Goal: Navigation & Orientation: Find specific page/section

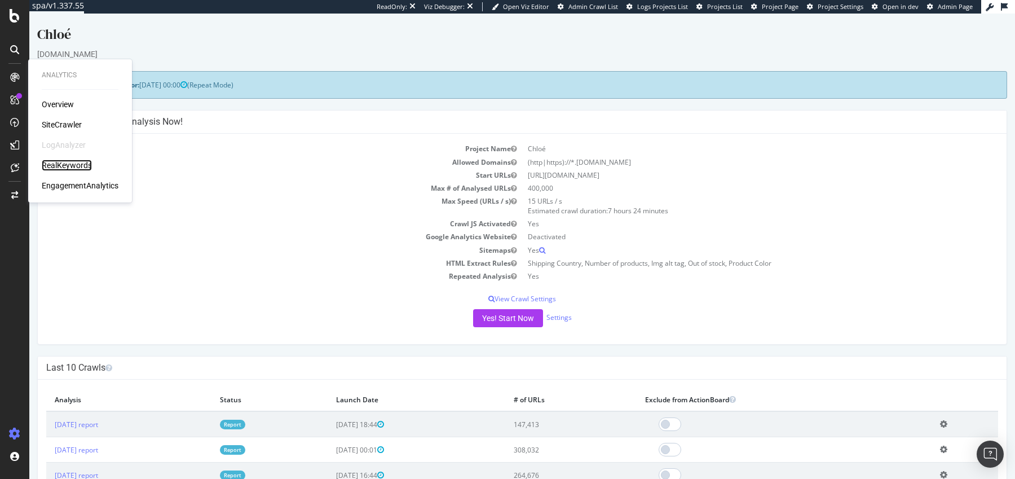
click at [58, 163] on div "RealKeywords" at bounding box center [67, 165] width 50 height 11
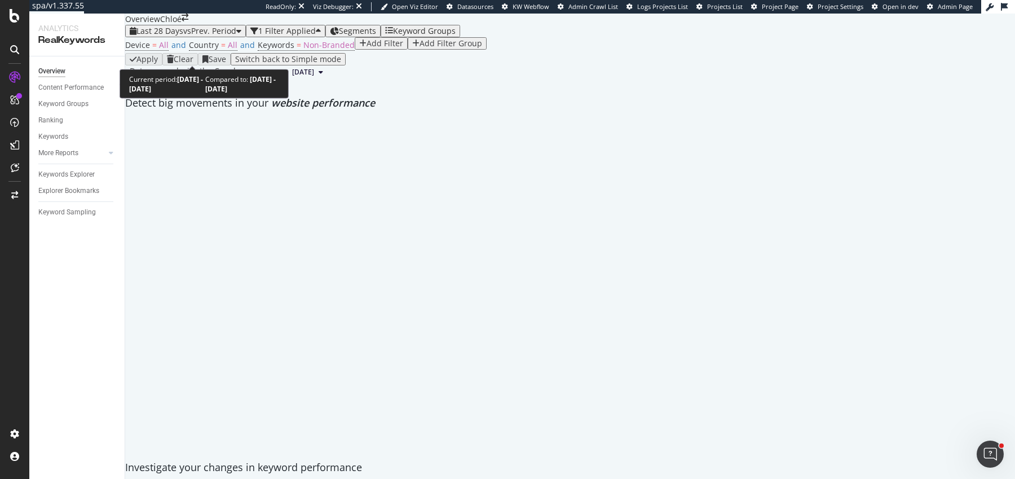
click at [158, 36] on span "Last 28 Days" at bounding box center [159, 30] width 47 height 11
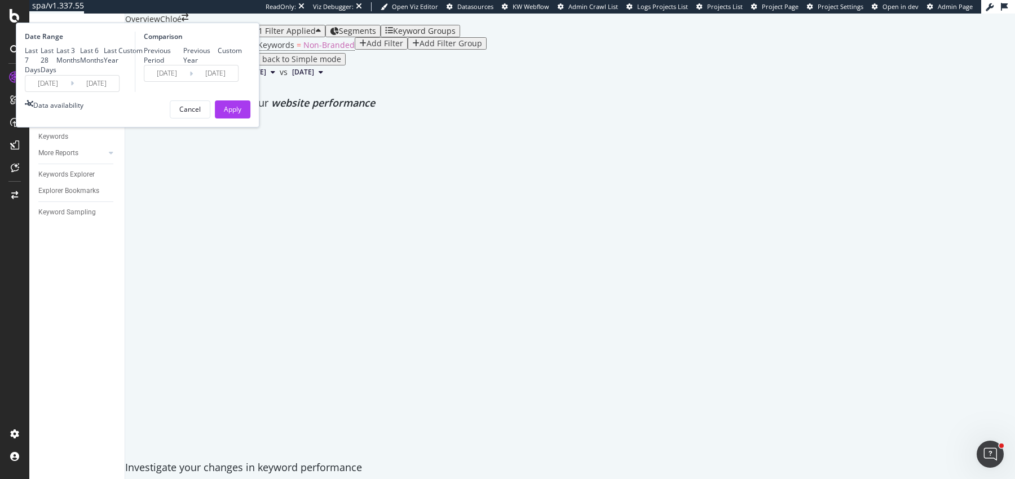
click at [218, 65] on div "Previous Year" at bounding box center [200, 55] width 35 height 19
type input "2024/09/07"
type input "2024/10/04"
click at [250, 118] on button "Apply" at bounding box center [233, 109] width 36 height 18
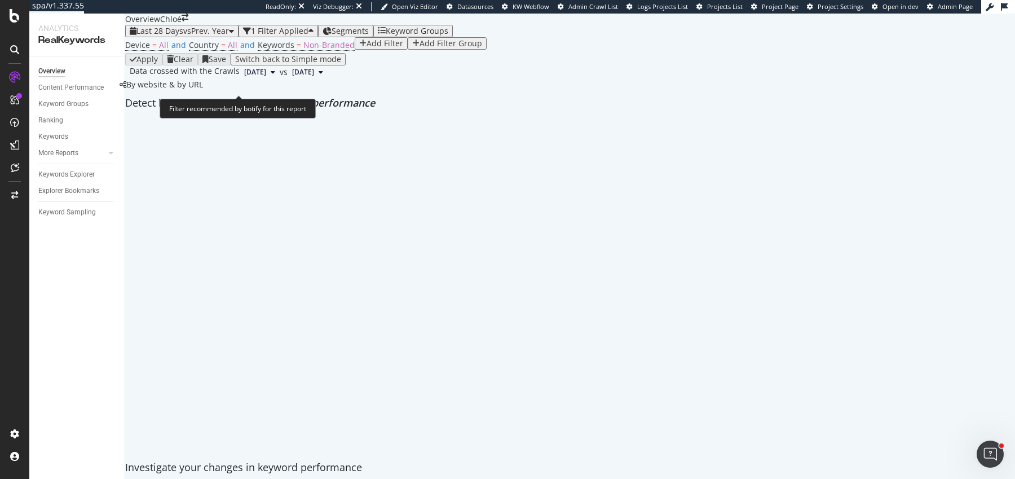
click at [290, 53] on span "Device = All and Country = All and Keywords = Non-Branded" at bounding box center [240, 45] width 230 height 16
click at [294, 53] on span "Device = All and Country = All and Keywords = Non-Branded" at bounding box center [240, 45] width 230 height 16
click at [297, 50] on span "=" at bounding box center [299, 44] width 5 height 11
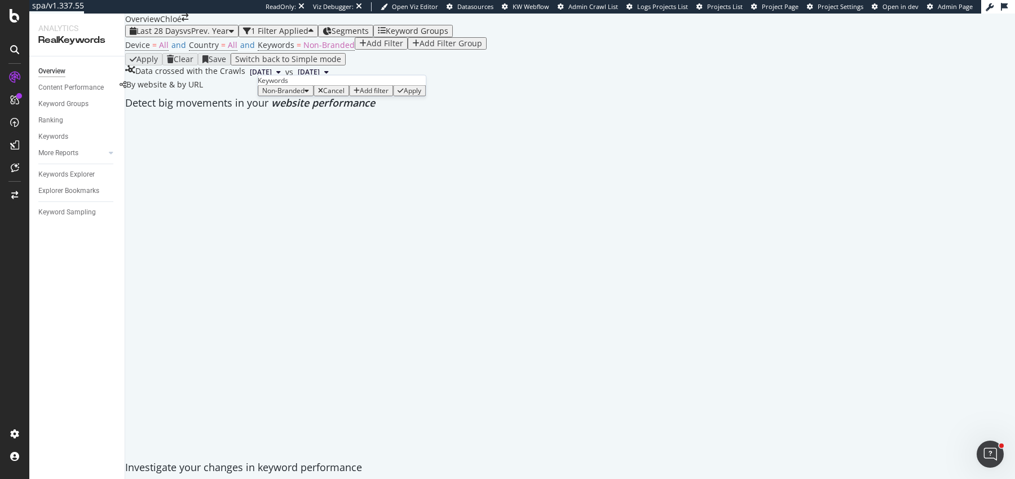
click at [281, 95] on span "Non-Branded" at bounding box center [283, 91] width 42 height 10
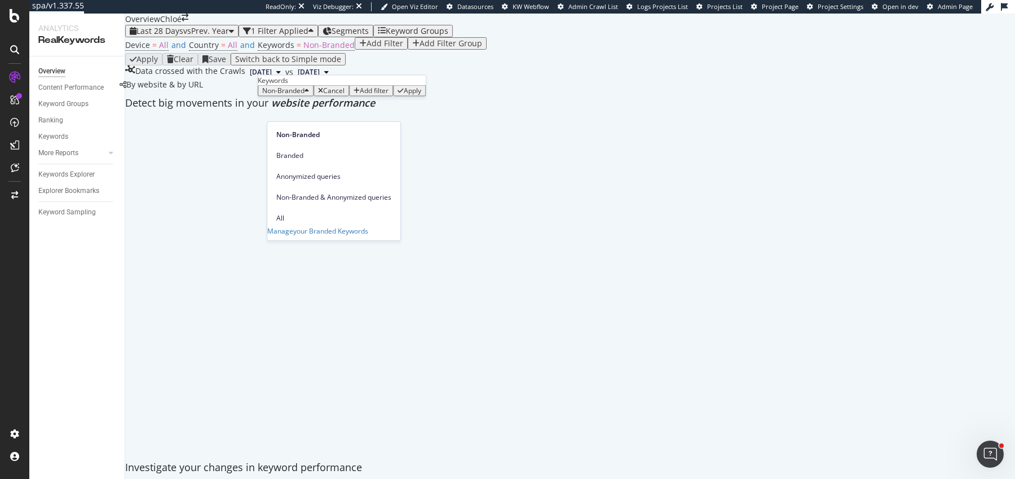
drag, startPoint x: 284, startPoint y: 200, endPoint x: 349, endPoint y: 168, distance: 72.6
click at [284, 213] on span "All" at bounding box center [333, 218] width 115 height 10
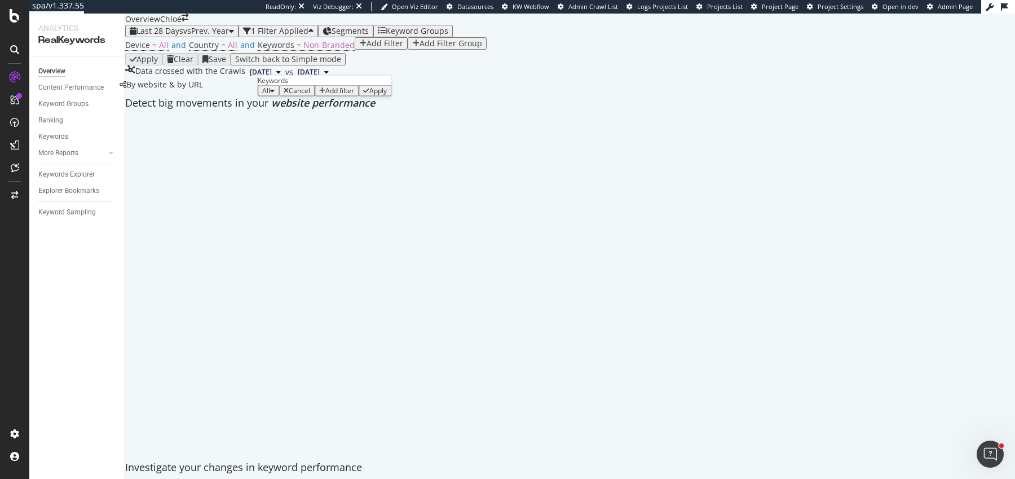
click at [373, 96] on div "All Cancel Add filter Apply" at bounding box center [325, 90] width 134 height 11
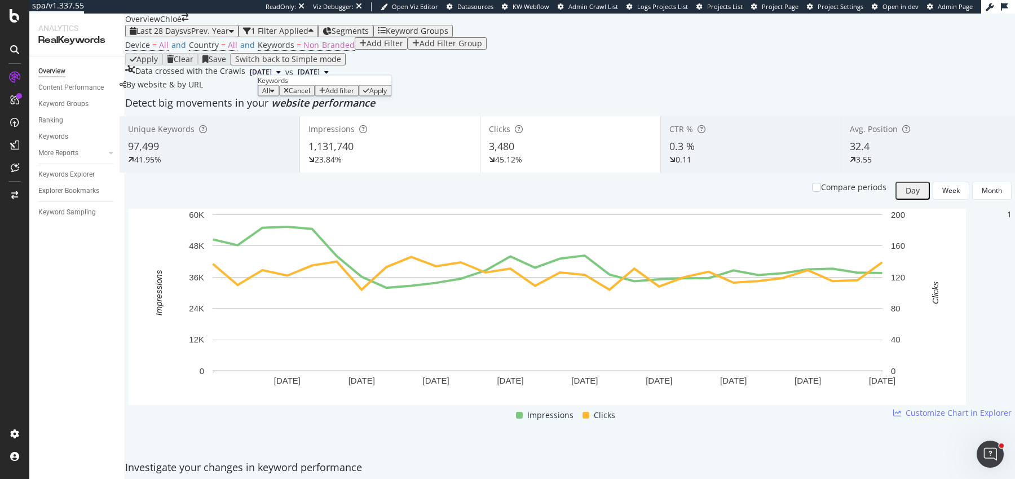
click at [374, 95] on div "Apply" at bounding box center [377, 91] width 17 height 8
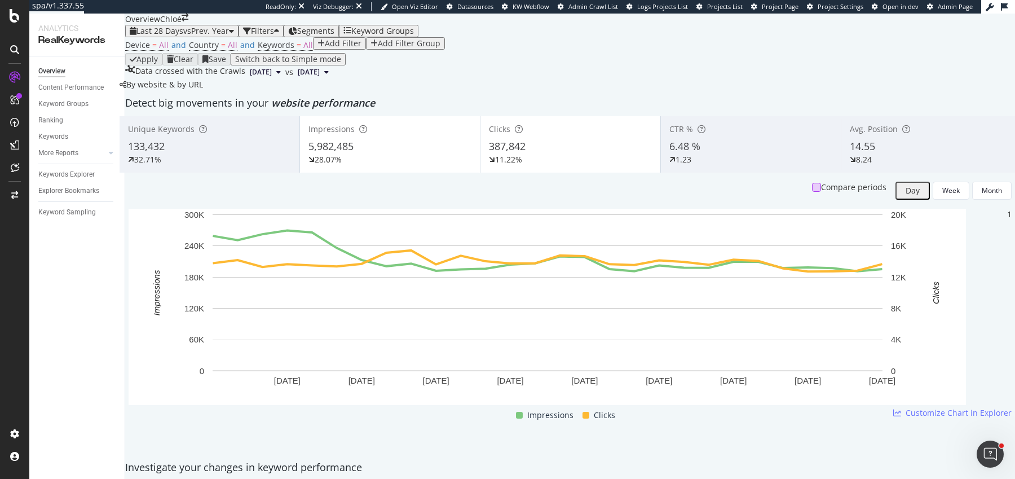
click at [812, 192] on div at bounding box center [816, 187] width 9 height 9
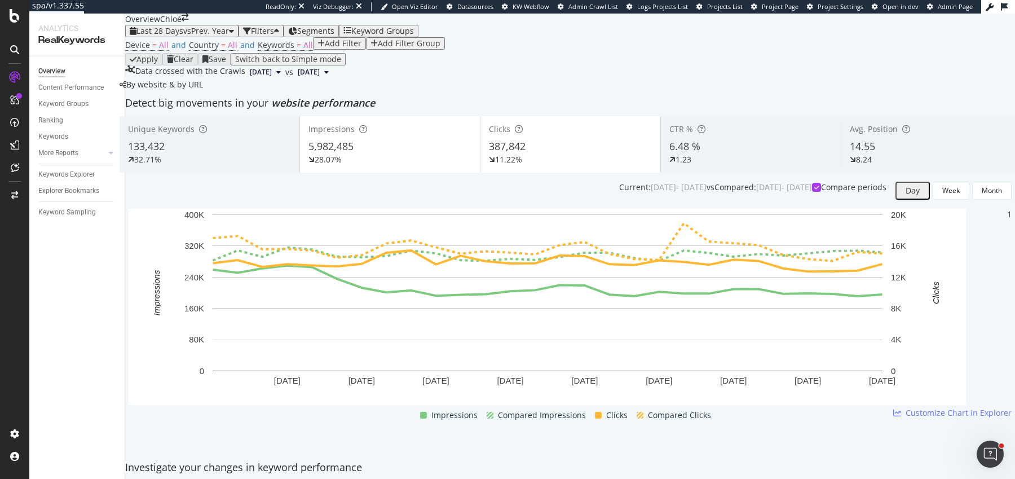
click at [403, 170] on div "Impressions 5,982,485 28.07%" at bounding box center [390, 144] width 180 height 51
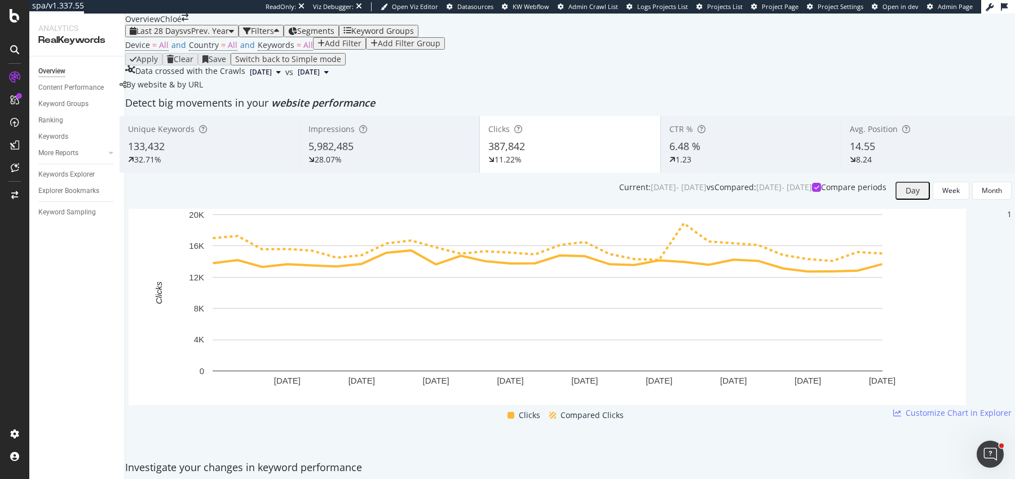
click at [434, 154] on div "5,982,485" at bounding box center [390, 146] width 162 height 15
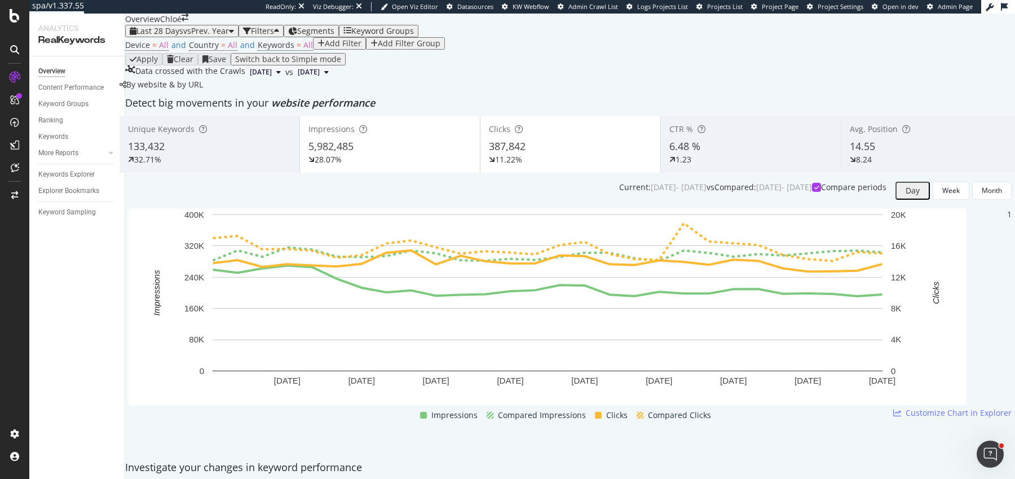
click at [434, 154] on div "5,982,485" at bounding box center [390, 146] width 163 height 15
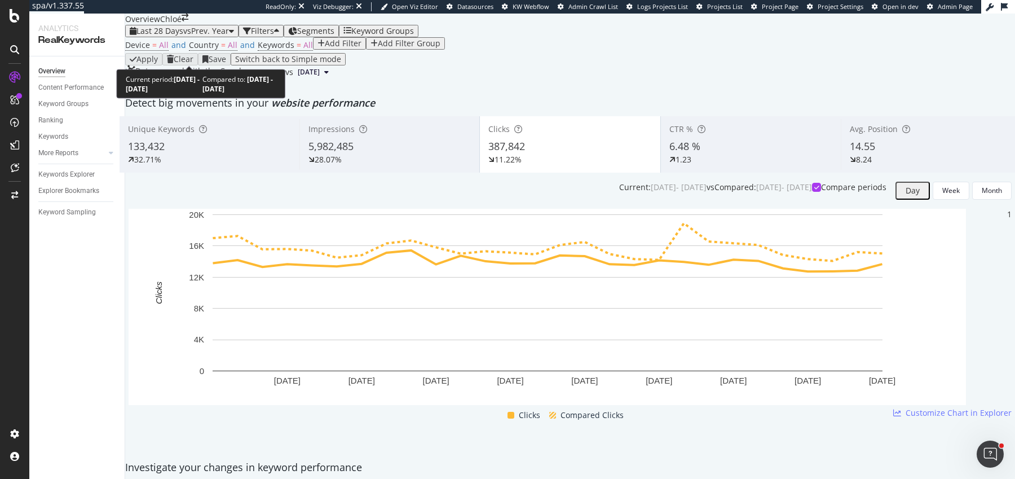
click at [183, 36] on span "Last 28 Days" at bounding box center [159, 30] width 47 height 11
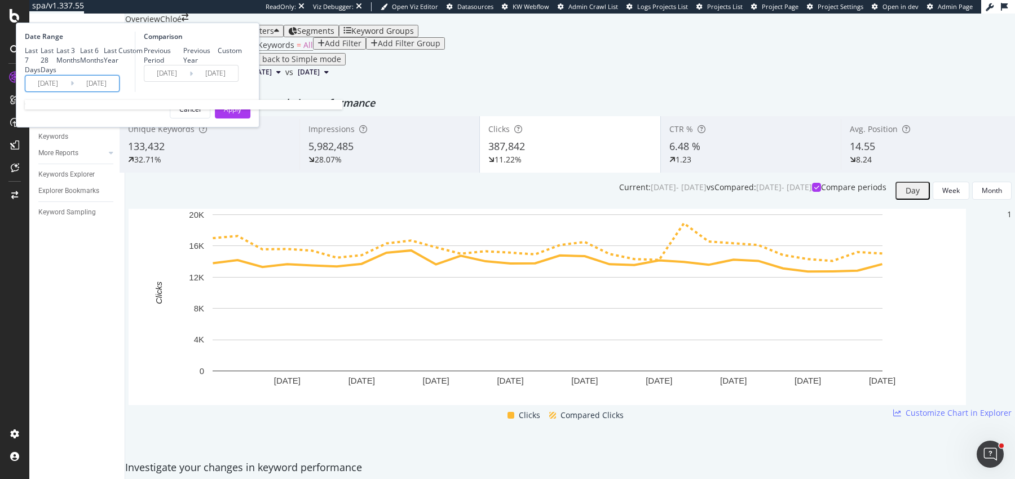
click at [71, 91] on input "2025/09/06" at bounding box center [47, 84] width 45 height 16
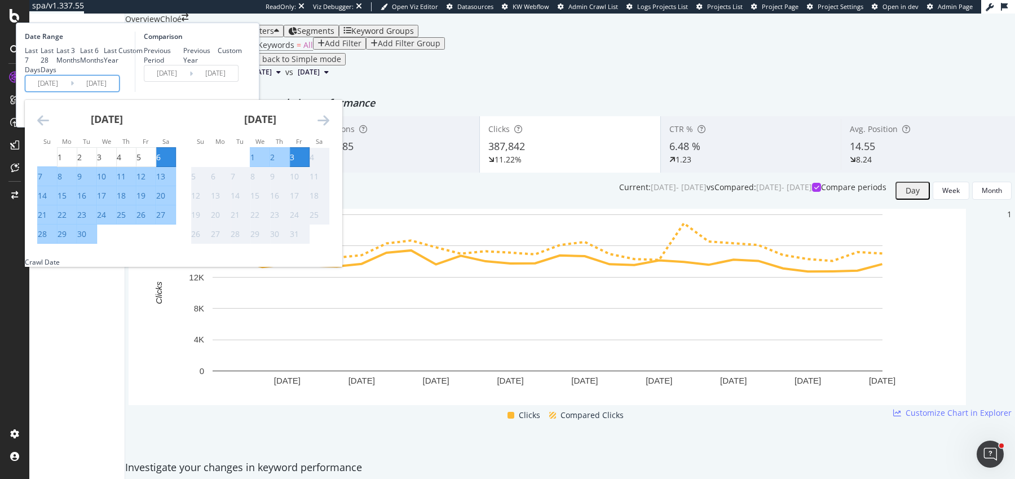
click at [176, 148] on div "September 2025" at bounding box center [106, 124] width 139 height 48
click at [49, 127] on icon "Move backward to switch to the previous month." at bounding box center [43, 120] width 12 height 14
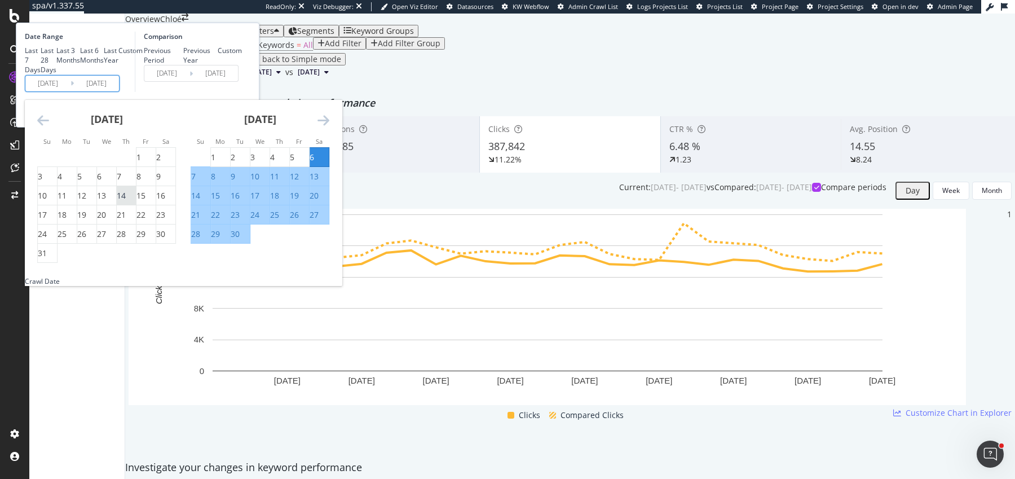
click at [126, 201] on div "14" at bounding box center [121, 195] width 9 height 11
type input "2025/08/14"
type input "2024/08/15"
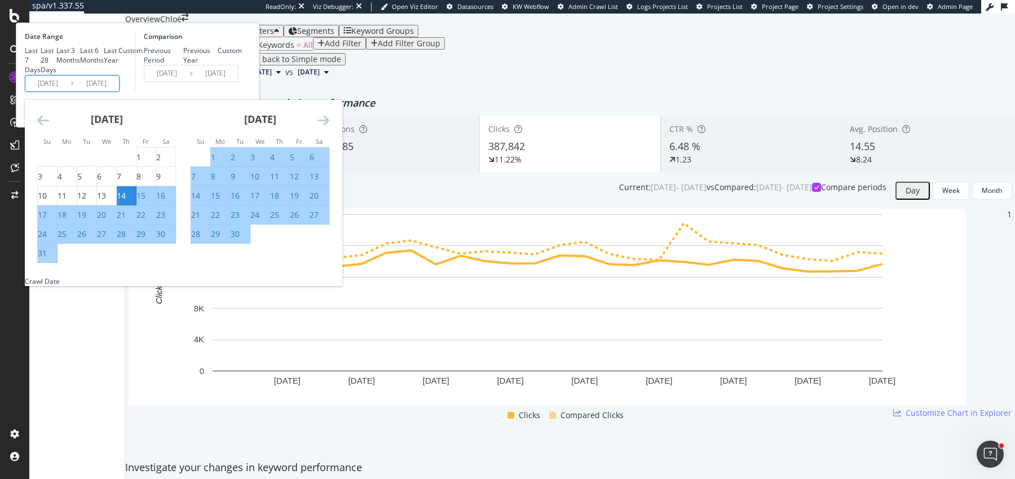
click at [259, 127] on div "Date Range Last 7 Days Last 28 Days Last 3 Months Last 6 Months Last Year Custo…" at bounding box center [138, 75] width 244 height 105
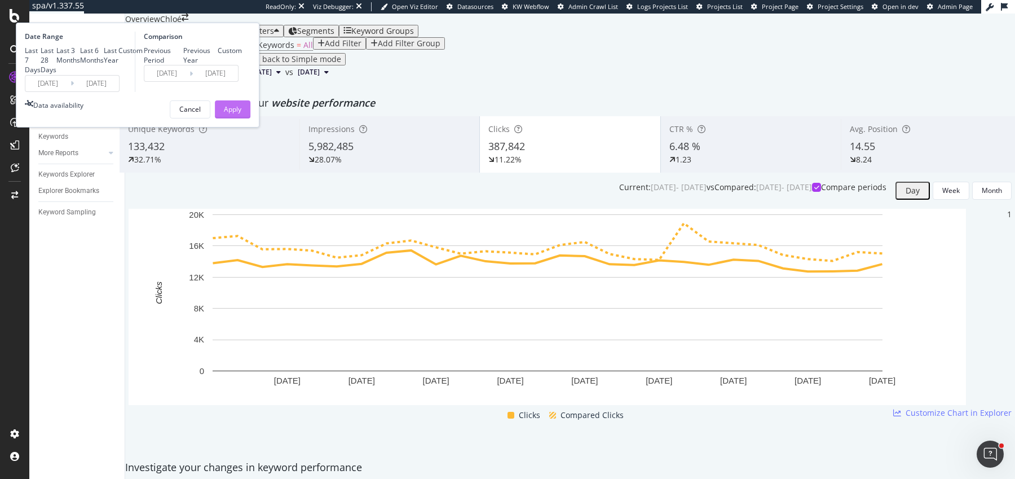
click at [241, 118] on div "Apply" at bounding box center [232, 109] width 17 height 17
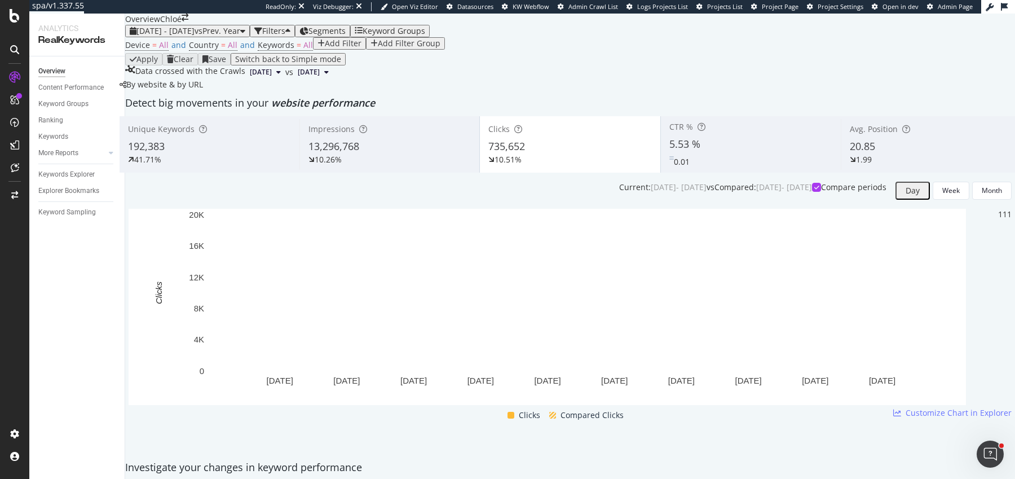
scroll to position [43, 0]
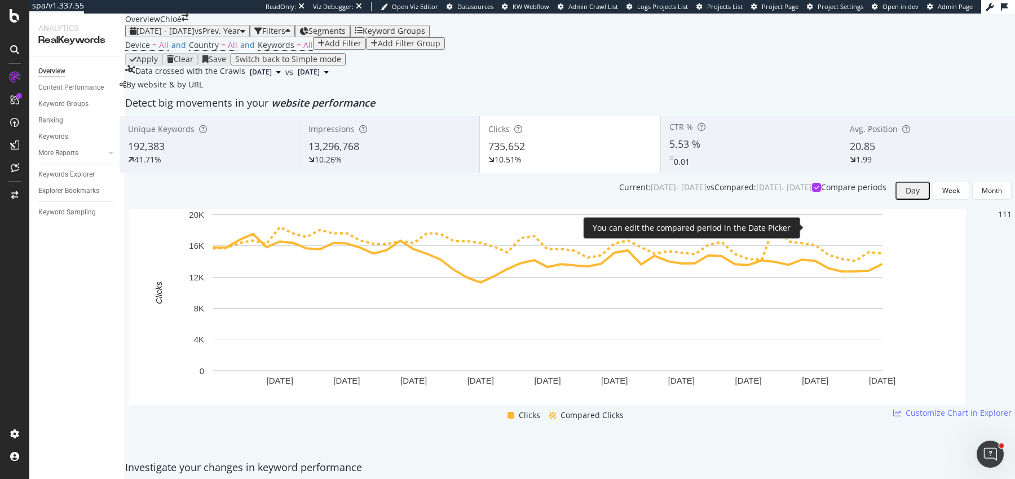
click at [814, 190] on icon at bounding box center [816, 187] width 5 height 6
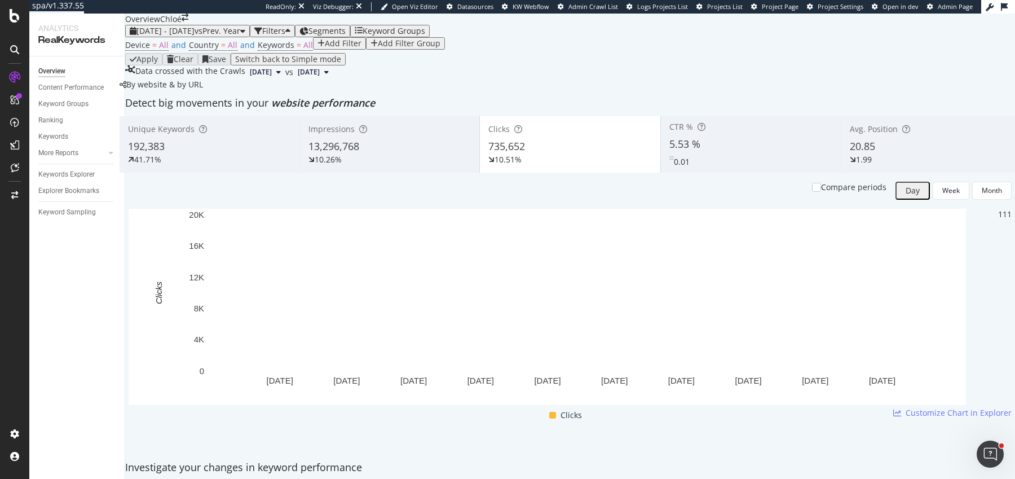
scroll to position [51, 0]
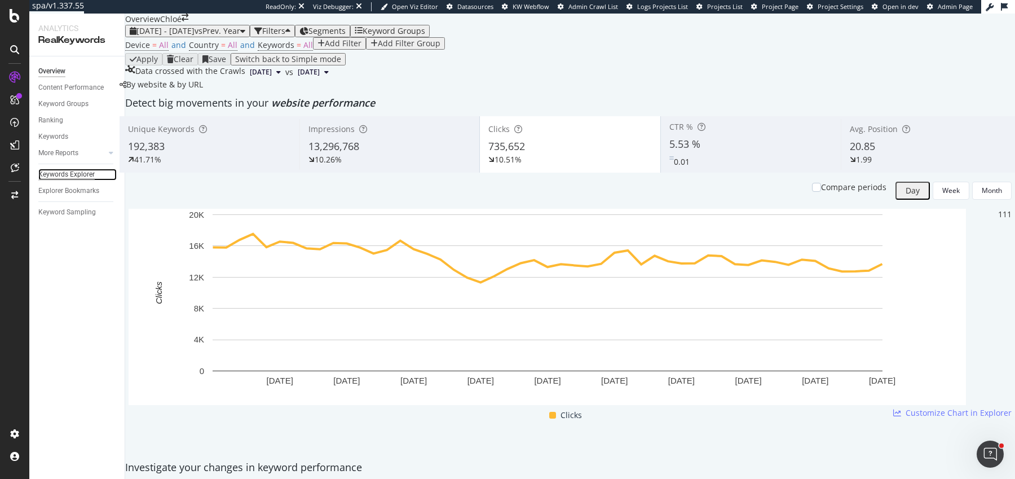
click at [83, 175] on div "Keywords Explorer" at bounding box center [66, 175] width 56 height 12
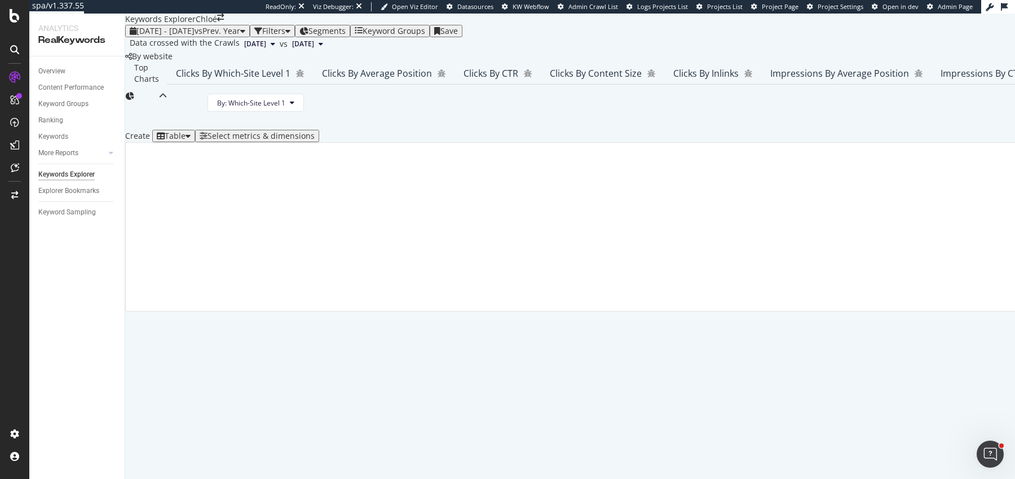
click at [182, 140] on div "Table" at bounding box center [174, 135] width 34 height 9
click at [199, 269] on div "Trend" at bounding box center [193, 277] width 38 height 16
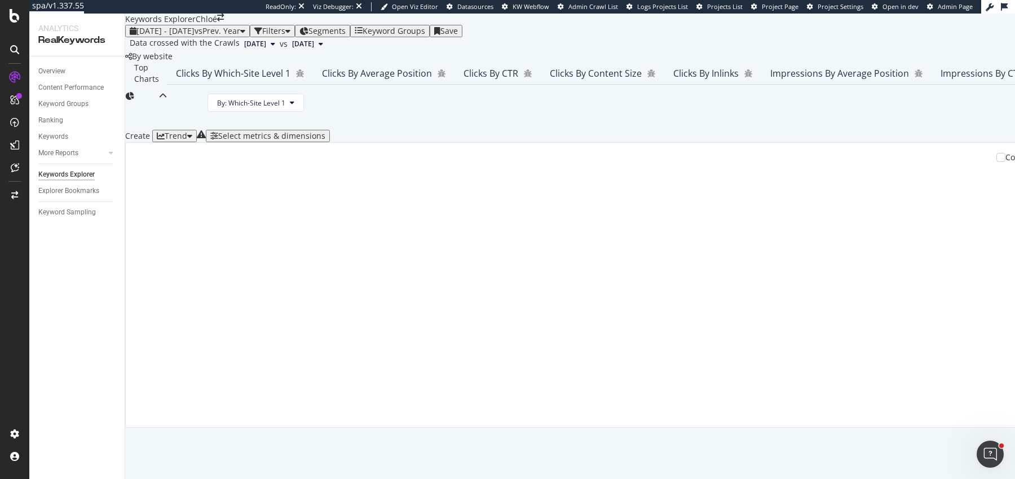
scroll to position [113, 0]
click at [325, 140] on div "Select metrics & dimensions" at bounding box center [271, 135] width 107 height 9
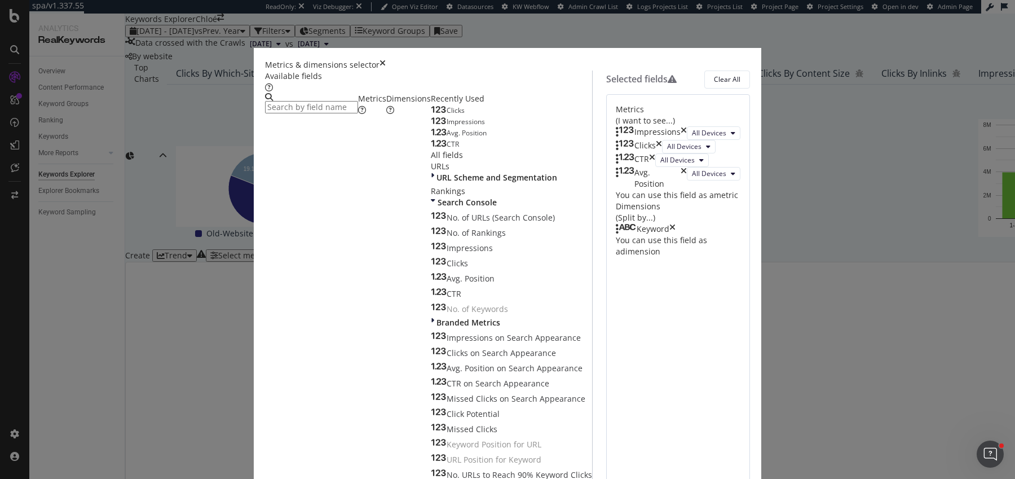
click at [687, 128] on icon "times" at bounding box center [684, 133] width 6 height 14
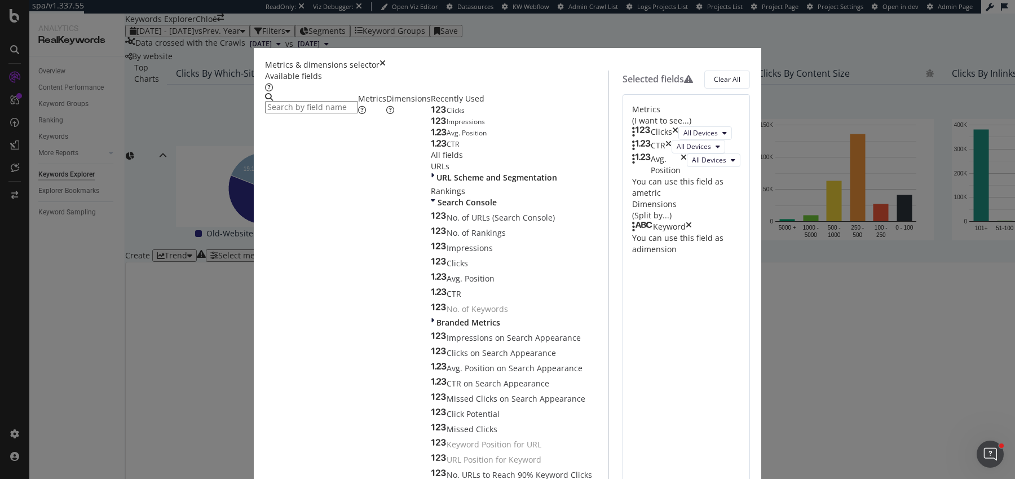
click at [672, 153] on div "CTR" at bounding box center [651, 147] width 39 height 14
click at [672, 153] on icon "times" at bounding box center [669, 147] width 6 height 14
click at [687, 162] on icon "times" at bounding box center [684, 151] width 6 height 23
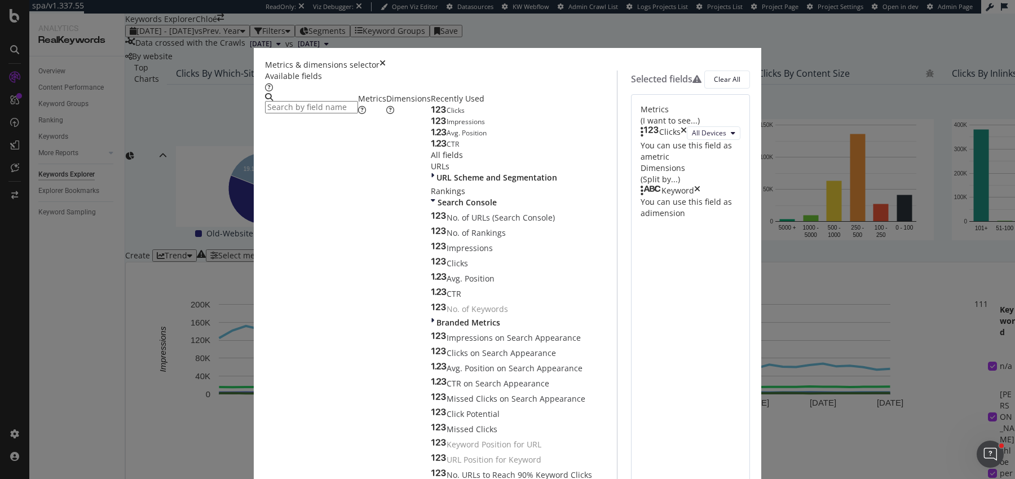
click at [700, 196] on icon "times" at bounding box center [697, 190] width 6 height 11
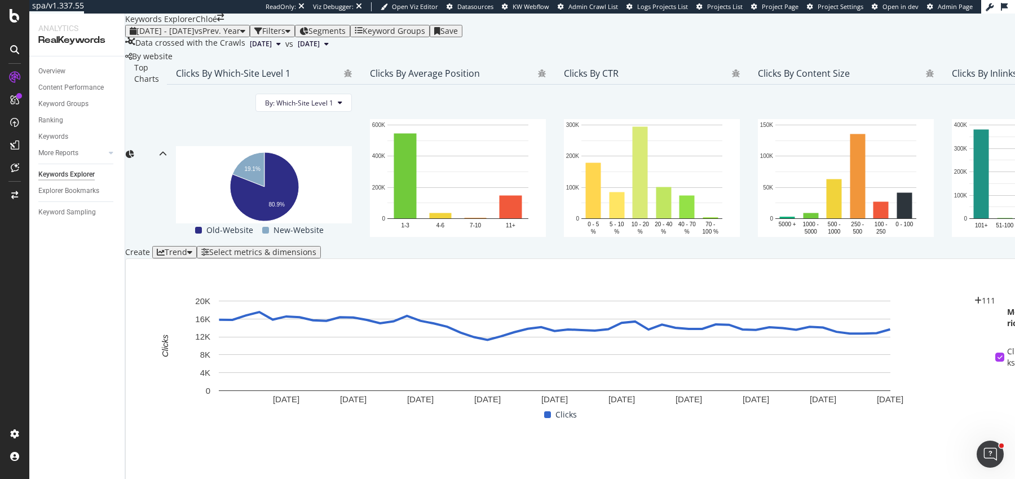
scroll to position [187, 0]
click at [190, 170] on div "Top Charts Clicks By Which-Site Level 1 By: Which-Site Level 1 Hold CMD (⌘) whi…" at bounding box center [944, 303] width 1638 height 482
click at [187, 248] on div "Trend" at bounding box center [176, 252] width 23 height 9
click at [203, 207] on div "Table" at bounding box center [193, 212] width 38 height 10
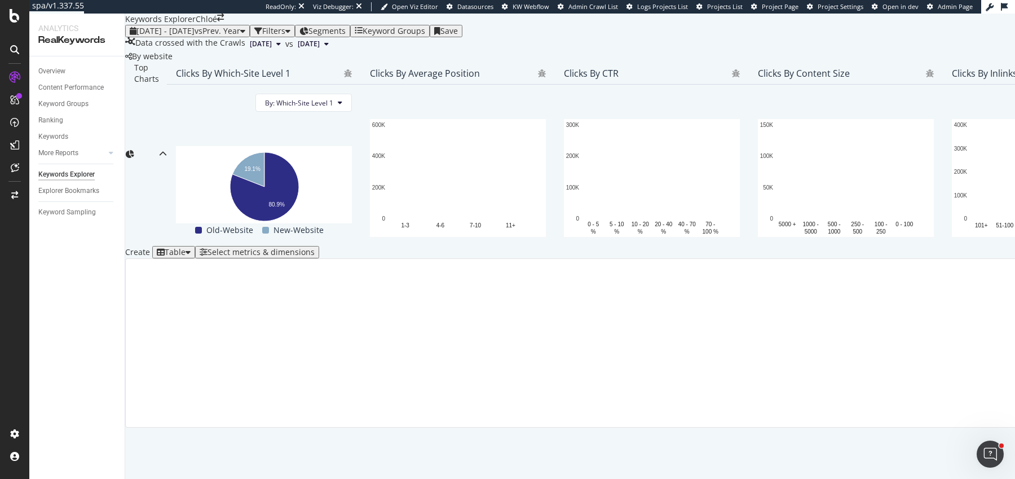
scroll to position [120, 0]
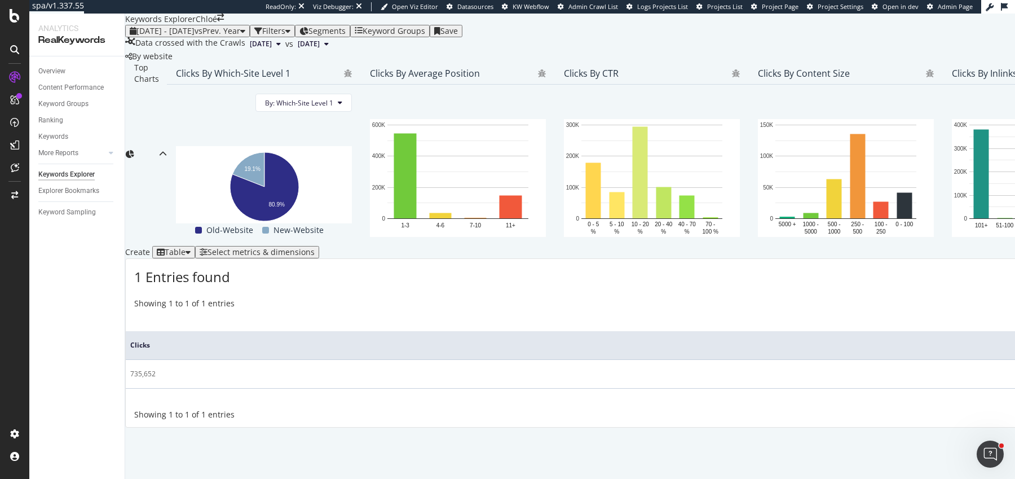
click at [186, 255] on div "Table" at bounding box center [175, 252] width 21 height 9
click at [220, 255] on div "Create Table Select metrics & dimensions" at bounding box center [944, 252] width 1638 height 12
click at [319, 250] on button "Select metrics & dimensions" at bounding box center [257, 252] width 124 height 12
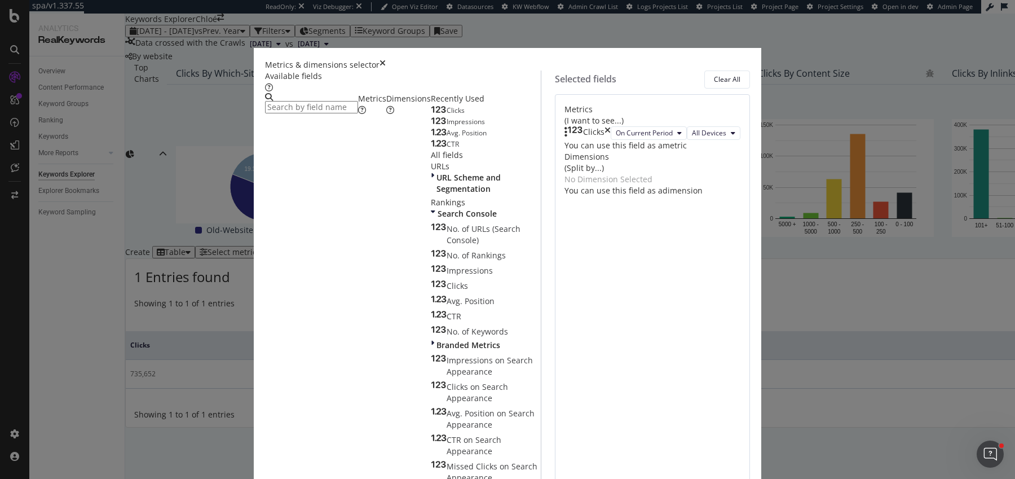
click at [611, 130] on icon "times" at bounding box center [608, 133] width 6 height 14
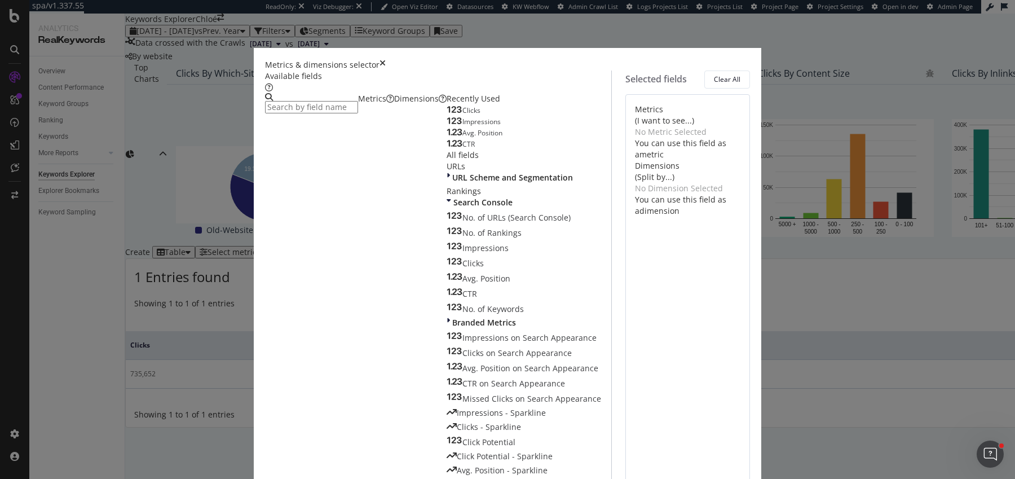
click at [358, 108] on input "modal" at bounding box center [311, 107] width 93 height 12
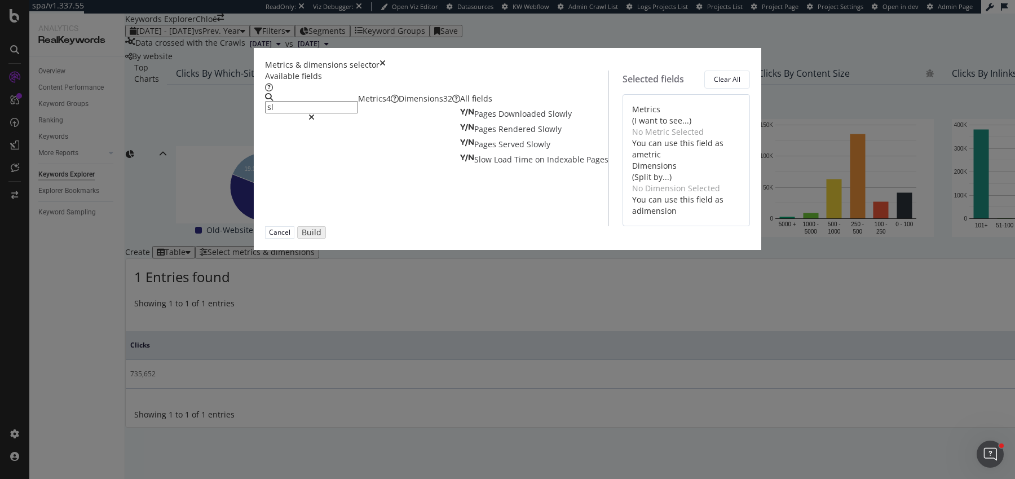
click at [399, 104] on div "Dimensions 32" at bounding box center [429, 98] width 61 height 11
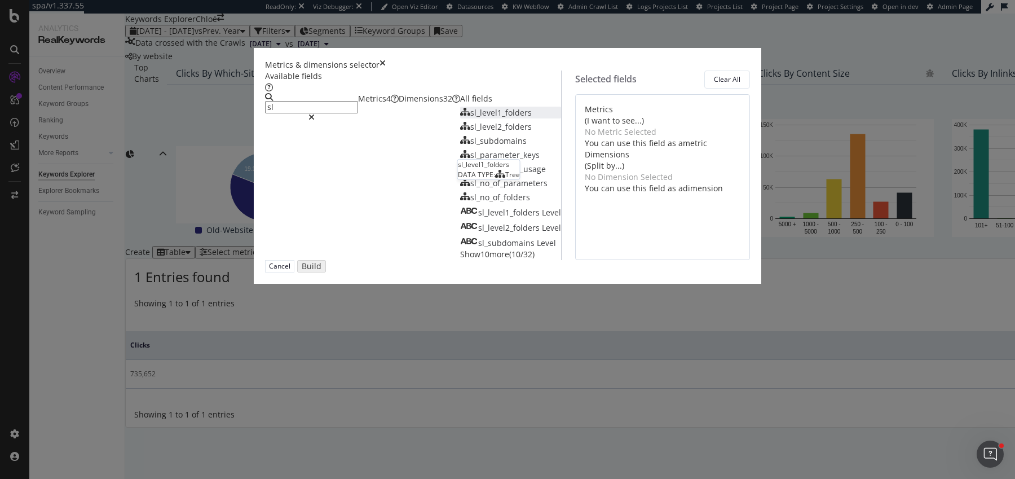
click at [470, 118] on span "sl_level1_folders" at bounding box center [500, 112] width 61 height 11
click at [323, 110] on input "sl" at bounding box center [311, 107] width 93 height 12
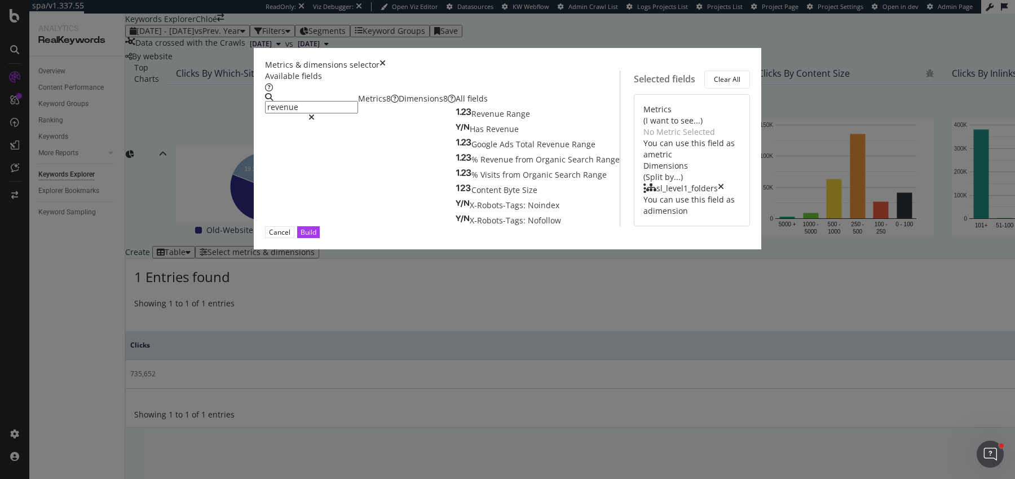
type input "revenue"
click at [358, 104] on div "Metrics 8" at bounding box center [378, 98] width 41 height 11
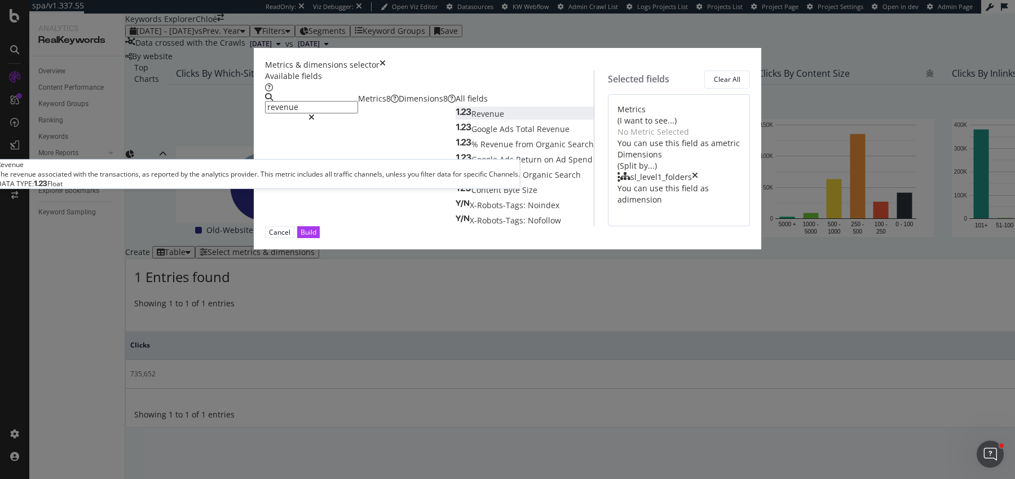
click at [456, 120] on div "Revenue" at bounding box center [480, 113] width 49 height 11
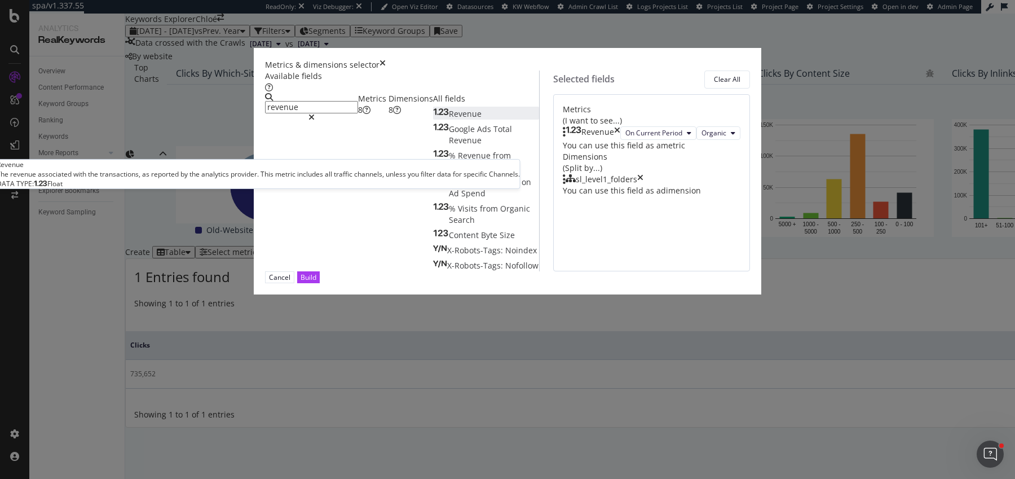
click at [449, 119] on span "Revenue" at bounding box center [465, 113] width 33 height 11
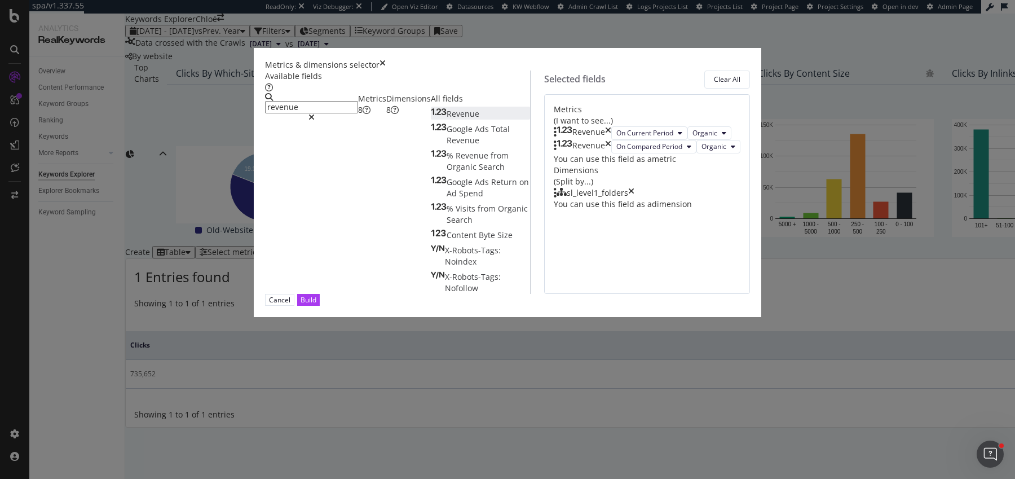
click at [431, 120] on div "Revenue" at bounding box center [455, 113] width 49 height 11
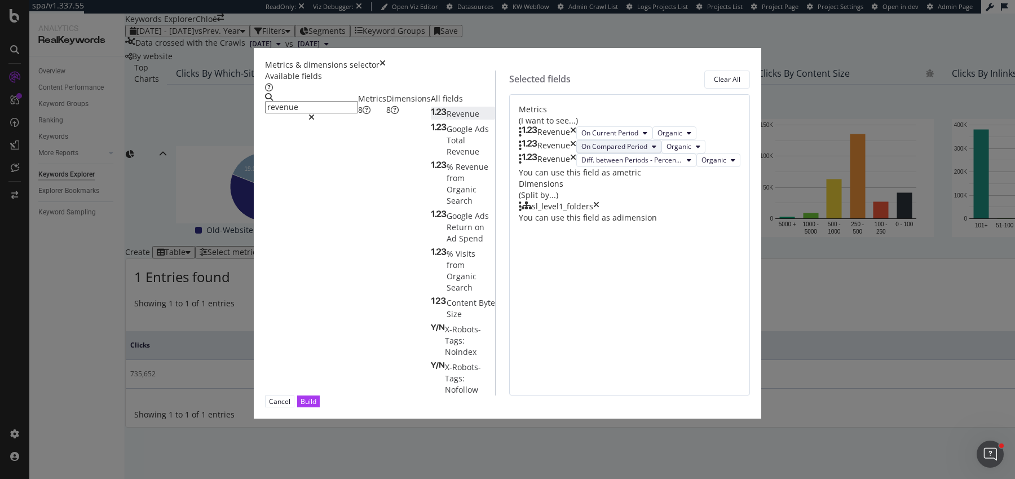
click at [598, 151] on span "On Compared Period" at bounding box center [614, 147] width 66 height 10
click at [599, 245] on div "Diff. between Periods - Percentage" at bounding box center [597, 251] width 127 height 16
click at [576, 167] on div "modal" at bounding box center [576, 160] width 0 height 14
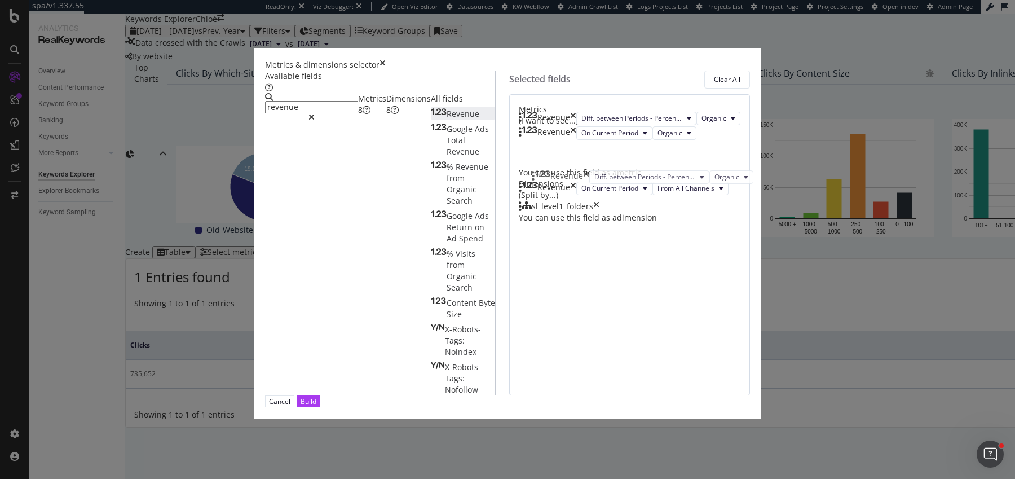
drag, startPoint x: 538, startPoint y: 209, endPoint x: 539, endPoint y: 174, distance: 35.6
click at [539, 173] on body "spa/v1.337.55 ReadOnly: Viz Debugger: Open Viz Editor Datasources KW Webflow Ad…" at bounding box center [507, 239] width 1015 height 479
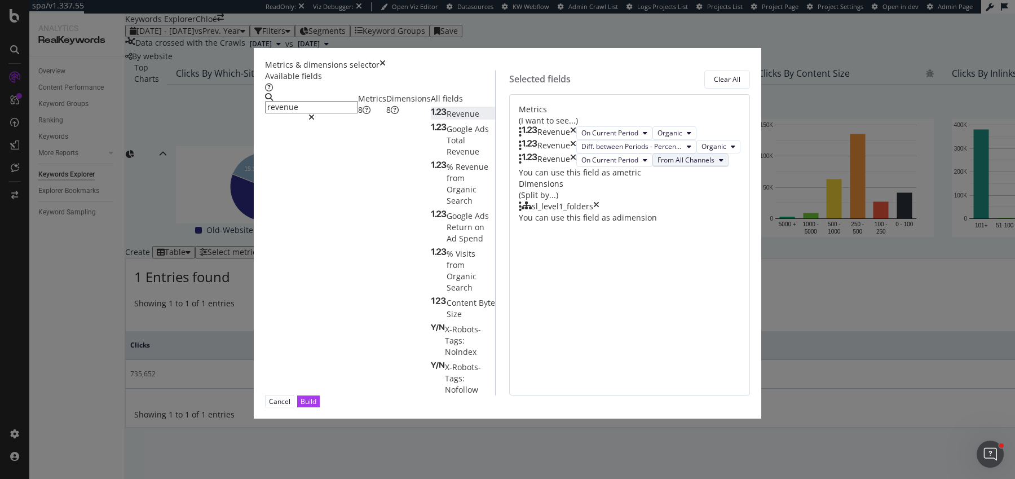
click at [653, 167] on button "From All Channels" at bounding box center [691, 160] width 76 height 14
click at [642, 257] on div "Organic" at bounding box center [651, 252] width 77 height 16
click at [581, 165] on span "On Current Period" at bounding box center [609, 160] width 57 height 10
click at [562, 269] on span "On Compared Period" at bounding box center [597, 272] width 109 height 10
click at [662, 167] on button "From All Channels" at bounding box center [700, 160] width 76 height 14
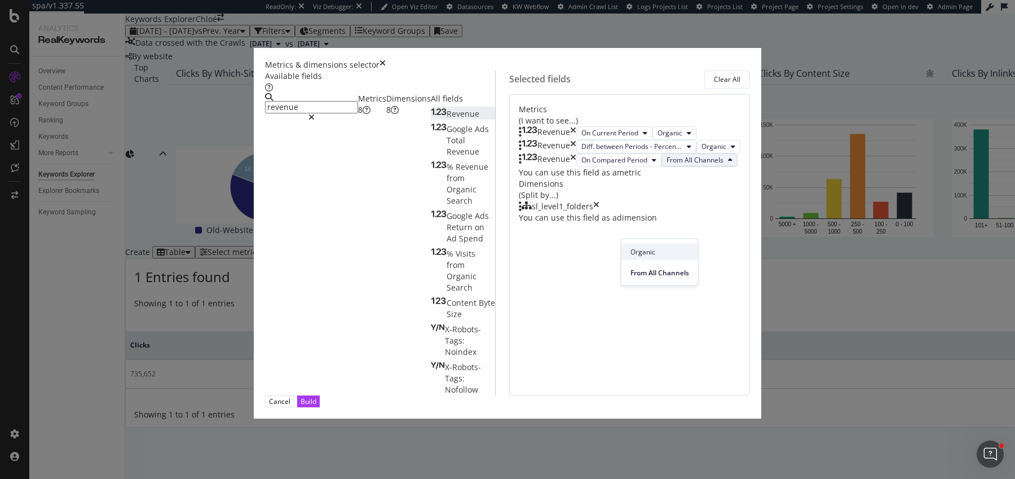
click at [657, 252] on span "Organic" at bounding box center [660, 251] width 59 height 10
click at [316, 406] on div "Build" at bounding box center [309, 401] width 16 height 10
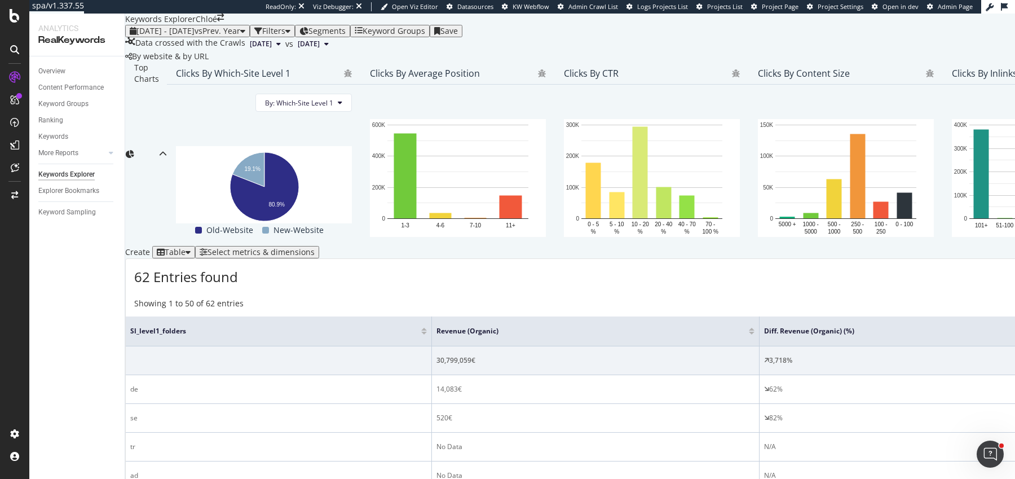
scroll to position [285, 0]
click at [749, 332] on div at bounding box center [752, 333] width 6 height 3
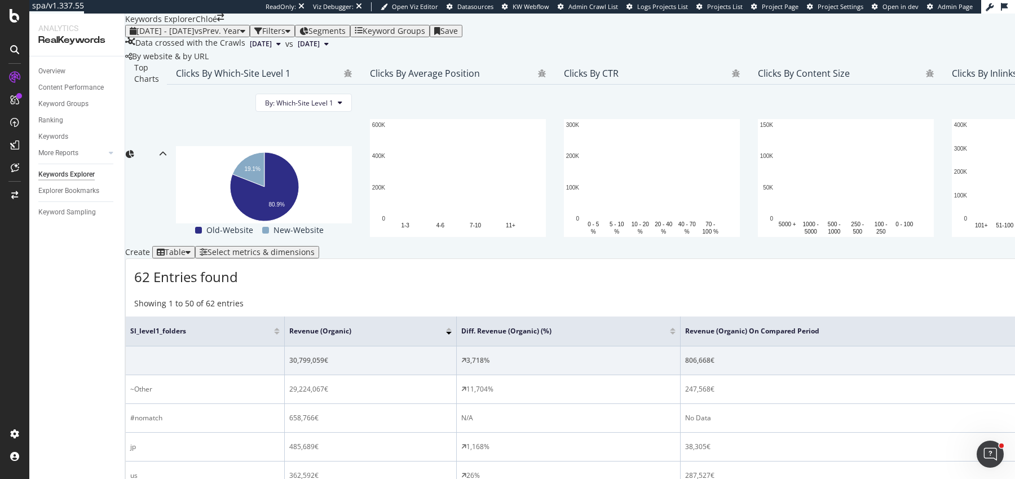
scroll to position [276, 0]
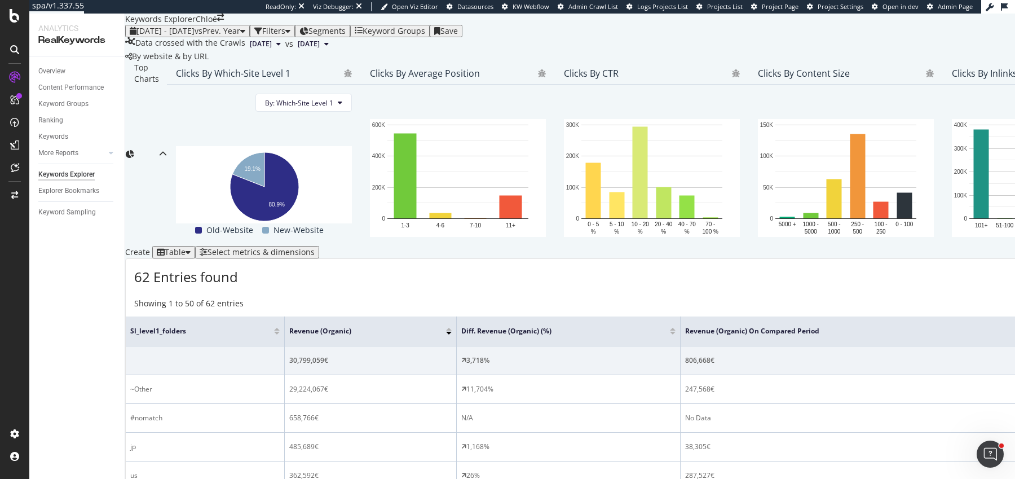
click at [285, 28] on div "Filters" at bounding box center [273, 31] width 23 height 9
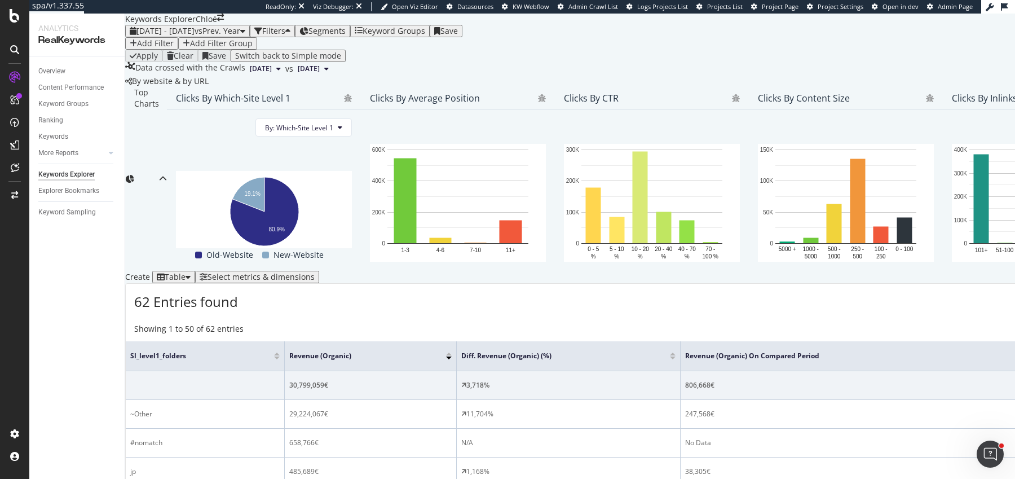
click at [172, 48] on div "Add Filter" at bounding box center [155, 43] width 37 height 9
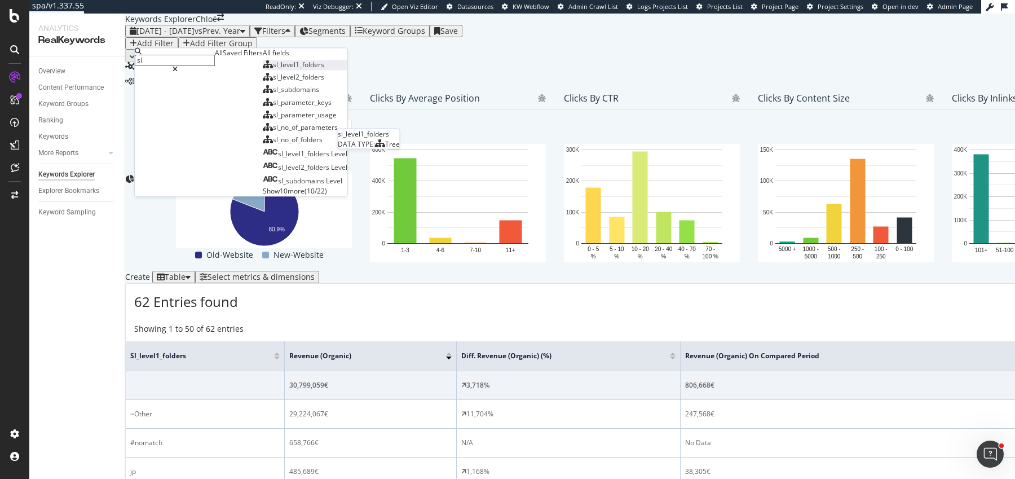
type input "sl"
click at [273, 70] on span "sl_level1_folders" at bounding box center [298, 65] width 51 height 10
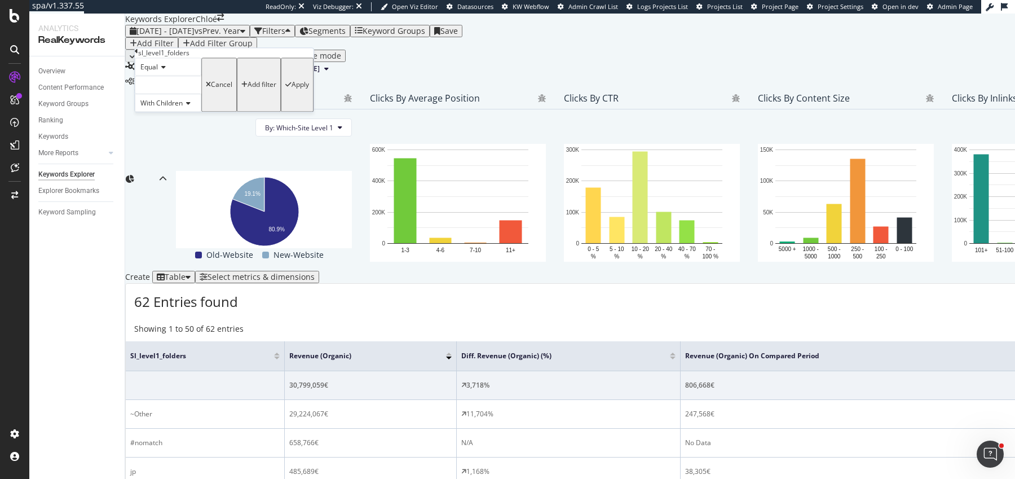
click at [158, 76] on div "Equal" at bounding box center [168, 67] width 67 height 18
click at [161, 99] on span "Not Equal" at bounding box center [153, 94] width 30 height 10
click at [180, 94] on div at bounding box center [168, 85] width 67 height 18
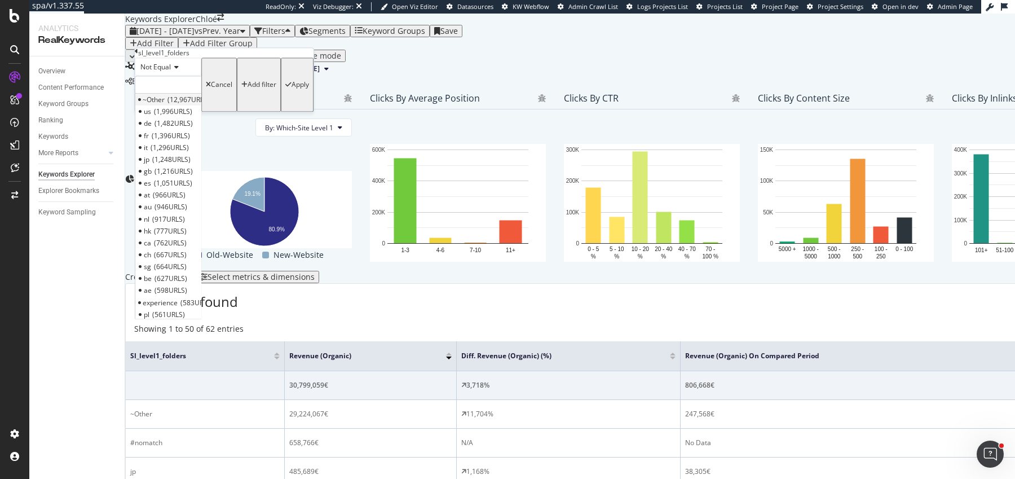
click at [165, 105] on span "~Other" at bounding box center [154, 100] width 22 height 10
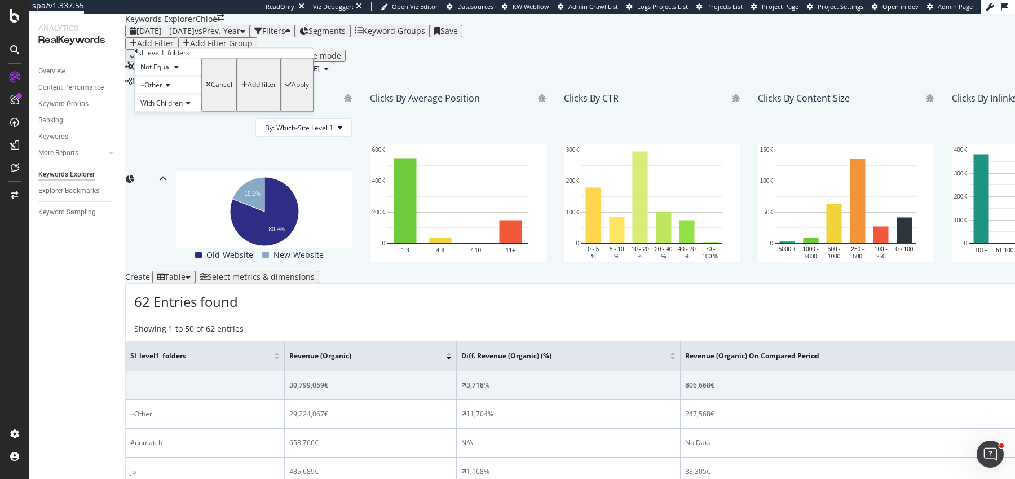
click at [292, 89] on div "Apply" at bounding box center [300, 85] width 17 height 8
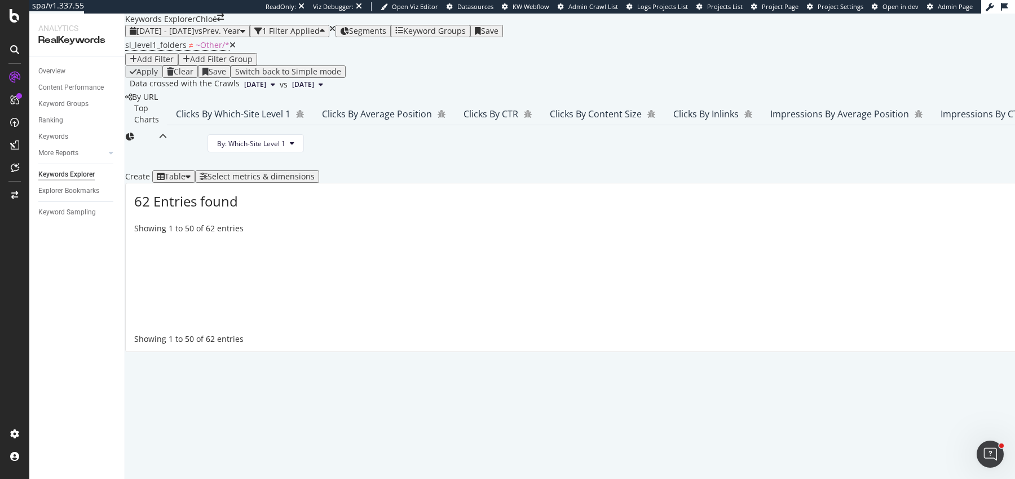
click at [174, 58] on div "Add Filter" at bounding box center [155, 59] width 37 height 9
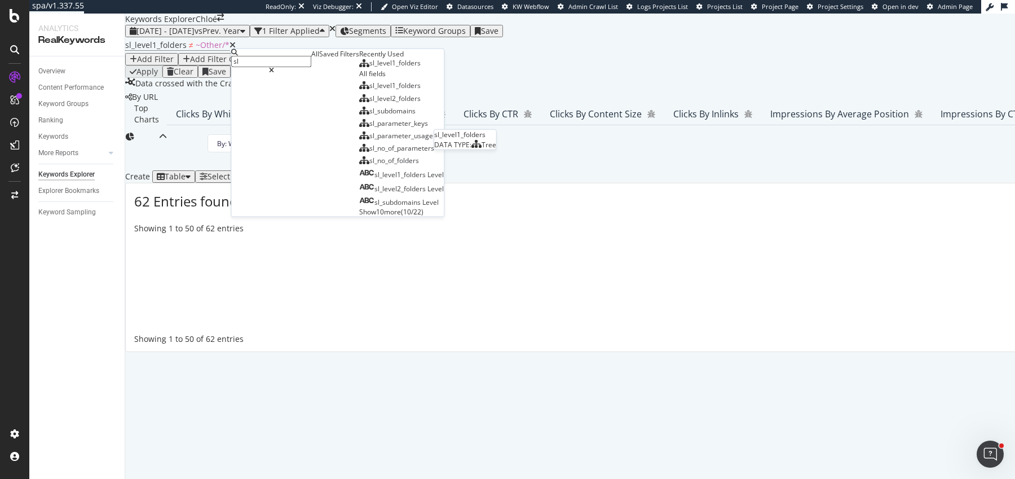
click at [369, 68] on span "sl_level1_folders" at bounding box center [394, 63] width 51 height 10
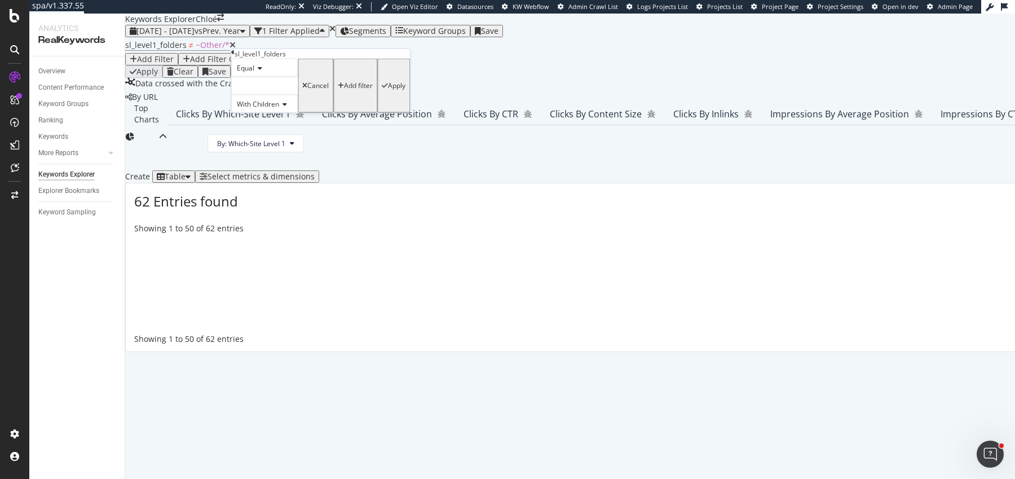
click at [267, 95] on div at bounding box center [264, 86] width 67 height 18
click at [273, 95] on div at bounding box center [264, 86] width 67 height 18
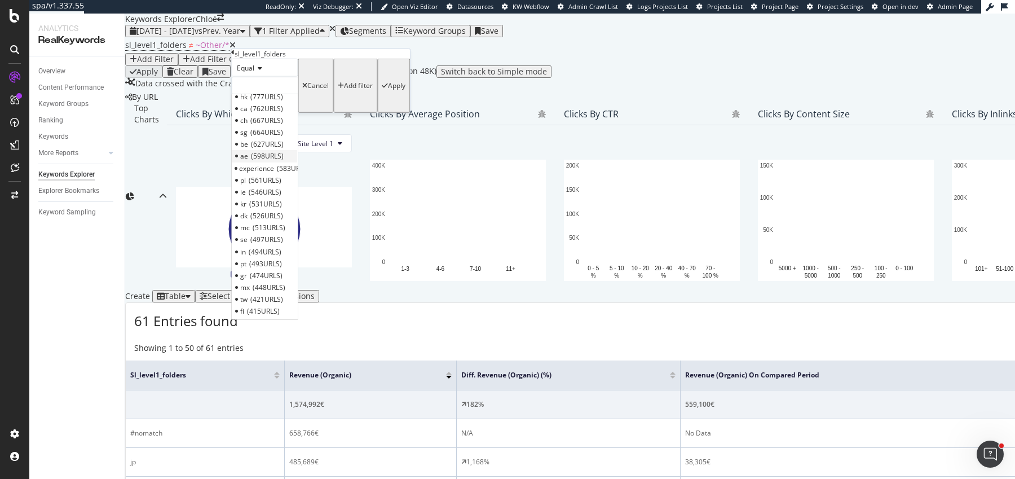
scroll to position [0, 0]
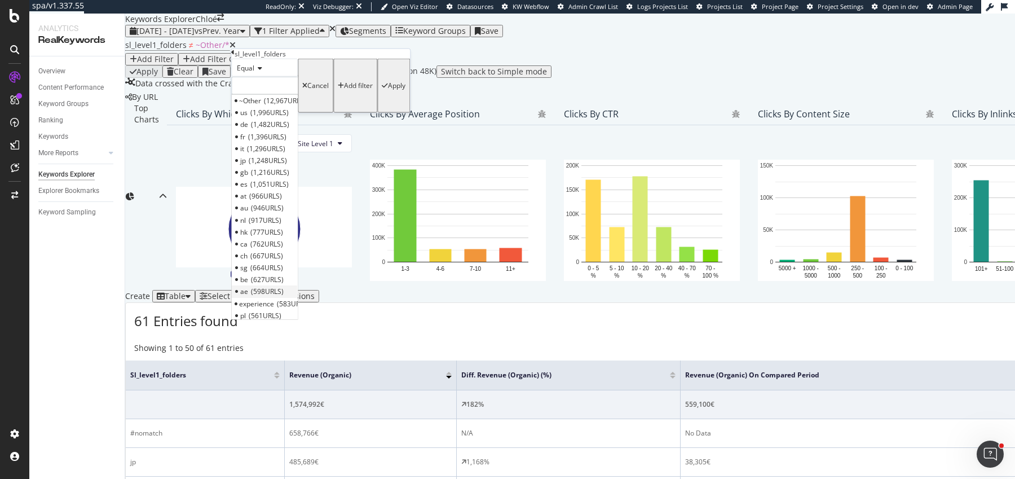
type input "1"
type input "#nomatch"
click at [369, 59] on div "sl_level1_folders" at bounding box center [332, 54] width 203 height 10
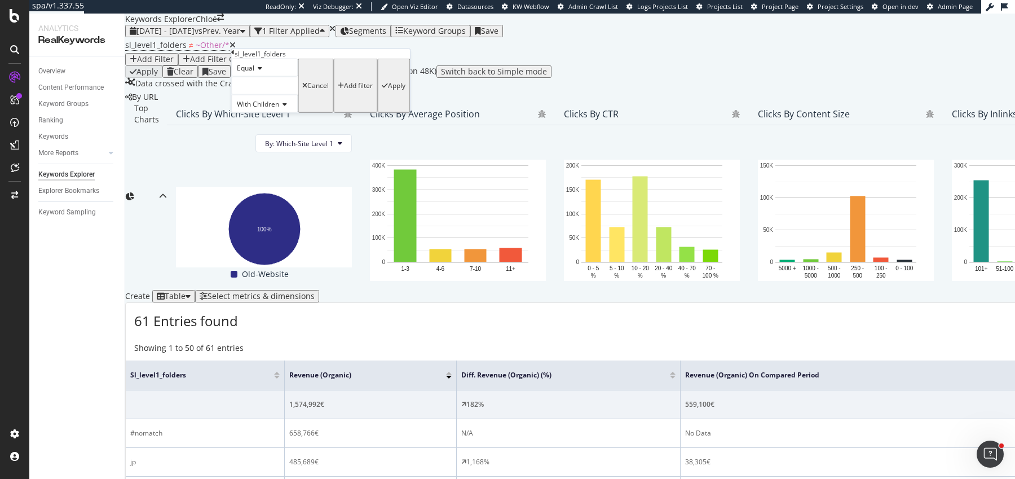
click at [296, 95] on div at bounding box center [264, 86] width 67 height 18
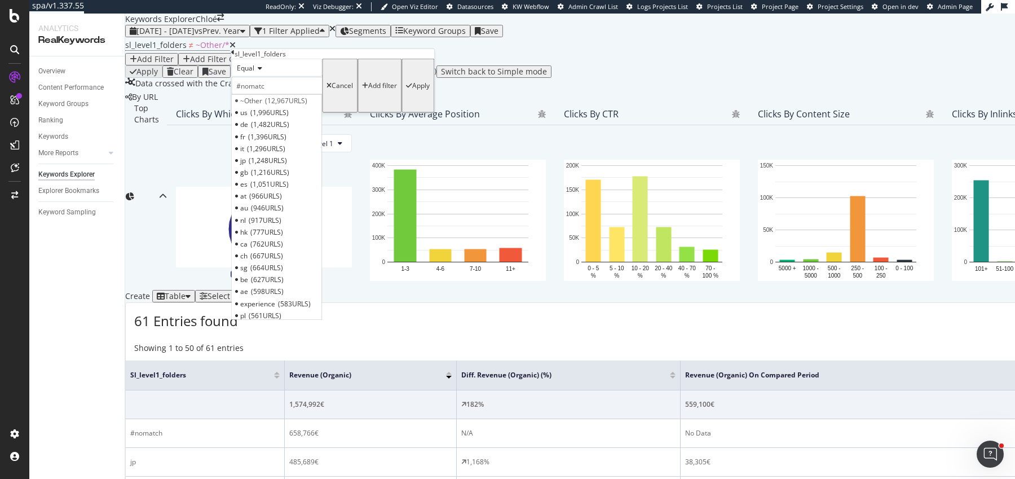
type input "#nomatch"
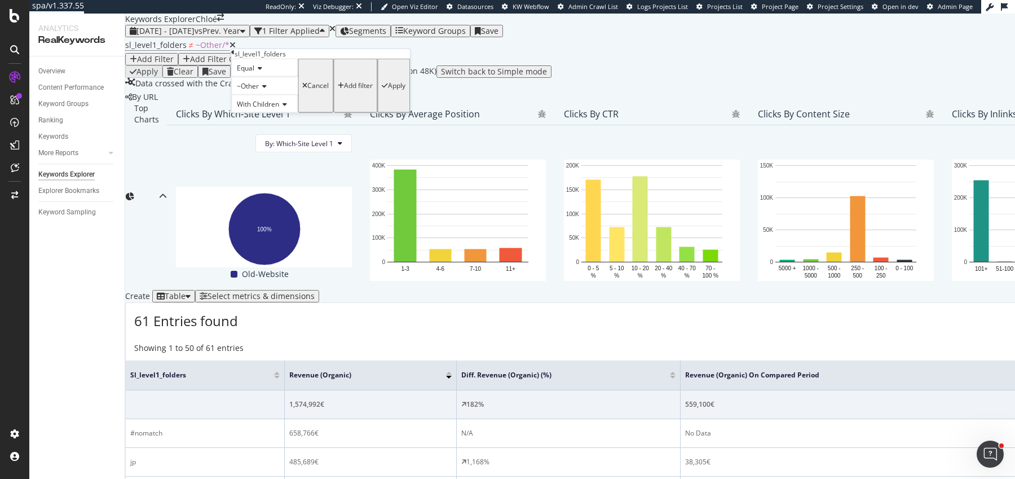
click at [298, 95] on div "~Other" at bounding box center [264, 86] width 67 height 18
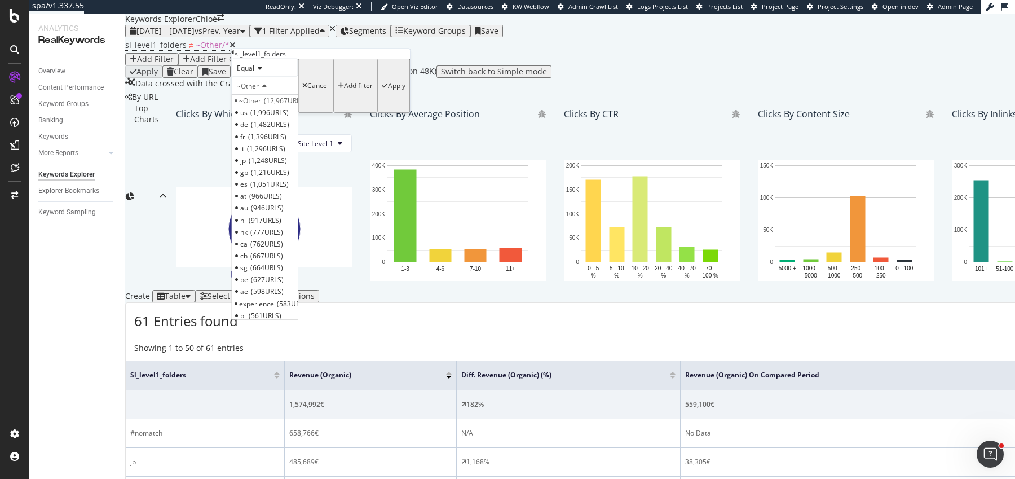
click at [259, 72] on icon at bounding box center [258, 68] width 8 height 7
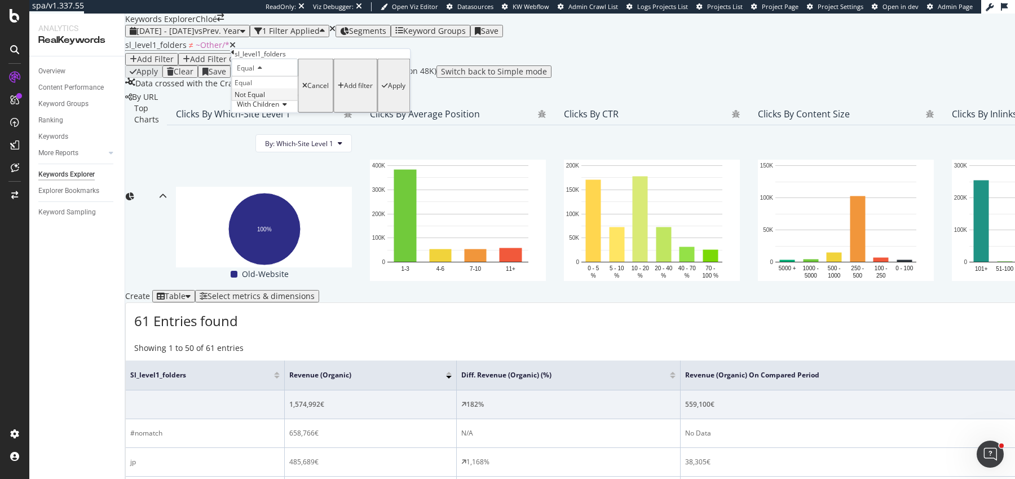
click at [257, 99] on span "Not Equal" at bounding box center [250, 95] width 30 height 10
click at [267, 90] on icon at bounding box center [263, 86] width 8 height 7
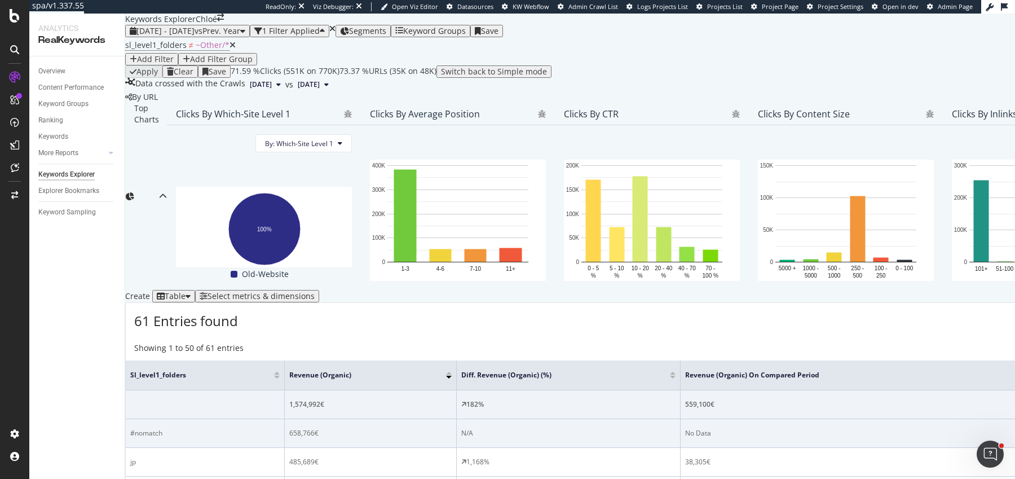
scroll to position [262, 0]
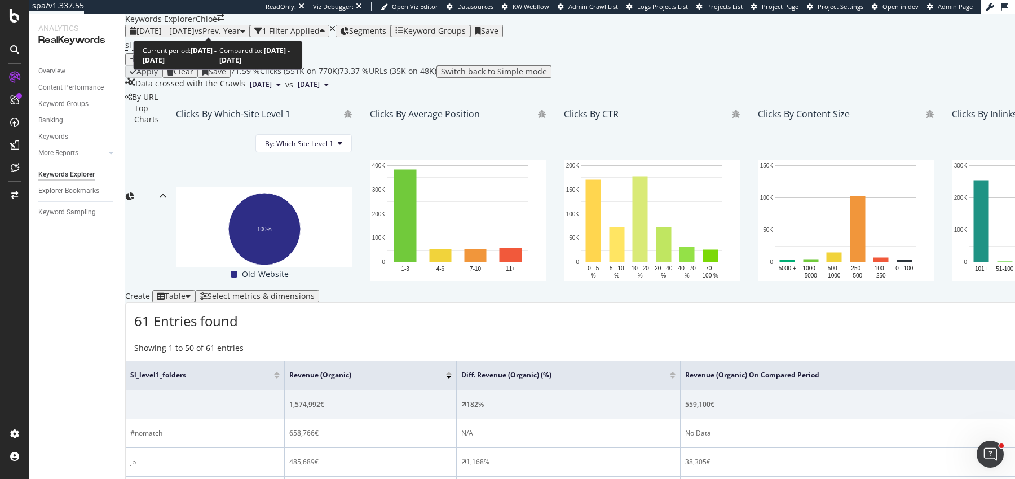
click at [195, 27] on span "2025 Aug. 14th - Oct. 3rd" at bounding box center [165, 30] width 58 height 11
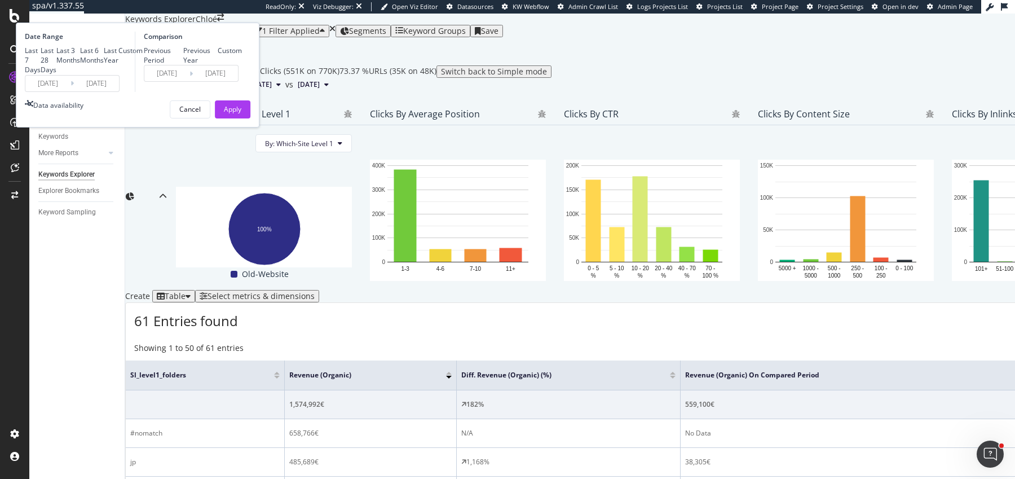
click at [71, 91] on input "2025/08/14" at bounding box center [47, 84] width 45 height 16
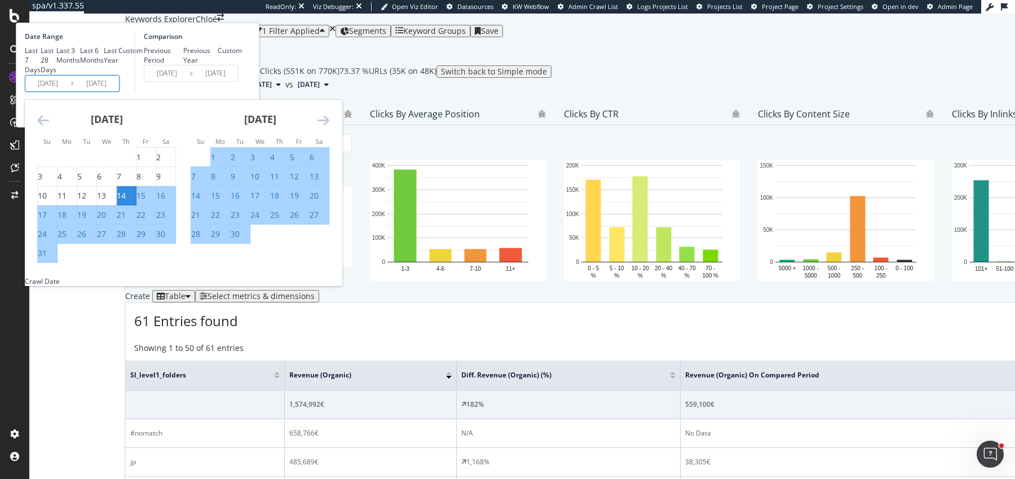
click at [49, 127] on icon "Move backward to switch to the previous month." at bounding box center [43, 120] width 12 height 14
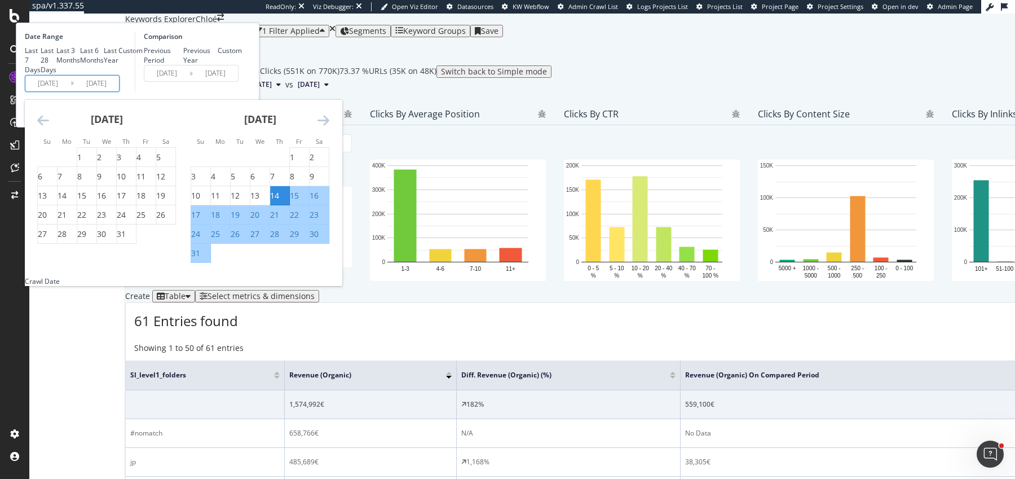
click at [49, 127] on icon "Move backward to switch to the previous month." at bounding box center [43, 120] width 12 height 14
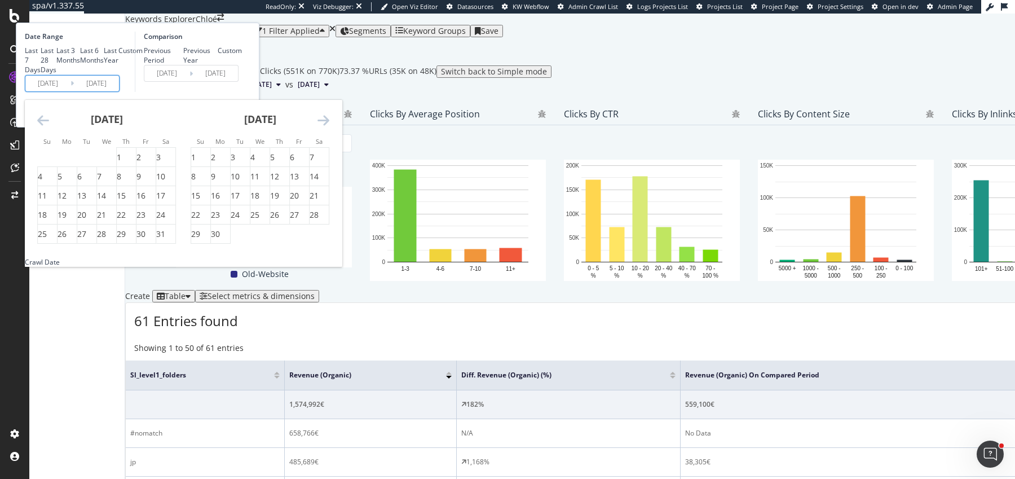
click at [49, 127] on icon "Move backward to switch to the previous month." at bounding box center [43, 120] width 12 height 14
click at [102, 163] on div "1" at bounding box center [99, 157] width 5 height 11
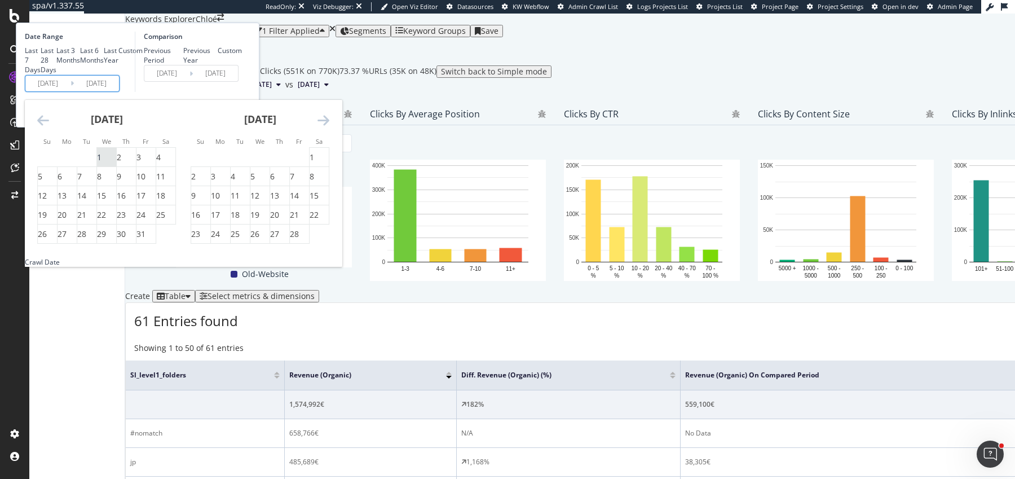
type input "2025/01/01"
type input "2024/01/03"
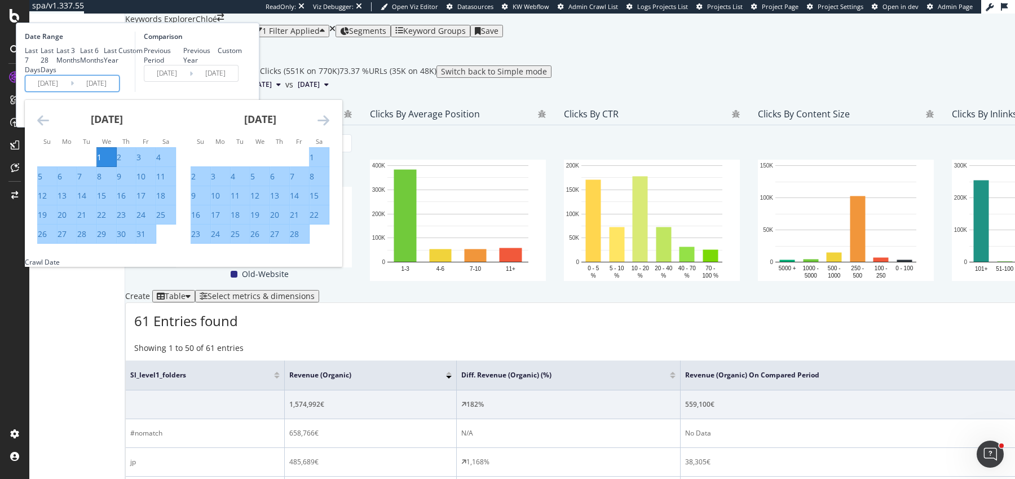
click at [329, 127] on icon "Move forward to switch to the next month." at bounding box center [324, 120] width 12 height 14
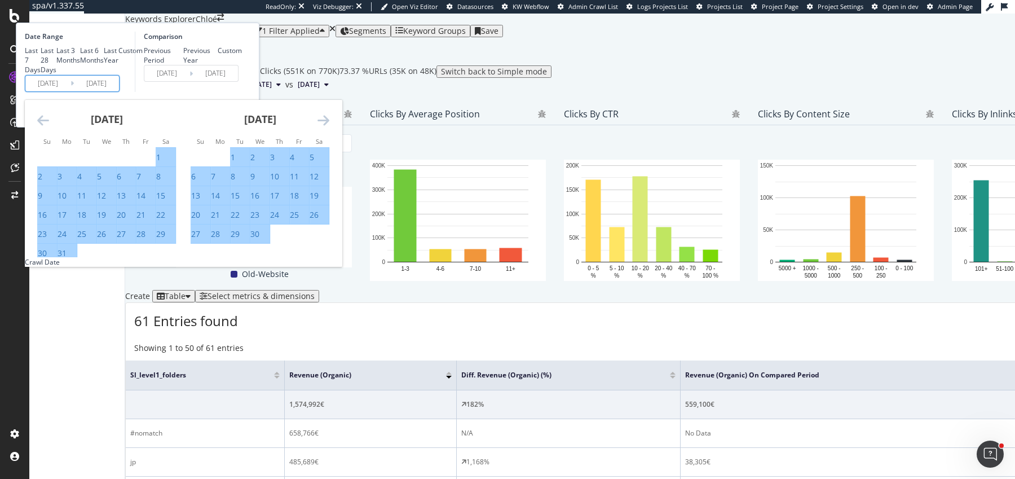
click at [329, 127] on icon "Move forward to switch to the next month." at bounding box center [324, 120] width 12 height 14
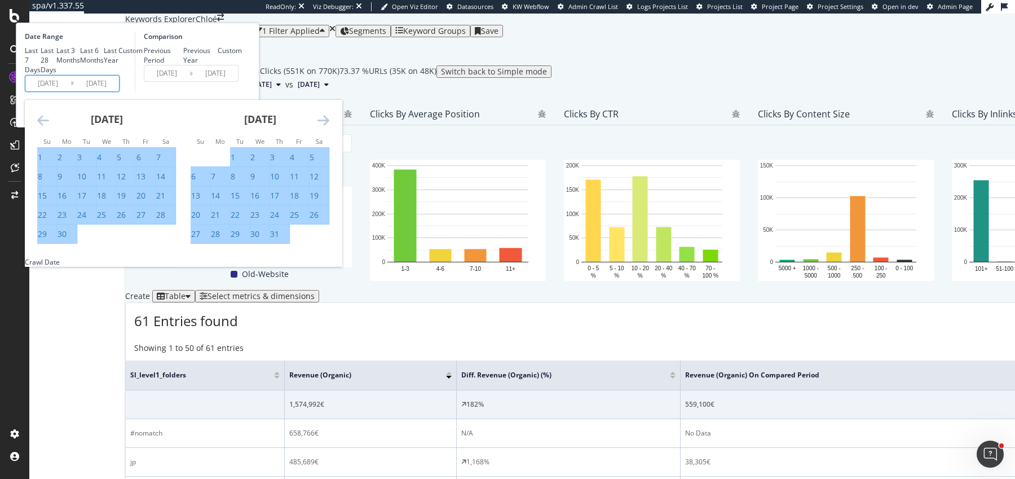
click at [329, 127] on icon "Move forward to switch to the next month." at bounding box center [324, 120] width 12 height 14
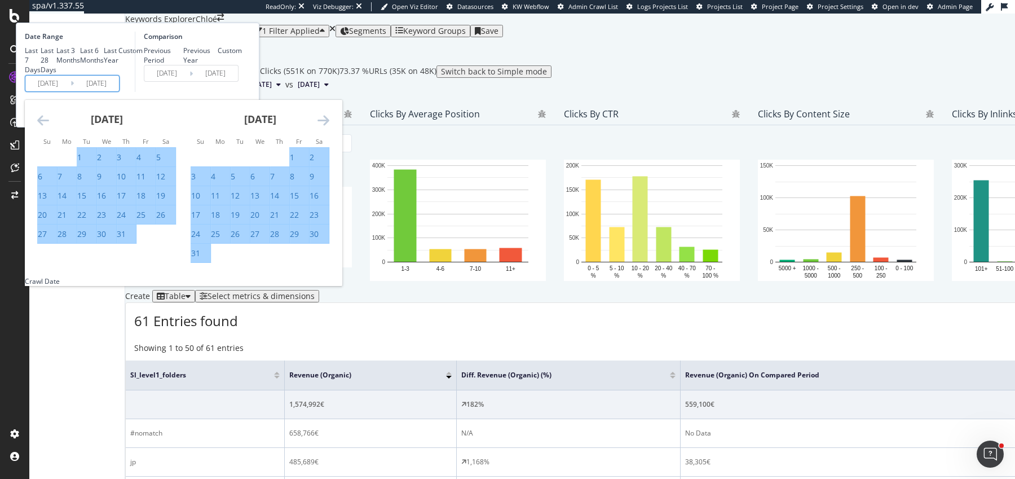
click at [329, 127] on icon "Move forward to switch to the next month." at bounding box center [324, 120] width 12 height 14
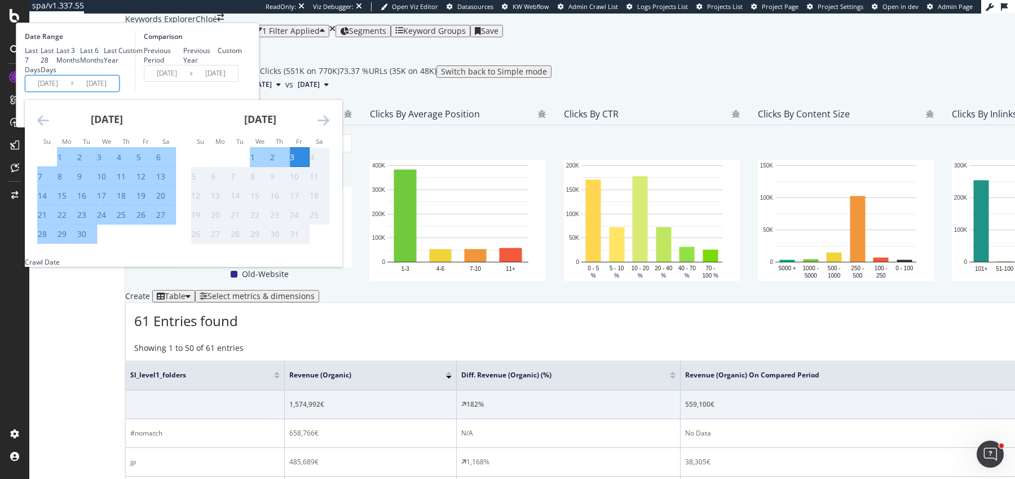
click at [146, 201] on div "19" at bounding box center [140, 195] width 9 height 11
type input "2025/09/19"
type input "2024/09/20"
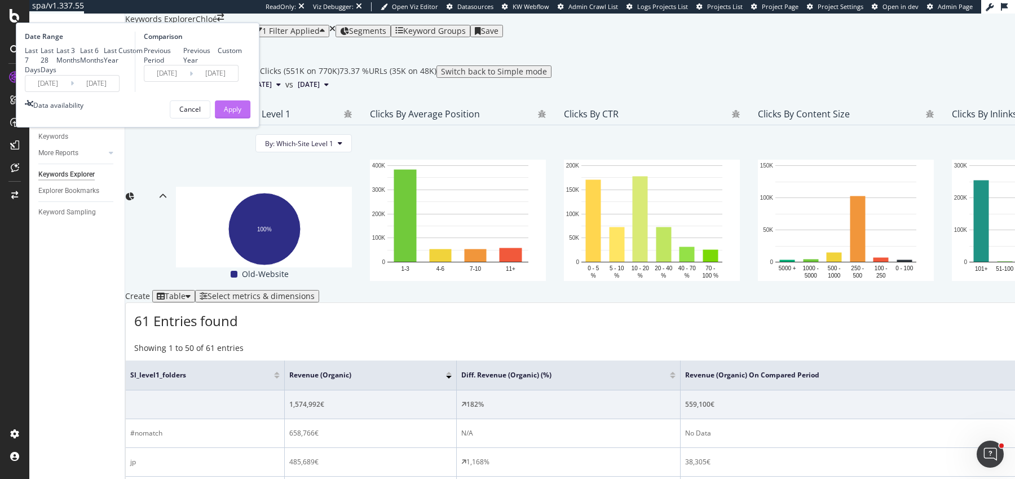
click at [241, 114] on div "Apply" at bounding box center [232, 109] width 17 height 10
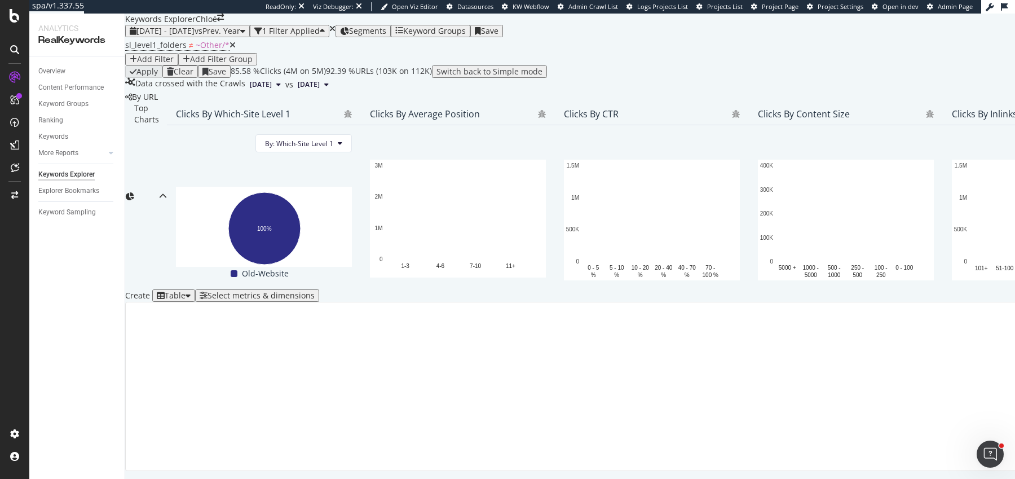
scroll to position [173, 0]
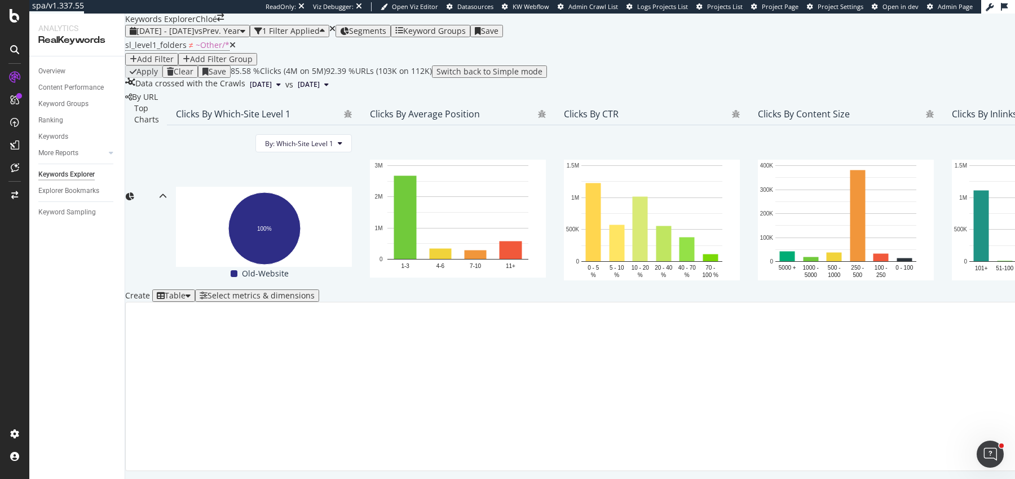
click at [230, 49] on icon at bounding box center [233, 45] width 6 height 8
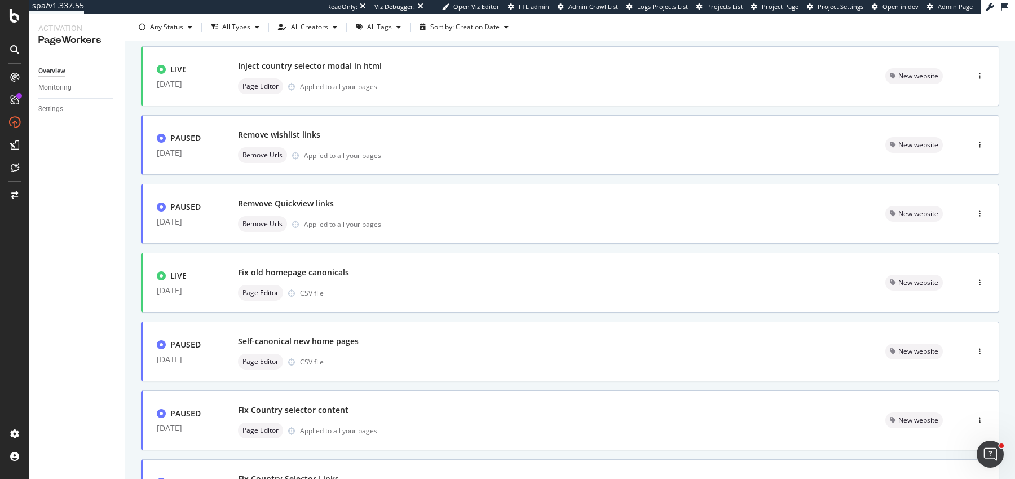
scroll to position [117, 0]
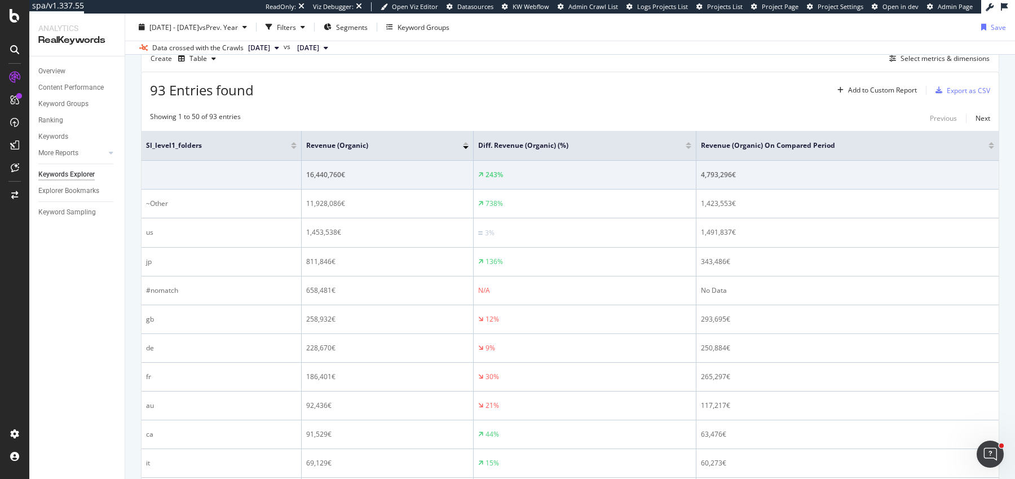
scroll to position [301, 0]
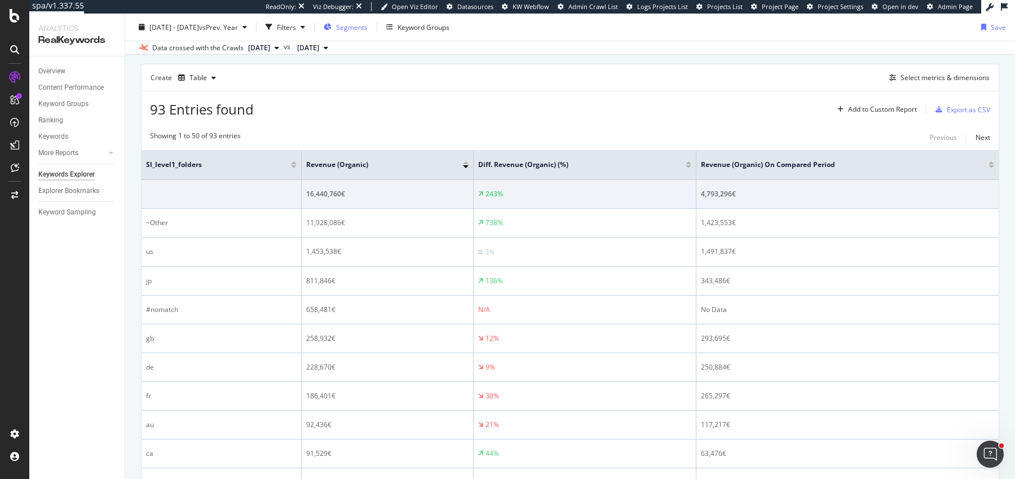
click at [368, 22] on span "Segments" at bounding box center [352, 27] width 32 height 10
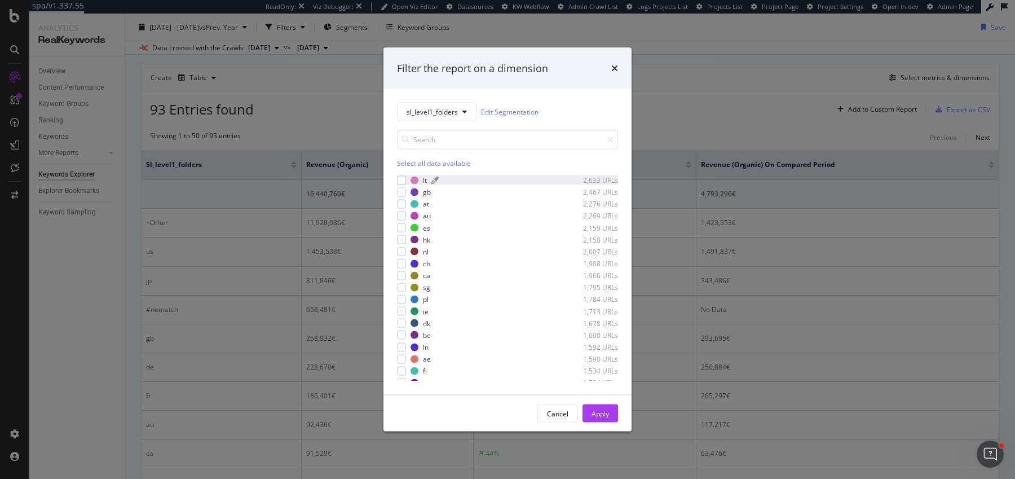
scroll to position [0, 0]
click at [615, 66] on icon "times" at bounding box center [614, 68] width 7 height 9
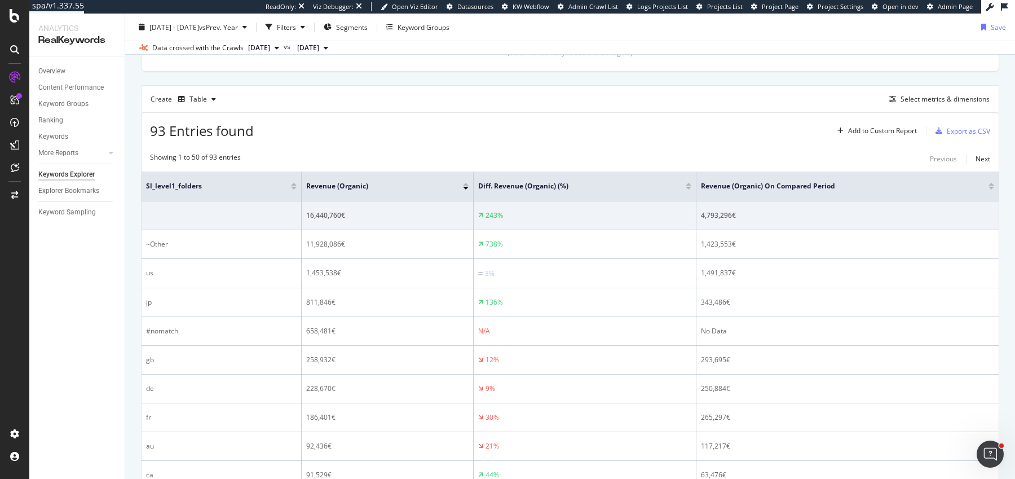
scroll to position [284, 0]
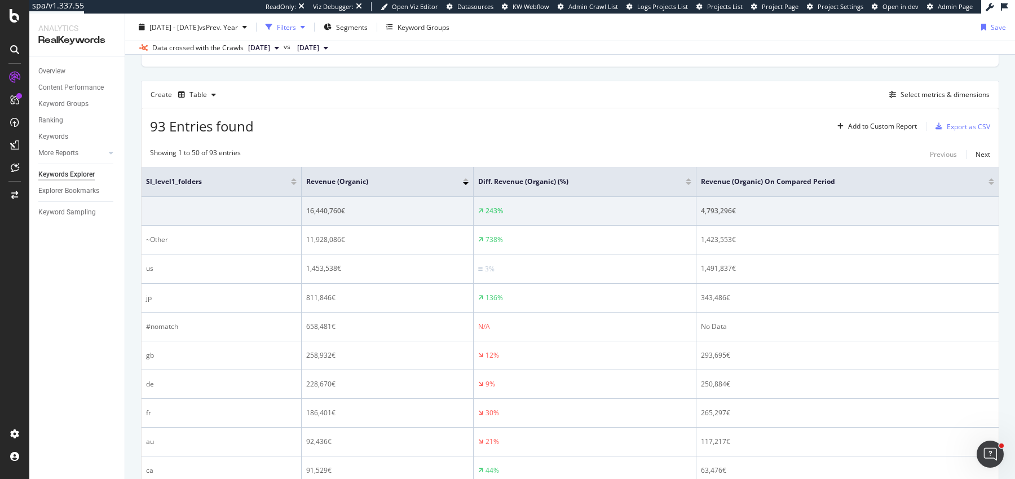
click at [305, 24] on icon "button" at bounding box center [303, 27] width 5 height 7
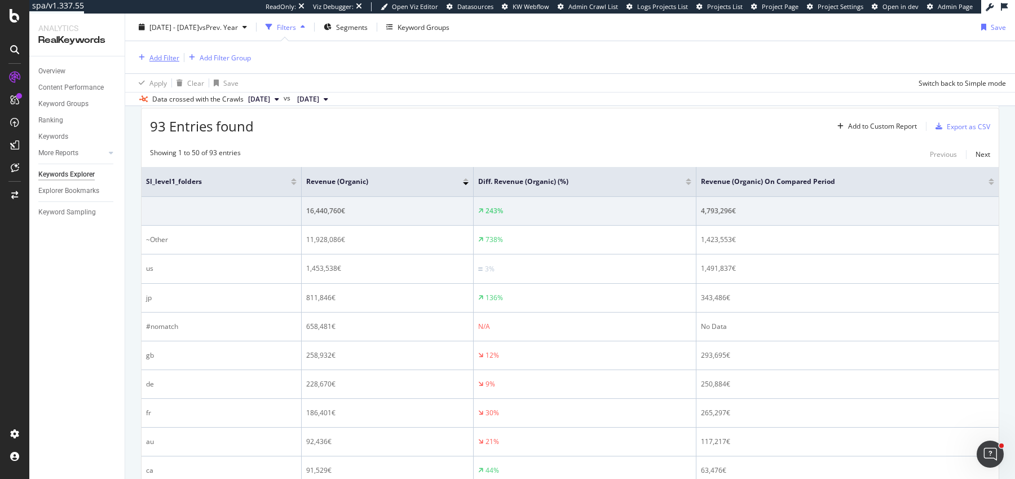
click at [160, 54] on div "Add Filter" at bounding box center [164, 57] width 30 height 10
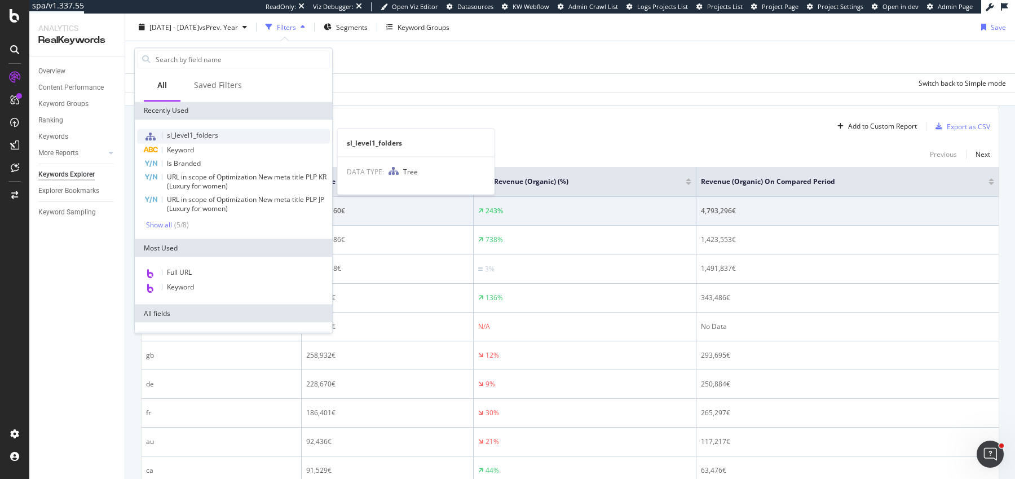
click at [195, 135] on span "sl_level1_folders" at bounding box center [192, 135] width 51 height 10
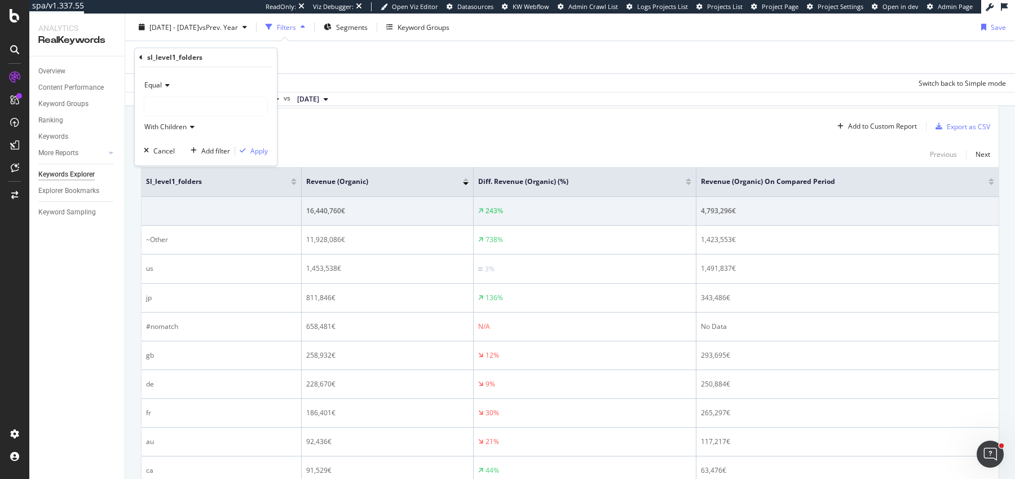
click at [160, 90] on div "Equal" at bounding box center [206, 86] width 124 height 18
click at [162, 112] on span "Equal" at bounding box center [158, 109] width 19 height 10
click at [161, 83] on span "Equal" at bounding box center [152, 86] width 17 height 10
click at [161, 120] on span "Not Equal" at bounding box center [164, 123] width 30 height 10
click at [188, 110] on div at bounding box center [205, 107] width 123 height 18
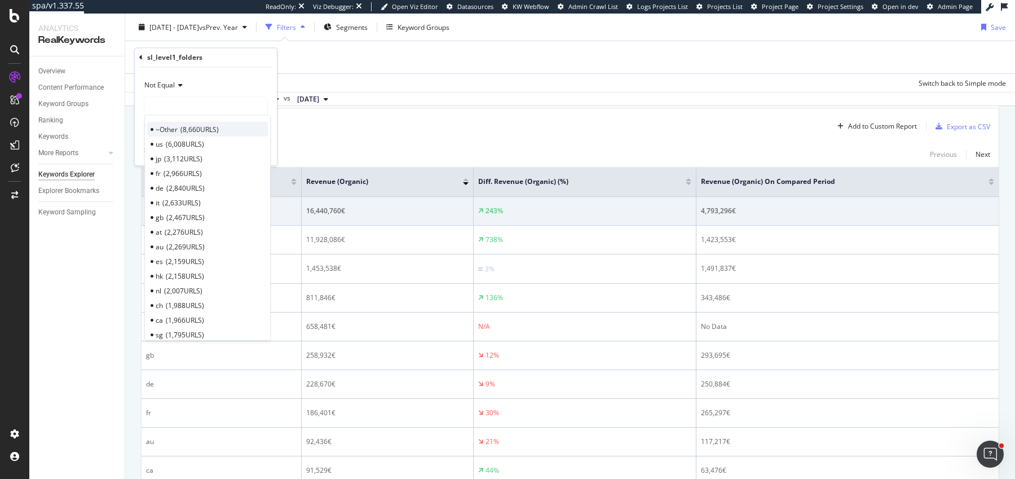
click at [175, 131] on span "~Other" at bounding box center [167, 130] width 22 height 10
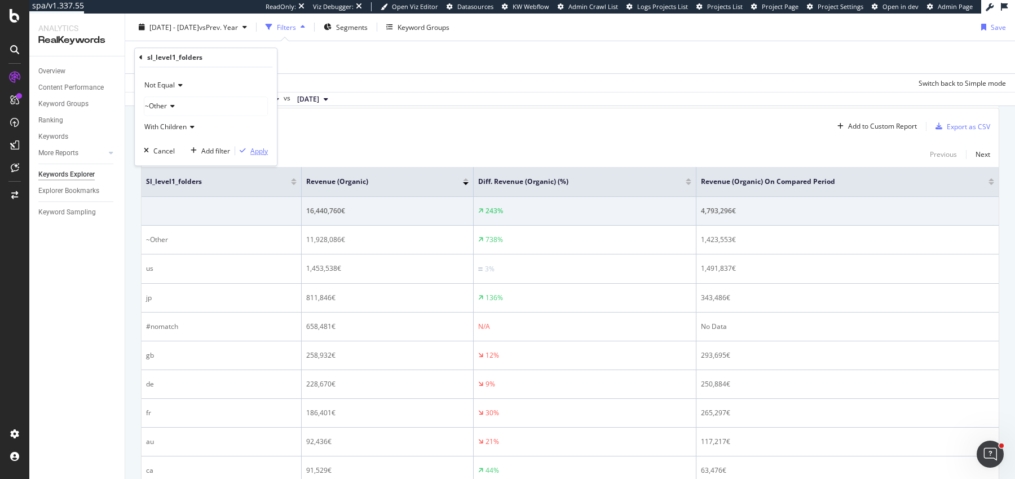
click at [255, 153] on div "Apply" at bounding box center [258, 151] width 17 height 10
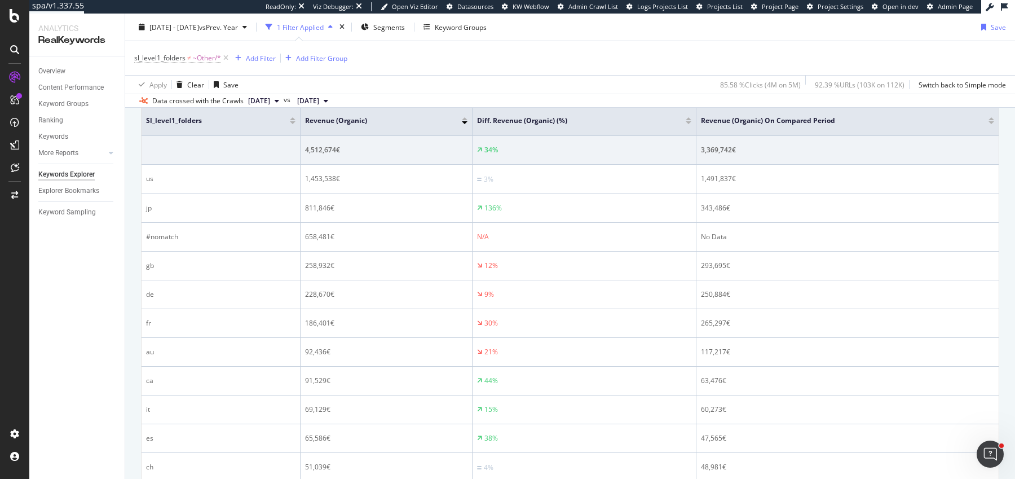
scroll to position [396, 0]
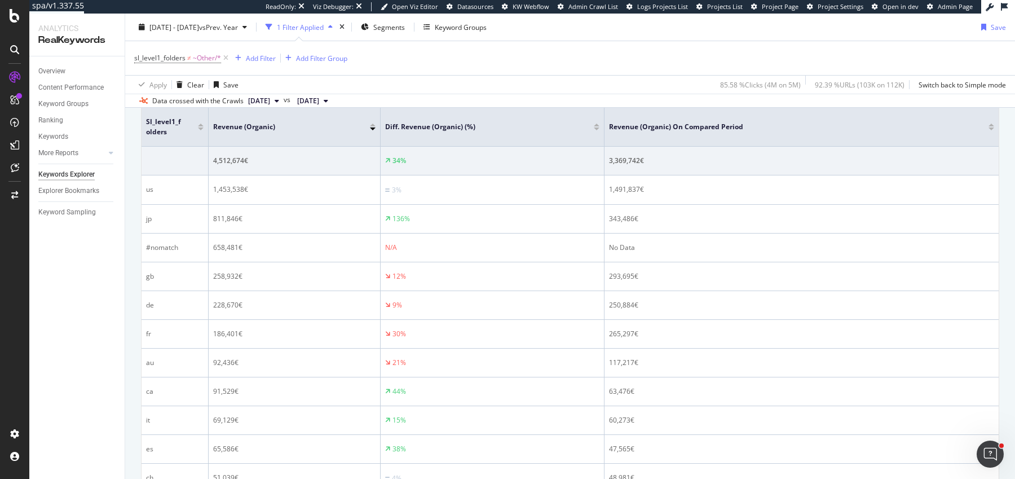
drag, startPoint x: 298, startPoint y: 120, endPoint x: 207, endPoint y: 133, distance: 91.6
click at [206, 132] on span at bounding box center [207, 127] width 7 height 38
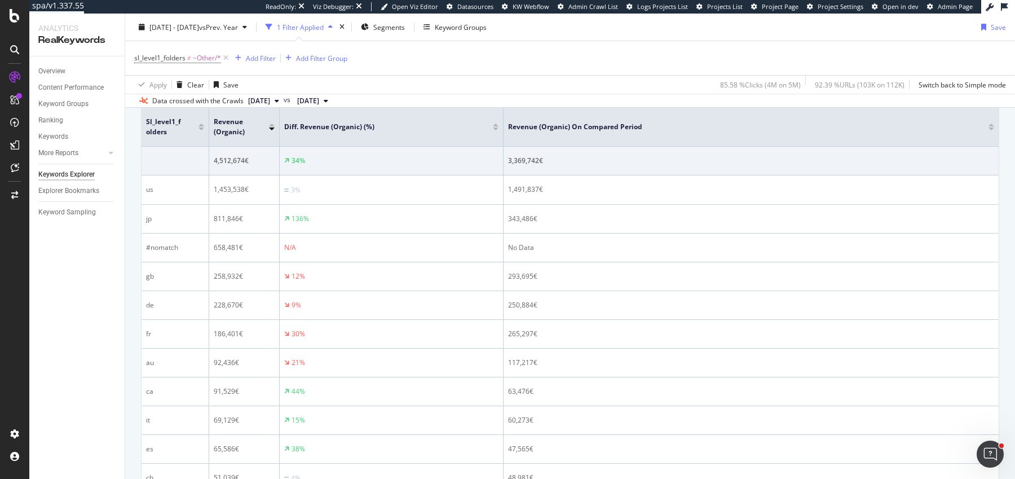
drag, startPoint x: 380, startPoint y: 130, endPoint x: 279, endPoint y: 132, distance: 101.0
click at [279, 131] on span at bounding box center [278, 127] width 7 height 38
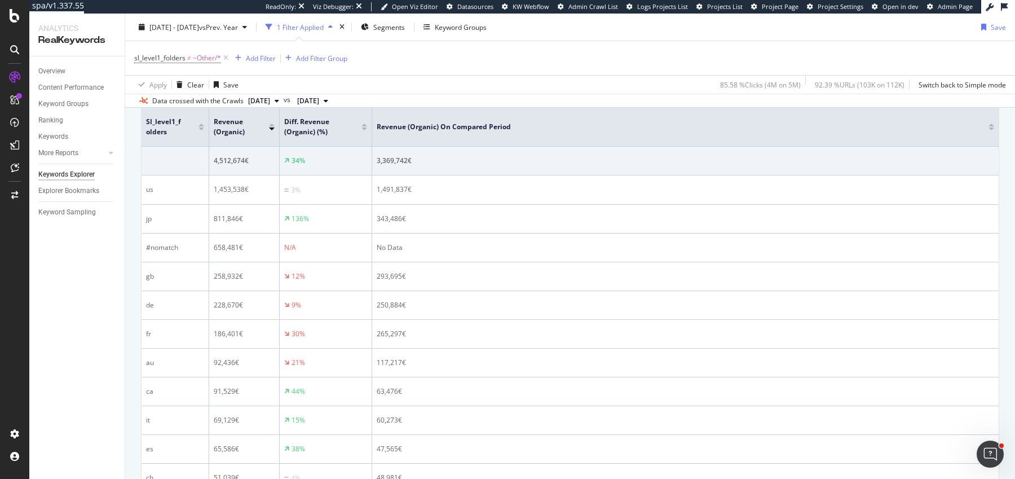
drag, startPoint x: 503, startPoint y: 134, endPoint x: 371, endPoint y: 137, distance: 131.4
click at [371, 137] on span at bounding box center [371, 127] width 7 height 38
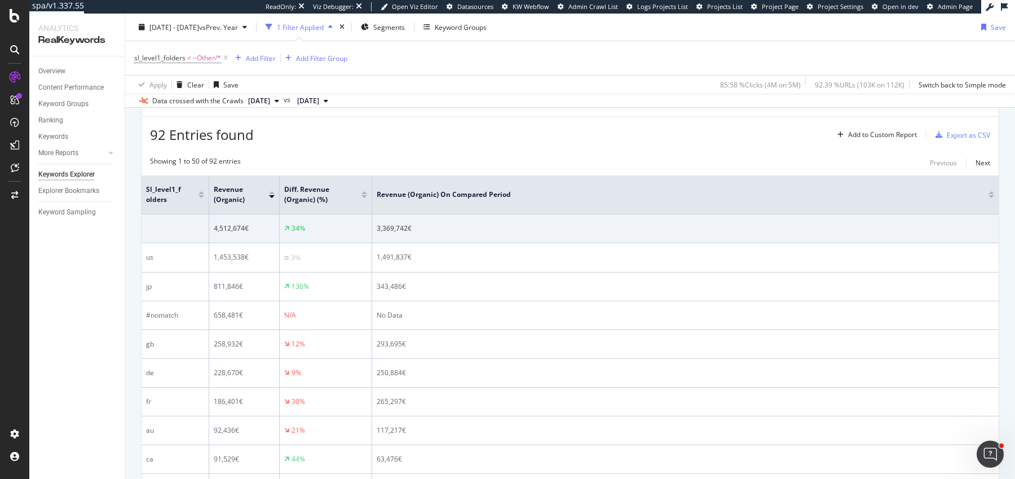
scroll to position [292, 0]
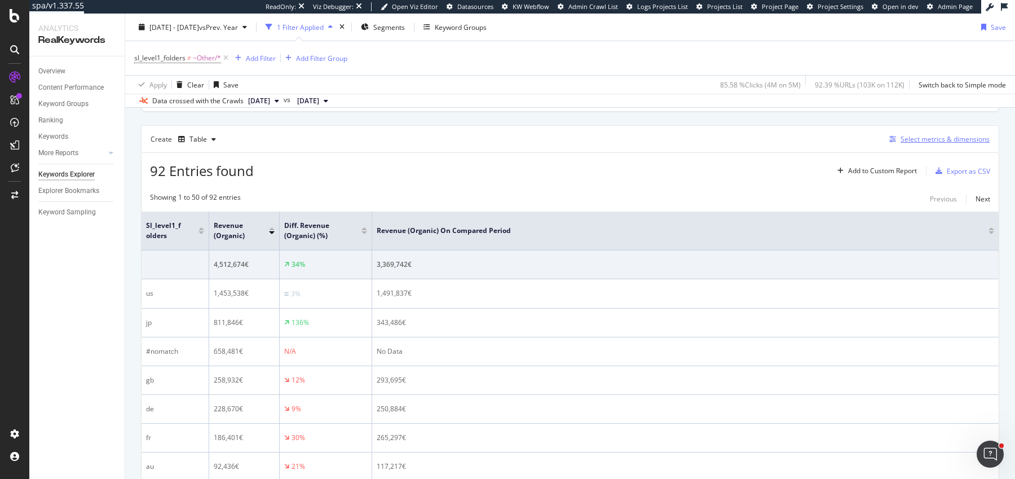
click at [917, 139] on div "Select metrics & dimensions" at bounding box center [945, 139] width 89 height 10
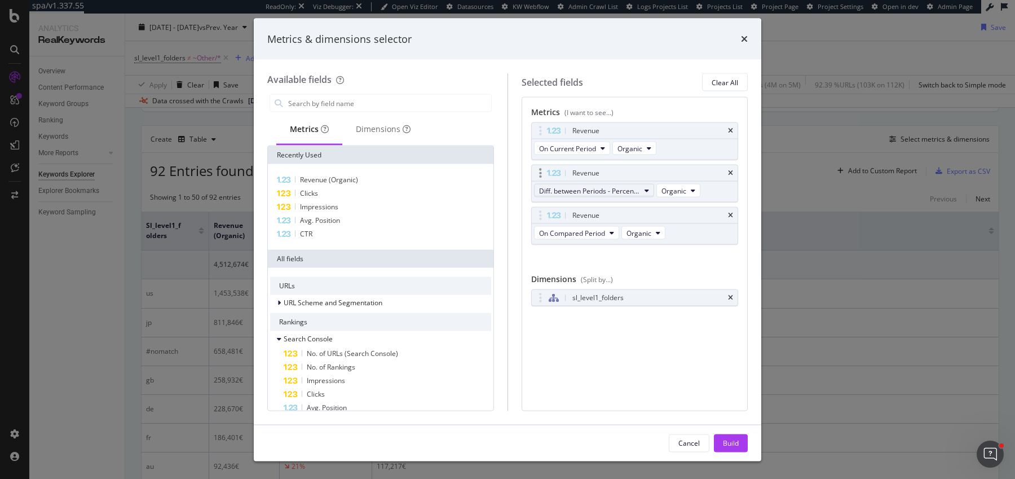
click at [570, 186] on span "Diff. between Periods - Percentage" at bounding box center [589, 191] width 101 height 10
click at [590, 268] on span "Diff. between Periods - Value" at bounding box center [599, 272] width 112 height 10
click at [736, 437] on div "Build" at bounding box center [731, 442] width 16 height 17
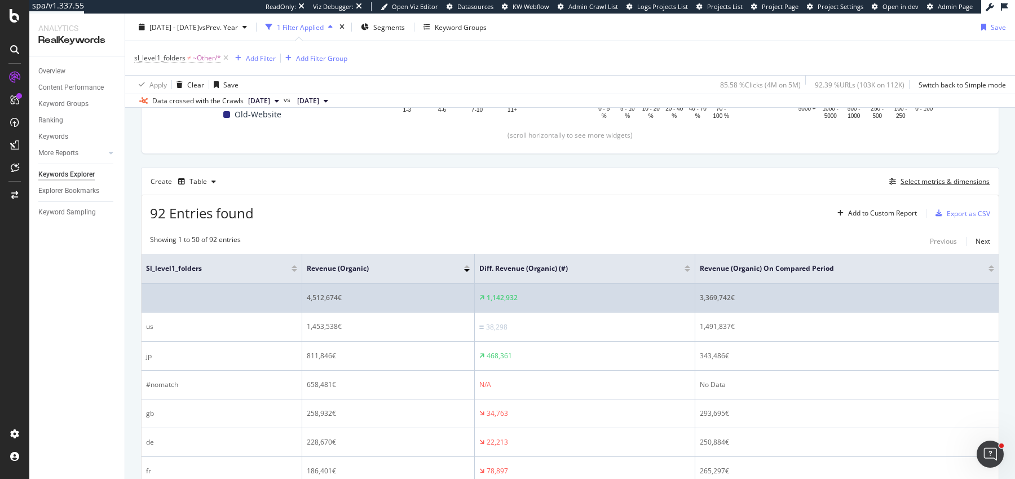
scroll to position [293, 0]
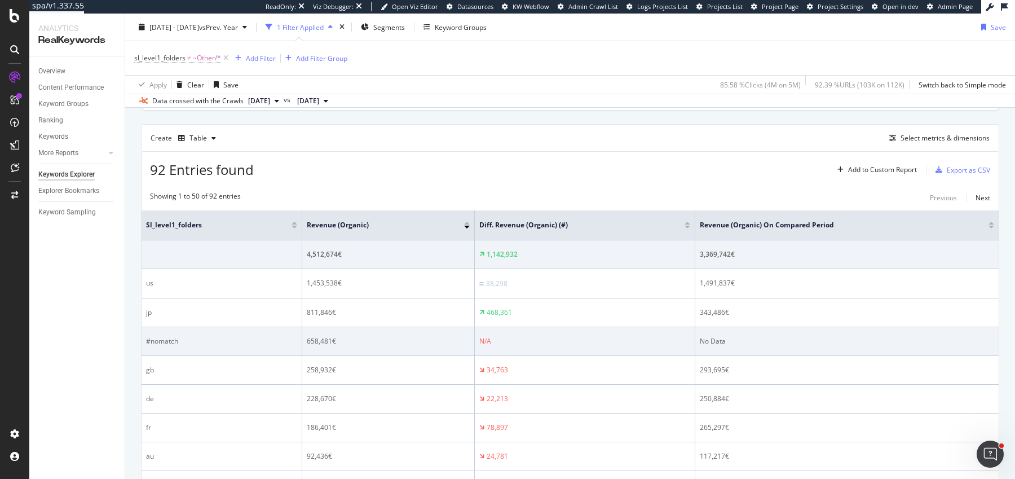
click at [162, 336] on div "#nomatch" at bounding box center [221, 341] width 151 height 10
click at [191, 337] on div "#nomatch" at bounding box center [221, 341] width 151 height 10
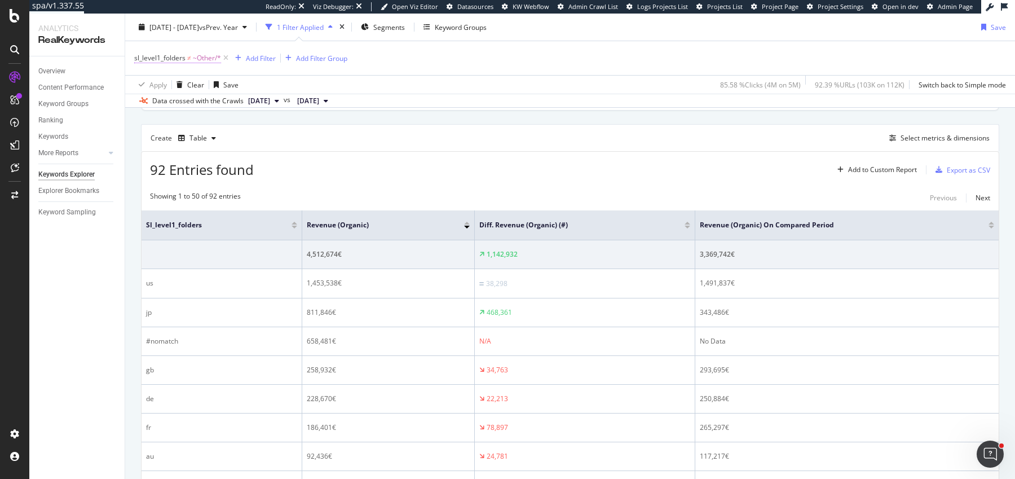
click at [194, 57] on span "~Other/*" at bounding box center [207, 58] width 28 height 16
click at [137, 55] on div "sl_level1_folders Not Equal ~Other With Children Cancel Add filter Apply" at bounding box center [206, 105] width 142 height 117
click at [139, 55] on icon at bounding box center [140, 55] width 3 height 7
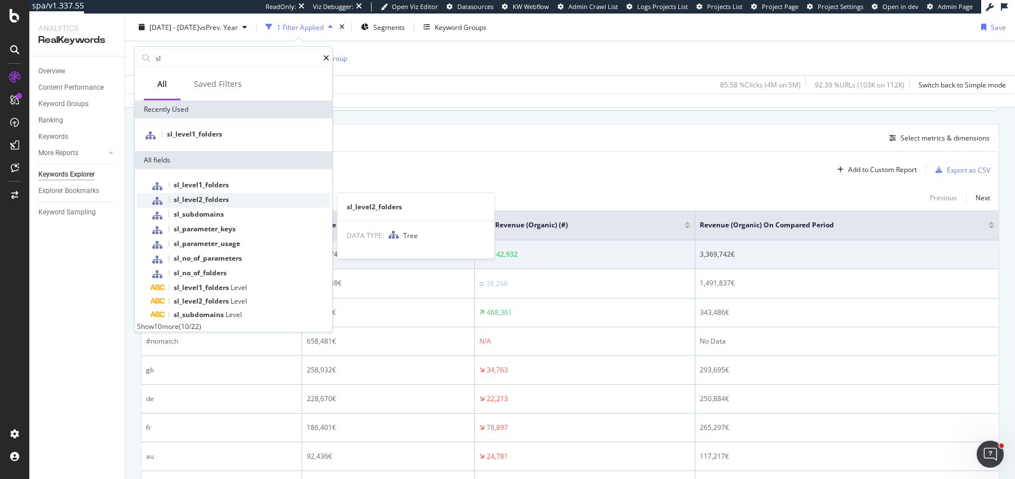
type input "sl"
click at [213, 196] on span "sl_level2_folders" at bounding box center [201, 200] width 55 height 10
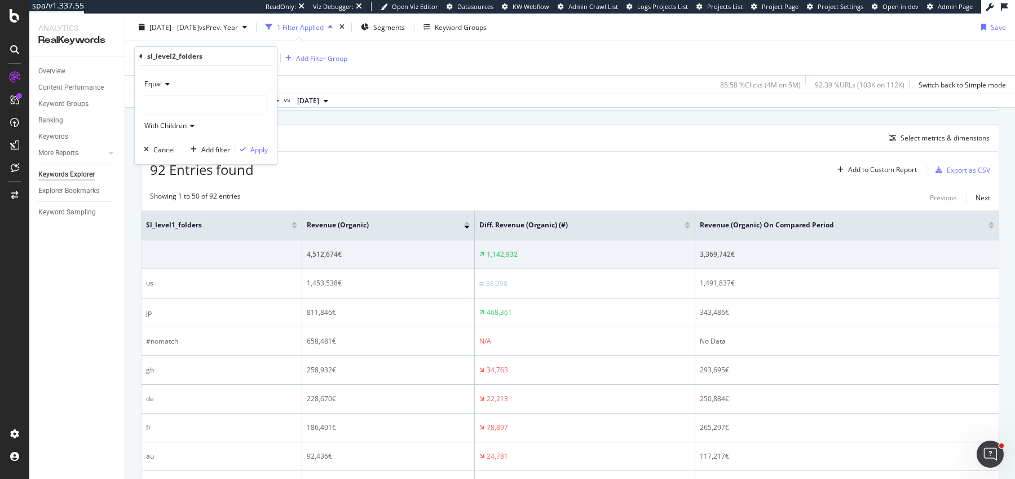
click at [253, 141] on div "Equal With Children Cancel Add filter Apply" at bounding box center [206, 115] width 142 height 98
click at [253, 149] on div "Apply" at bounding box center [258, 149] width 17 height 10
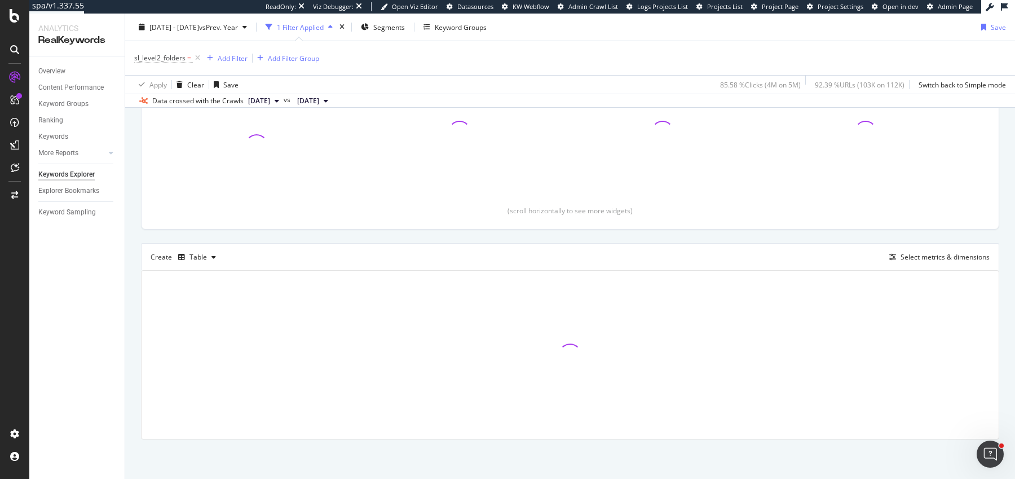
scroll to position [173, 0]
click at [196, 58] on icon at bounding box center [198, 57] width 10 height 11
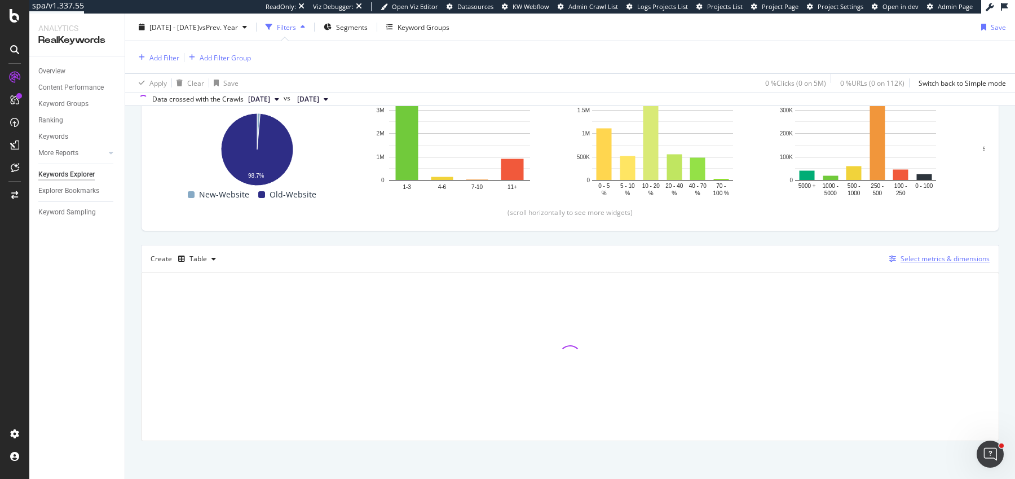
click at [906, 256] on div "Select metrics & dimensions" at bounding box center [945, 259] width 89 height 10
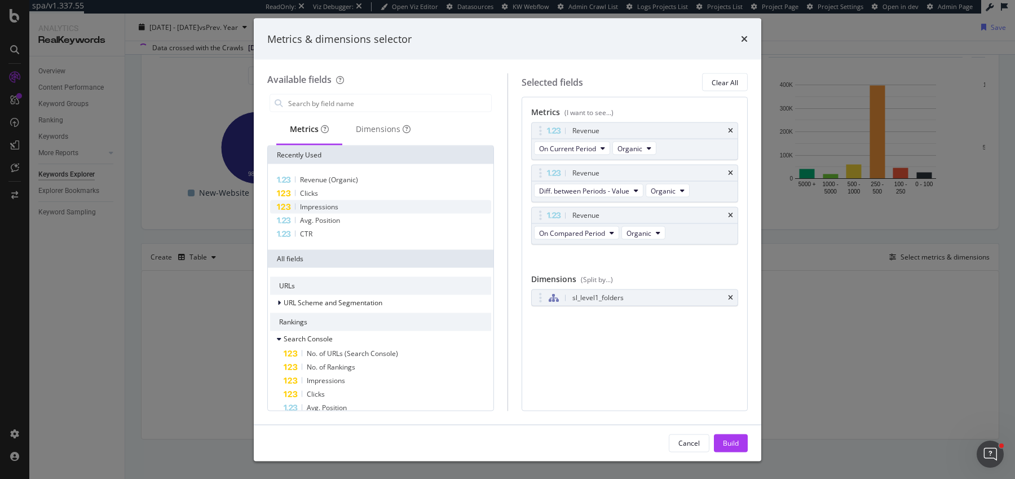
scroll to position [120, 0]
click at [356, 95] on input "modal" at bounding box center [389, 103] width 204 height 17
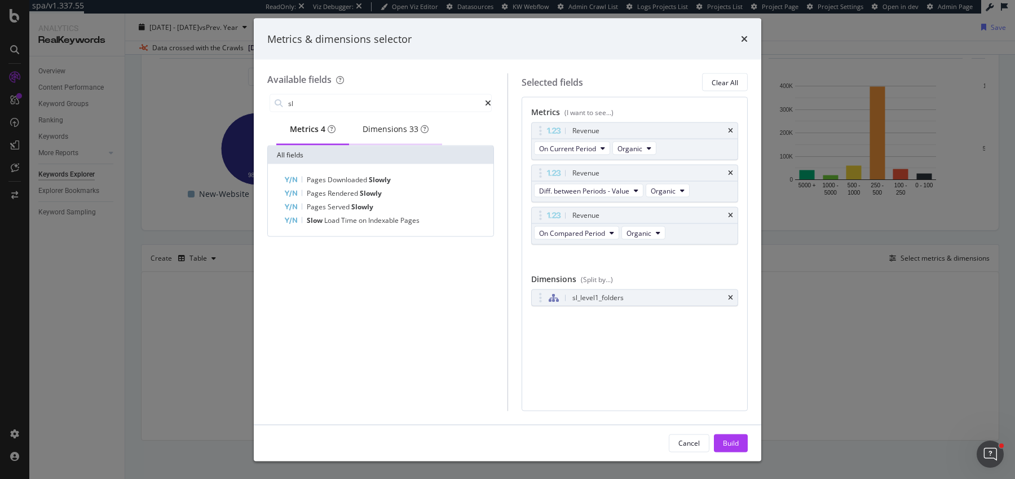
type input "sl"
click at [385, 139] on div "Dimensions 33" at bounding box center [395, 129] width 93 height 31
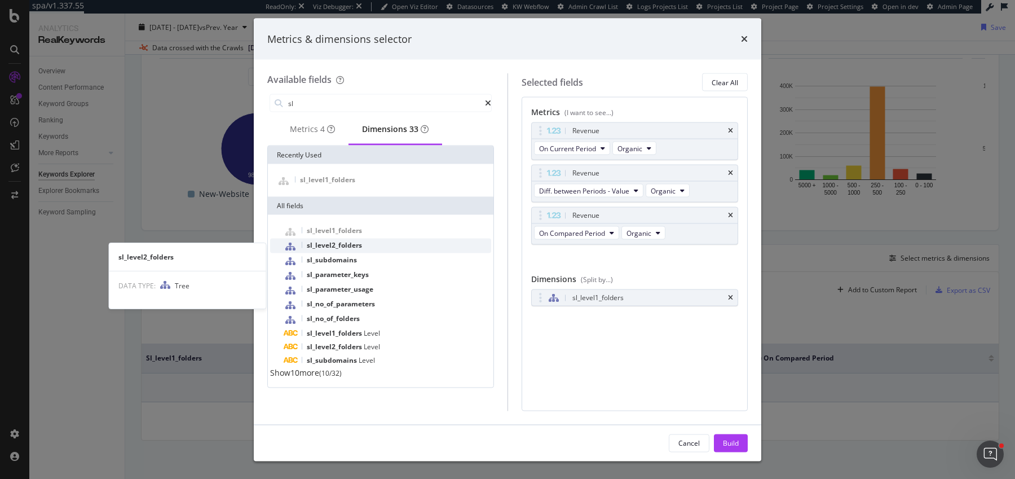
click at [338, 250] on span "sl_level2_folders" at bounding box center [334, 245] width 55 height 10
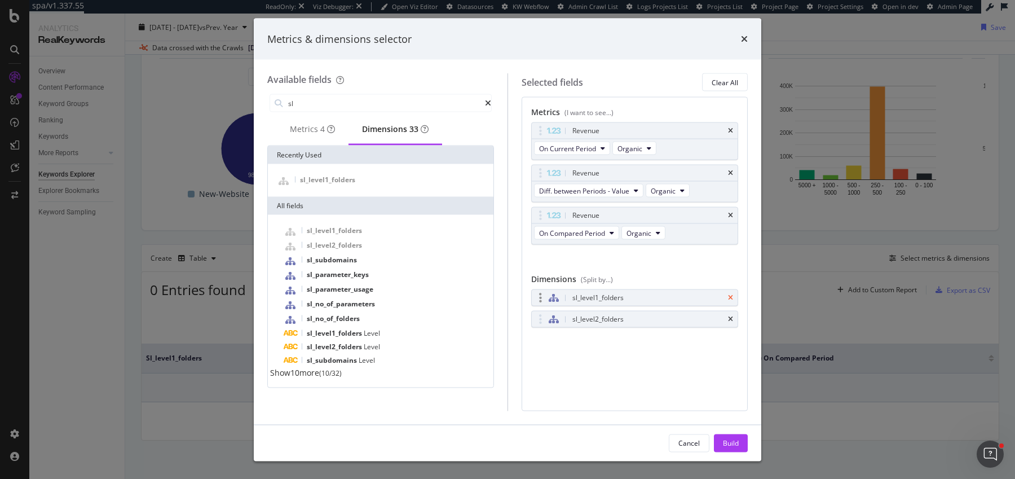
click at [728, 294] on icon "times" at bounding box center [730, 297] width 5 height 7
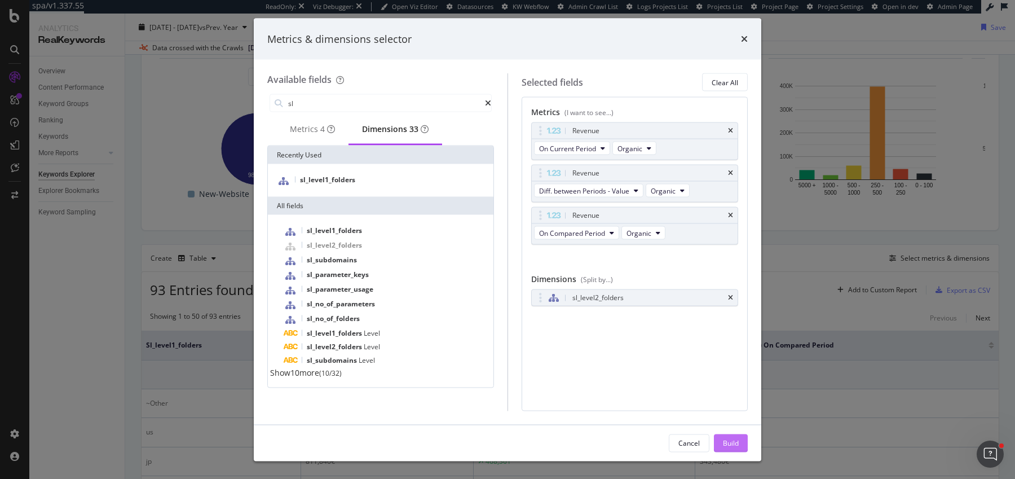
click at [729, 434] on div "Build" at bounding box center [731, 442] width 16 height 17
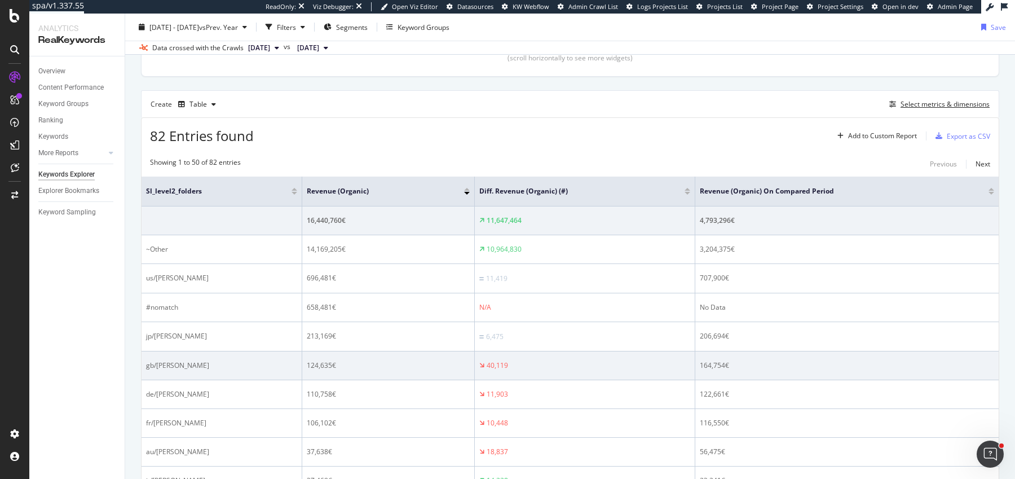
scroll to position [253, 0]
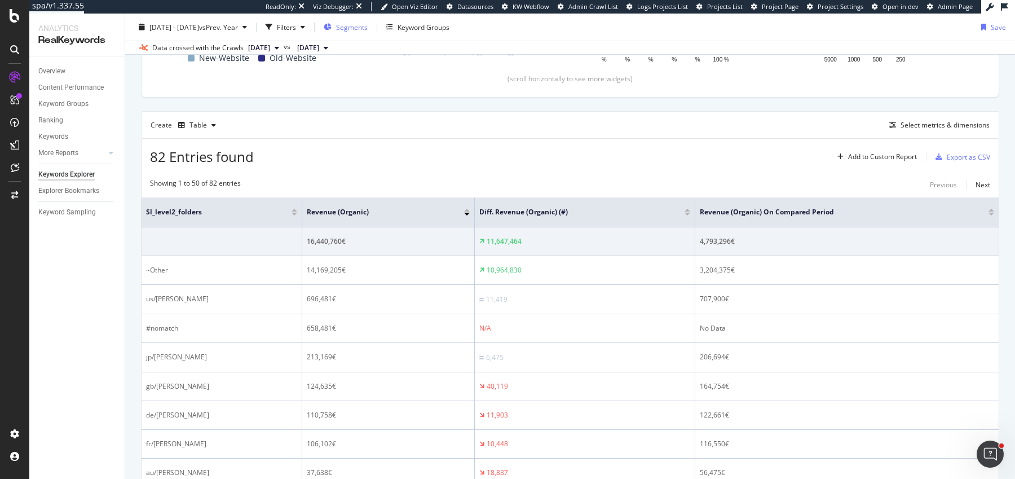
click at [366, 29] on span "Segments" at bounding box center [352, 27] width 32 height 10
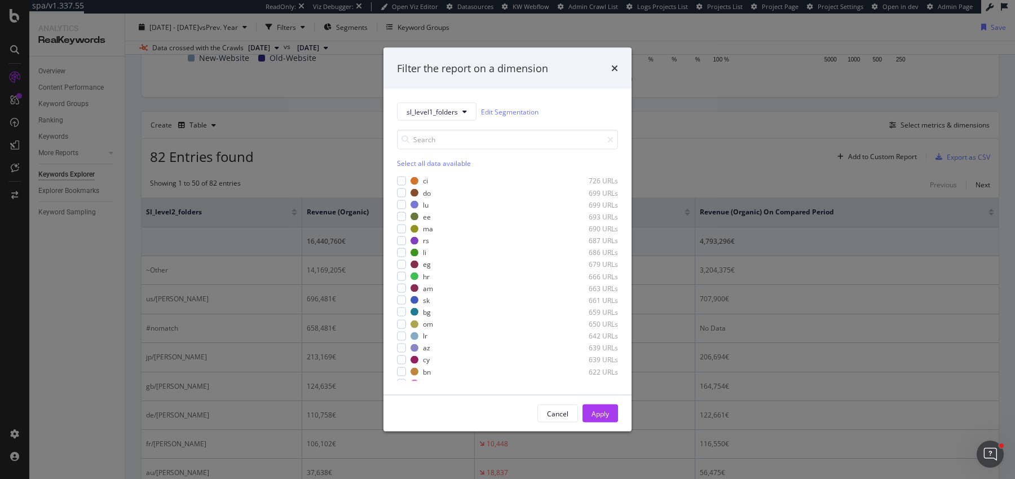
scroll to position [972, 0]
click at [412, 164] on div "Select all data available" at bounding box center [507, 163] width 221 height 10
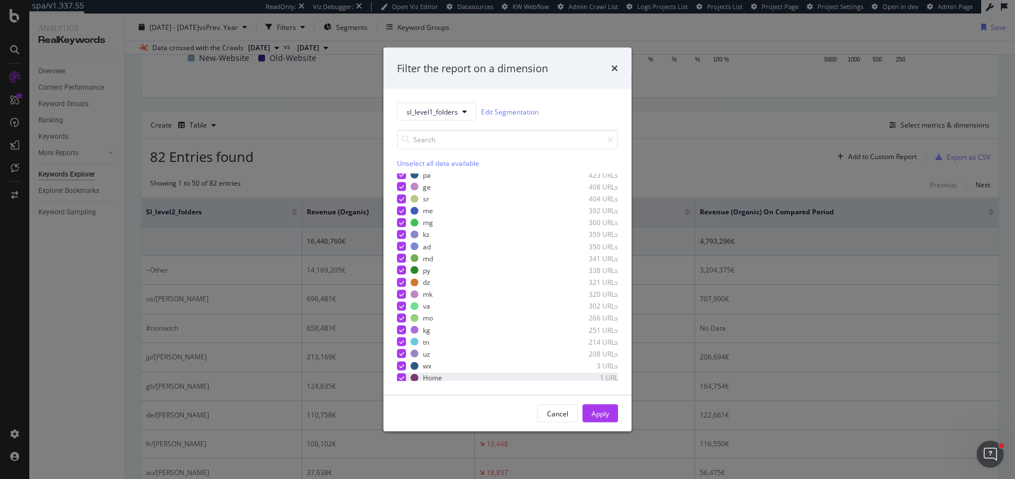
click at [401, 377] on icon "modal" at bounding box center [401, 377] width 5 height 6
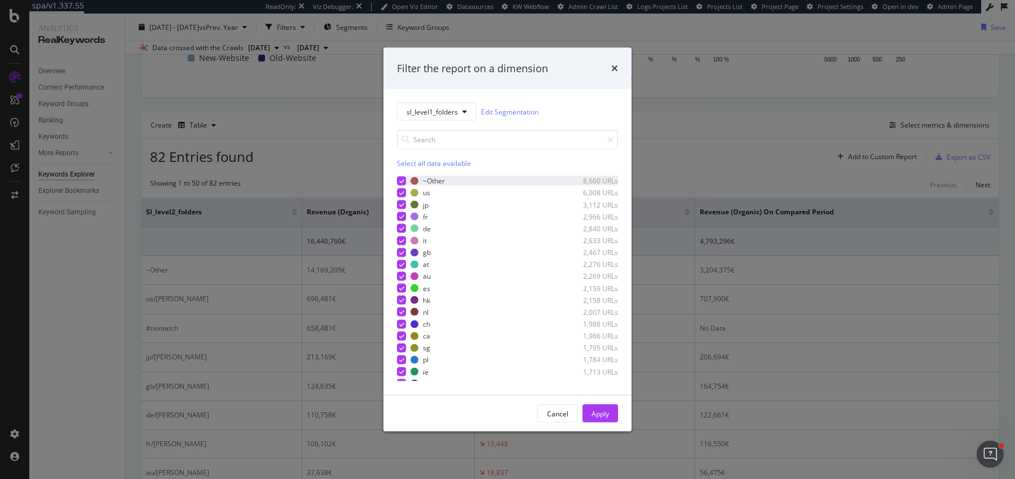
click at [398, 180] on div "modal" at bounding box center [401, 180] width 9 height 9
click at [606, 413] on div "Apply" at bounding box center [600, 413] width 17 height 10
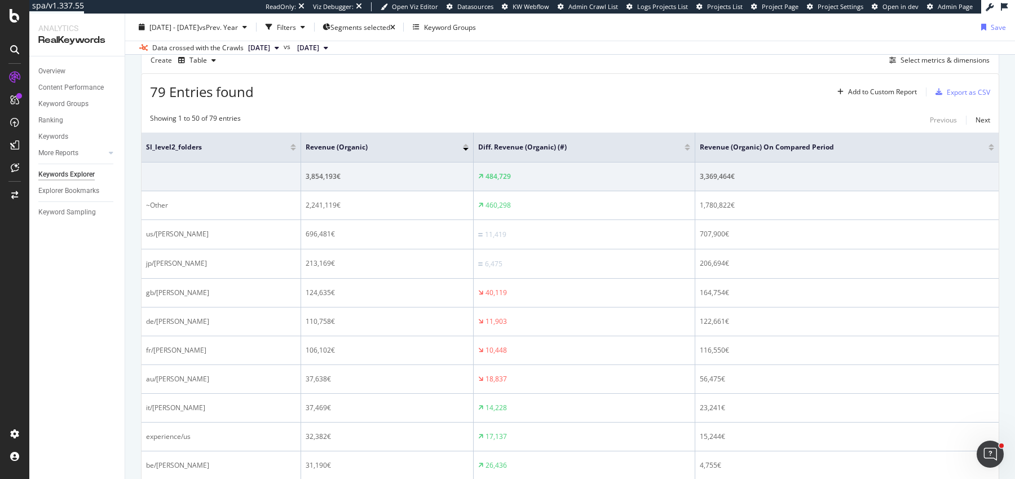
scroll to position [288, 0]
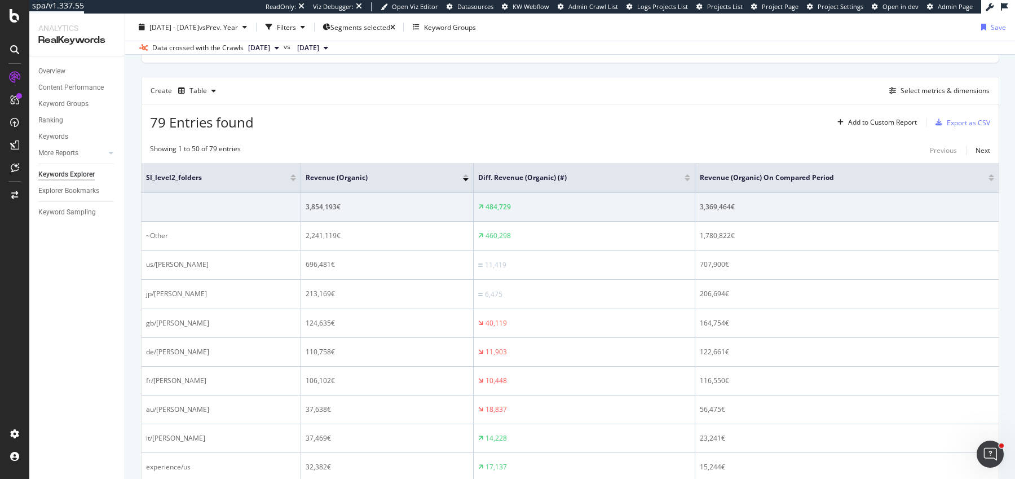
click at [929, 99] on div "Create Table Select metrics & dimensions" at bounding box center [570, 90] width 858 height 27
click at [932, 92] on div "Select metrics & dimensions" at bounding box center [945, 91] width 89 height 10
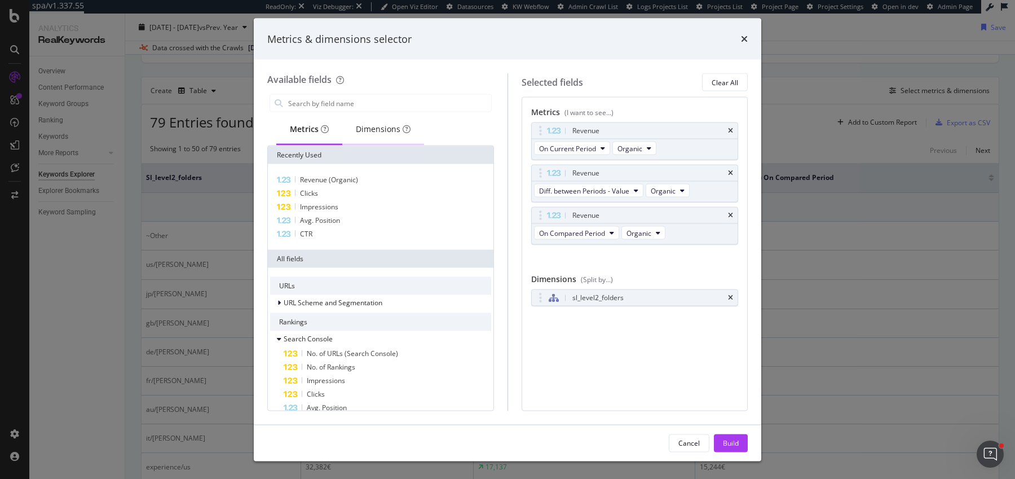
click at [385, 122] on div "Dimensions" at bounding box center [383, 129] width 82 height 31
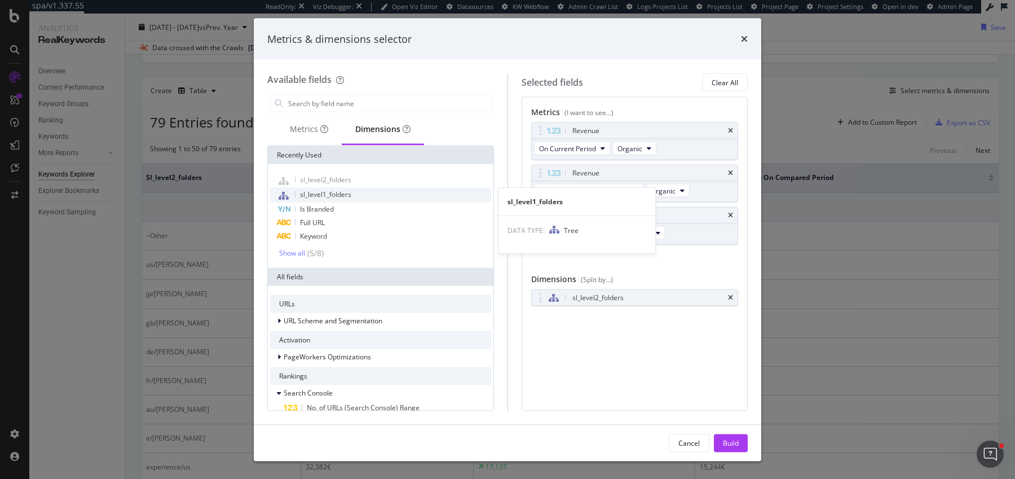
click at [323, 197] on span "sl_level1_folders" at bounding box center [325, 195] width 51 height 10
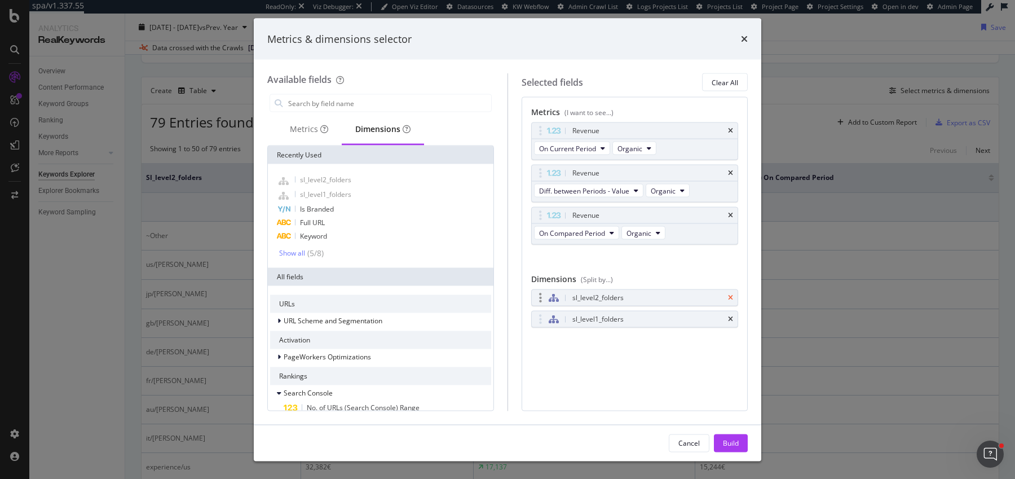
click at [731, 294] on icon "times" at bounding box center [730, 297] width 5 height 7
click at [730, 444] on div "Build" at bounding box center [731, 443] width 16 height 10
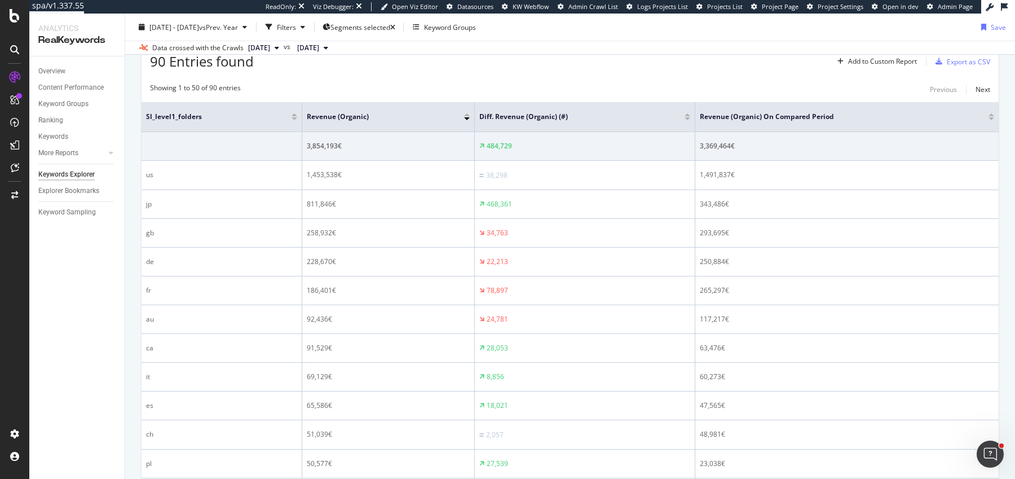
scroll to position [360, 0]
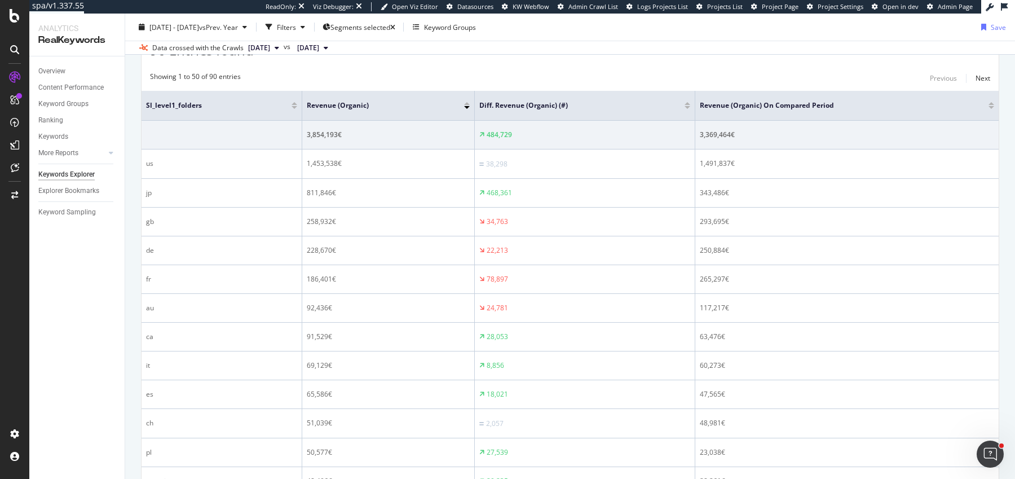
drag, startPoint x: 300, startPoint y: 111, endPoint x: 248, endPoint y: 112, distance: 51.9
click at [248, 112] on th "sl_level1_folders" at bounding box center [222, 106] width 161 height 30
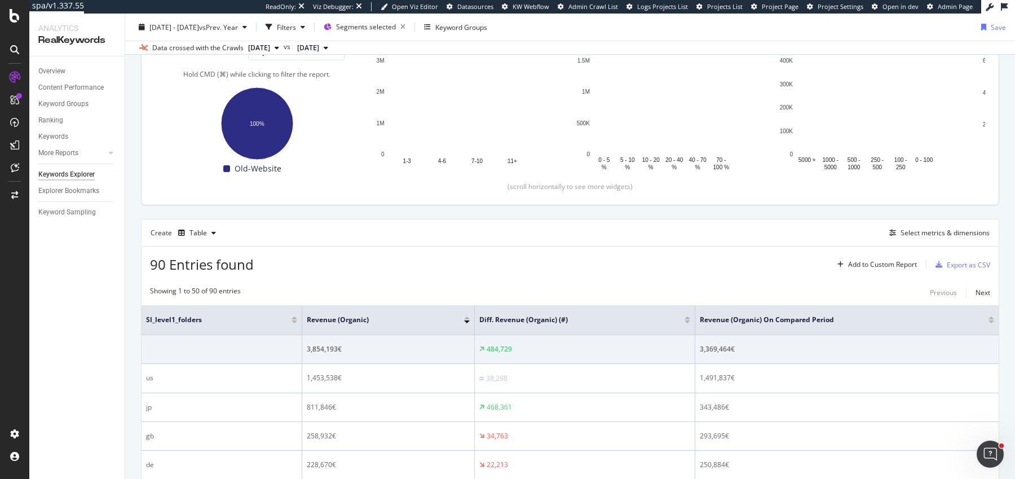
scroll to position [173, 0]
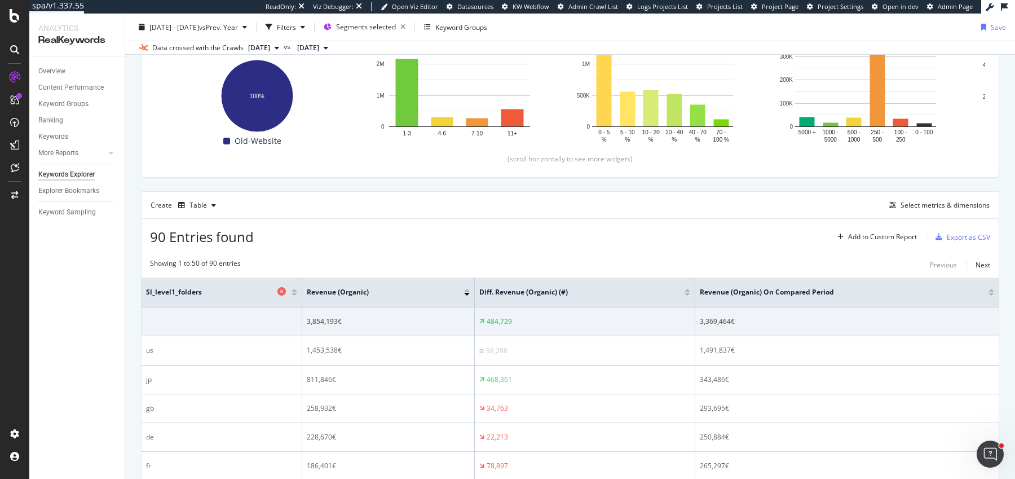
drag, startPoint x: 299, startPoint y: 287, endPoint x: 244, endPoint y: 287, distance: 55.3
click at [244, 287] on th "sl_level1_folders" at bounding box center [222, 292] width 161 height 30
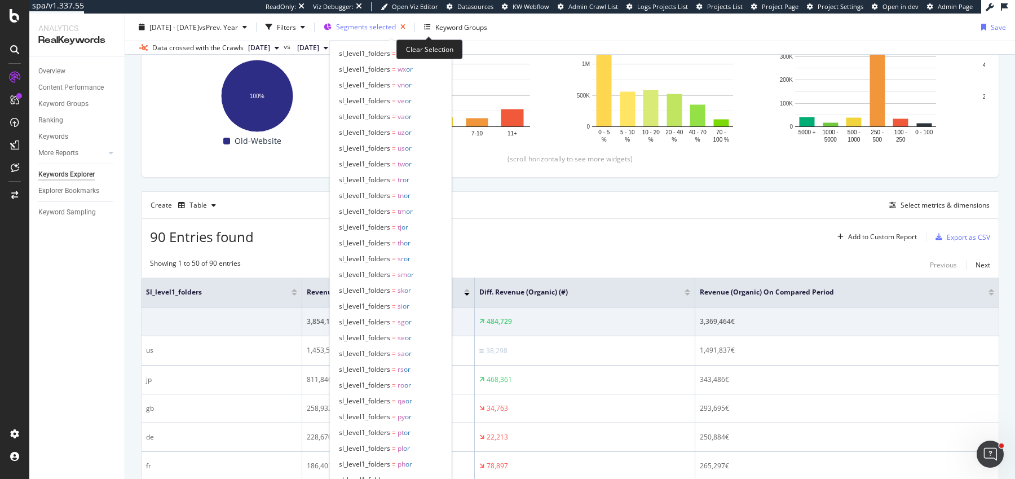
click at [410, 29] on icon "button" at bounding box center [403, 27] width 14 height 16
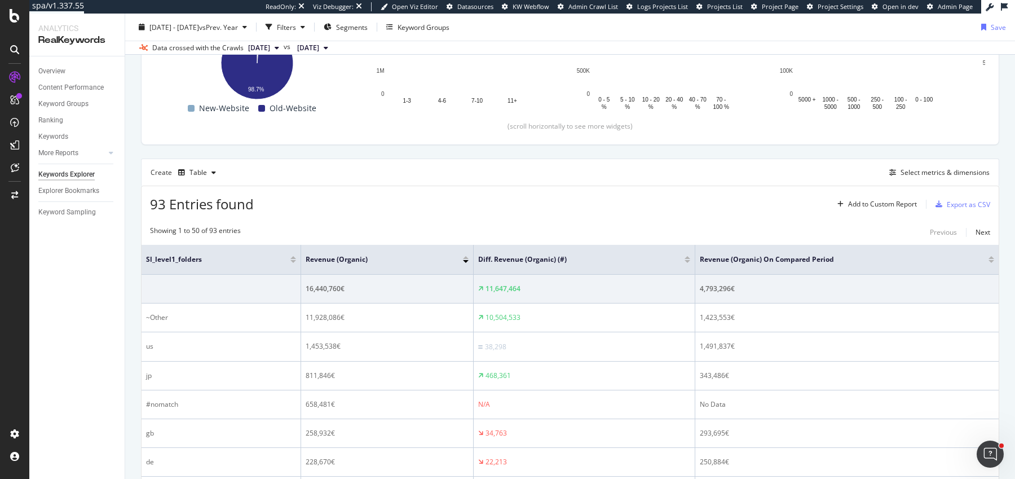
scroll to position [226, 0]
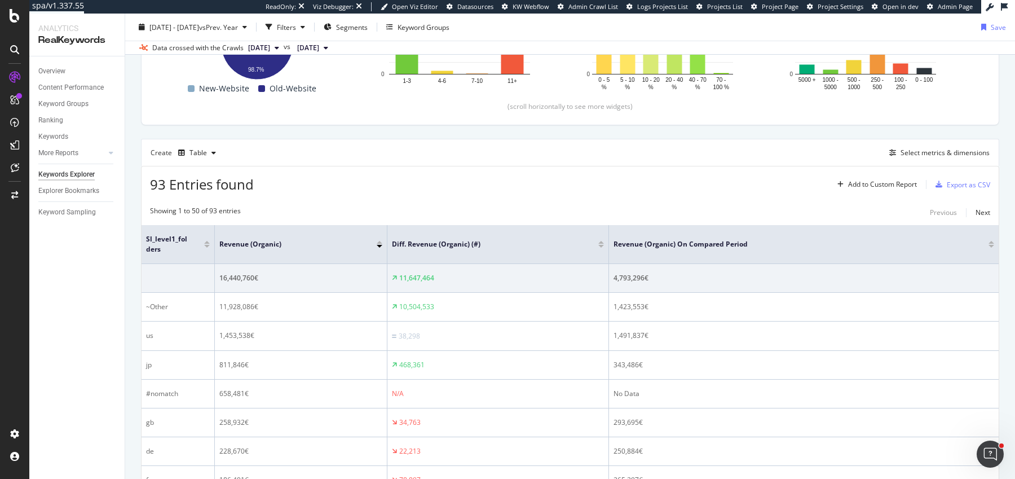
drag, startPoint x: 300, startPoint y: 239, endPoint x: 214, endPoint y: 241, distance: 86.3
click at [214, 241] on span at bounding box center [213, 244] width 7 height 38
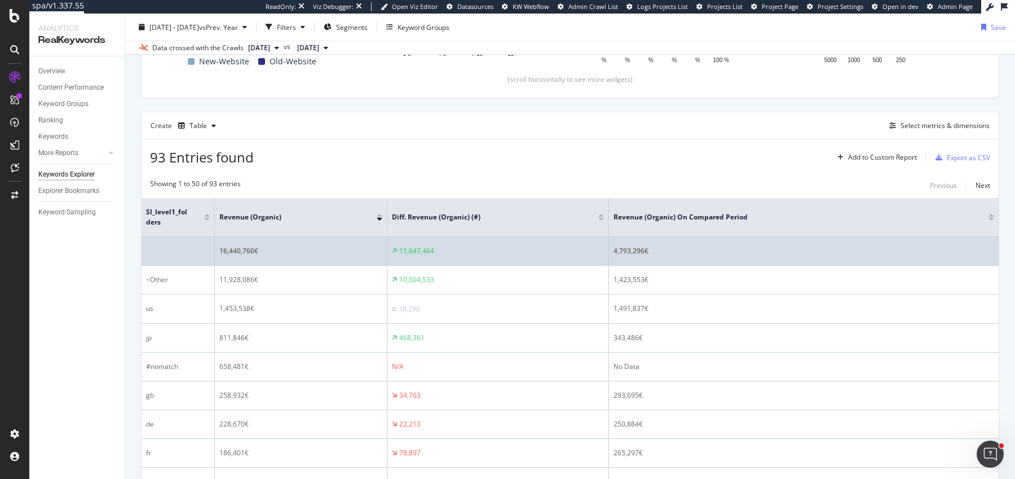
scroll to position [271, 0]
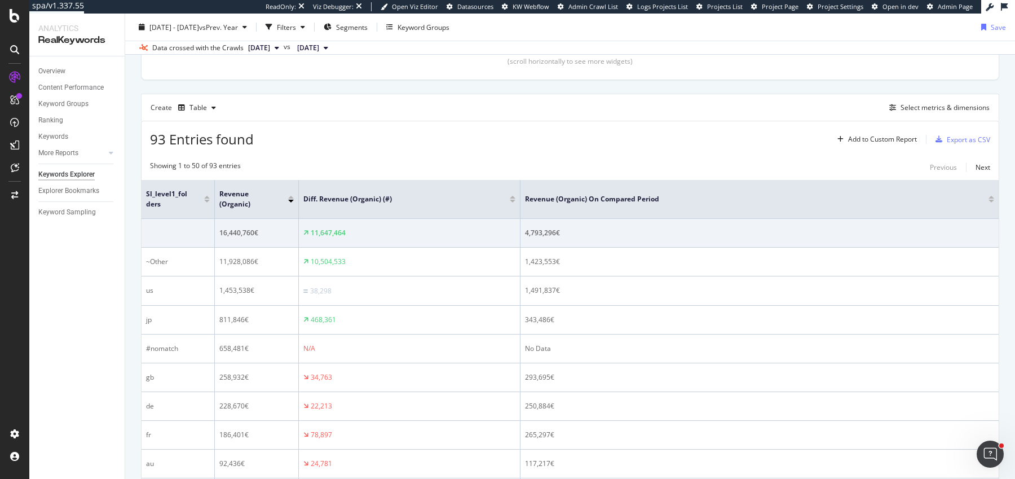
drag, startPoint x: 386, startPoint y: 196, endPoint x: 298, endPoint y: 201, distance: 88.7
click at [298, 201] on span at bounding box center [297, 199] width 7 height 38
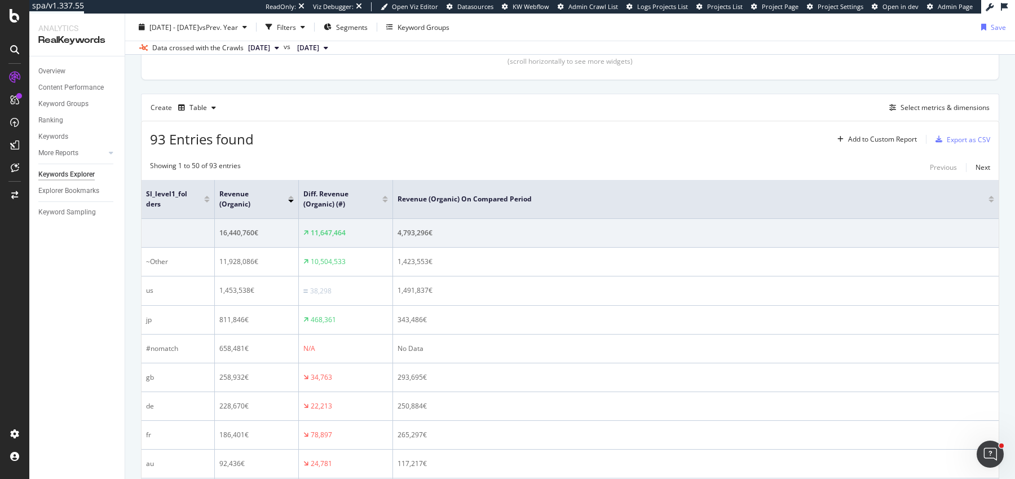
drag, startPoint x: 521, startPoint y: 205, endPoint x: 395, endPoint y: 205, distance: 125.8
click at [394, 205] on span at bounding box center [392, 199] width 7 height 38
click at [332, 28] on icon "button" at bounding box center [328, 27] width 8 height 7
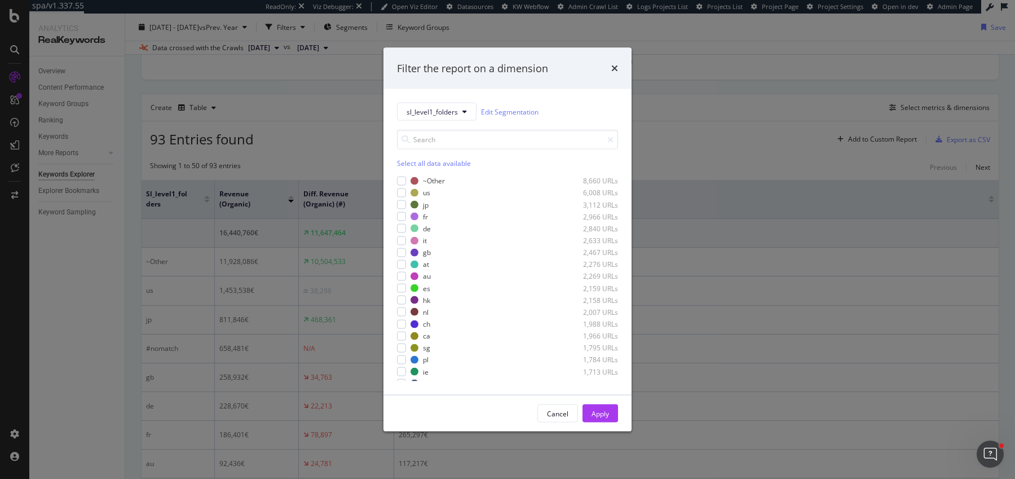
click at [414, 160] on div "Select all data available" at bounding box center [507, 163] width 221 height 10
click at [404, 179] on div "modal" at bounding box center [401, 180] width 9 height 9
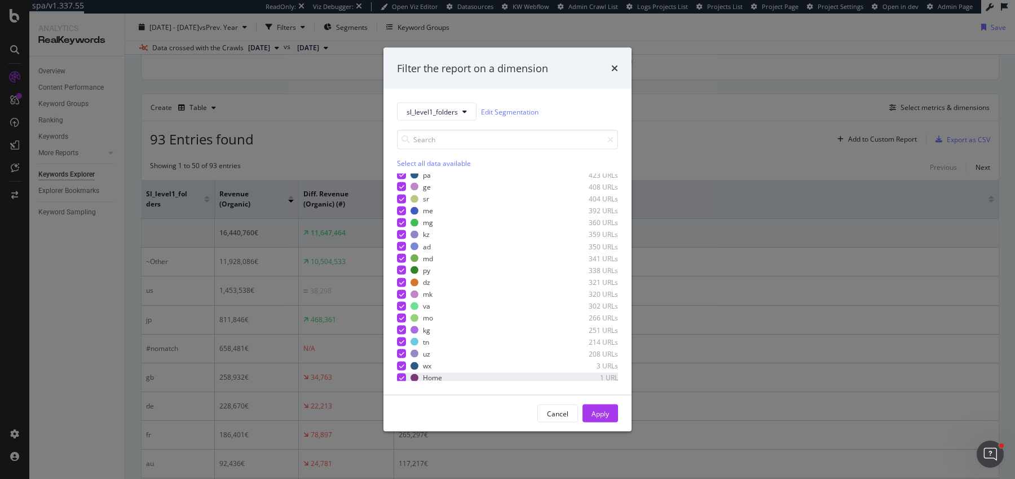
click at [398, 378] on div "modal" at bounding box center [401, 377] width 9 height 9
click at [613, 398] on div "Cancel Apply" at bounding box center [508, 413] width 248 height 36
click at [609, 412] on button "Apply" at bounding box center [601, 413] width 36 height 18
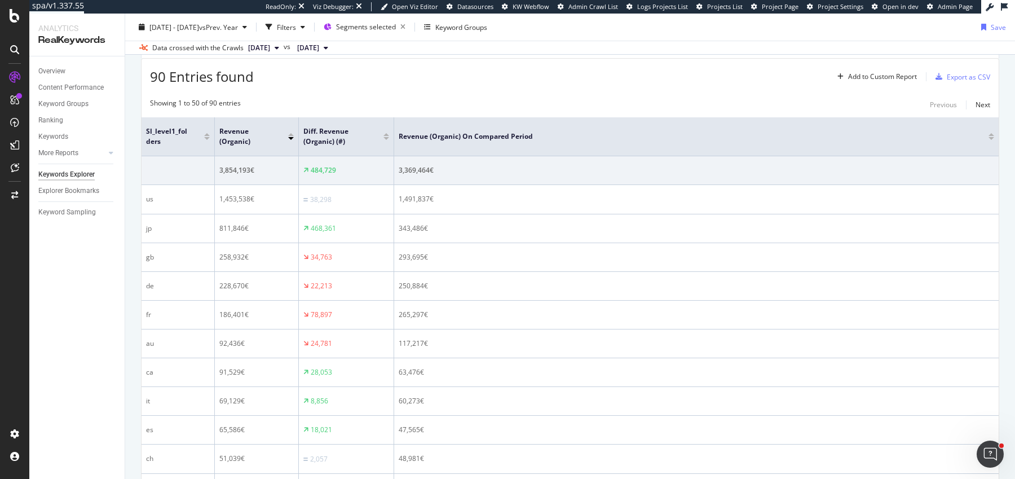
scroll to position [302, 0]
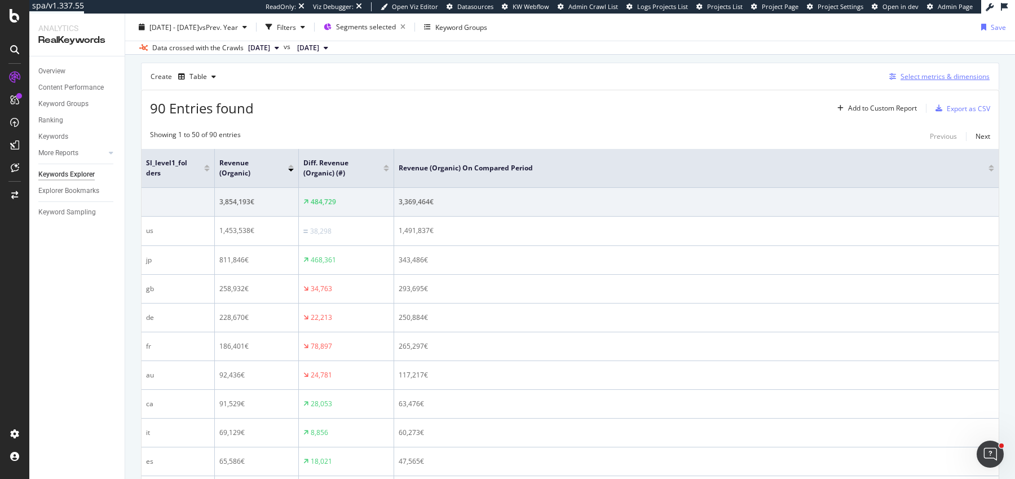
click at [927, 81] on div "Select metrics & dimensions" at bounding box center [937, 77] width 105 height 12
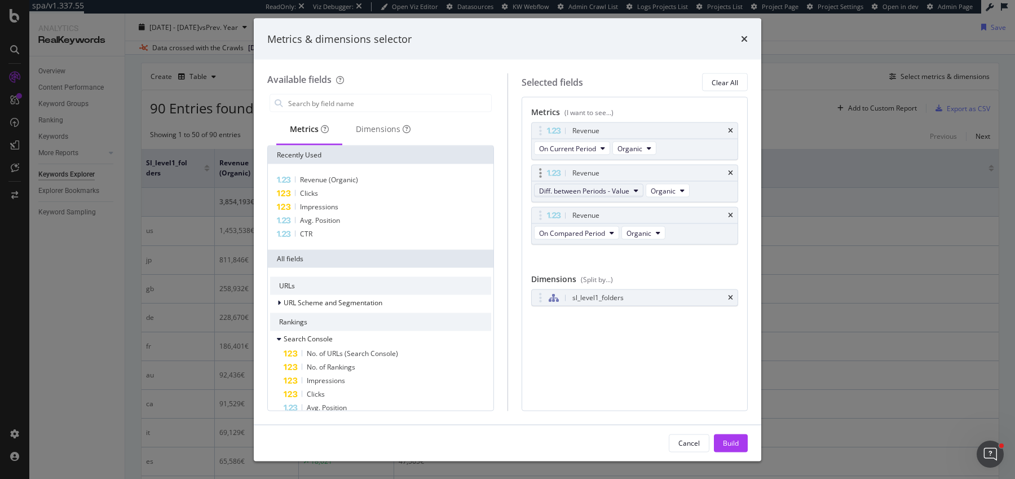
click at [598, 186] on span "Diff. between Periods - Value" at bounding box center [584, 191] width 90 height 10
click at [578, 246] on span "Diff. between Periods - Percentage" at bounding box center [597, 251] width 109 height 10
click at [732, 446] on div "Build" at bounding box center [731, 443] width 16 height 10
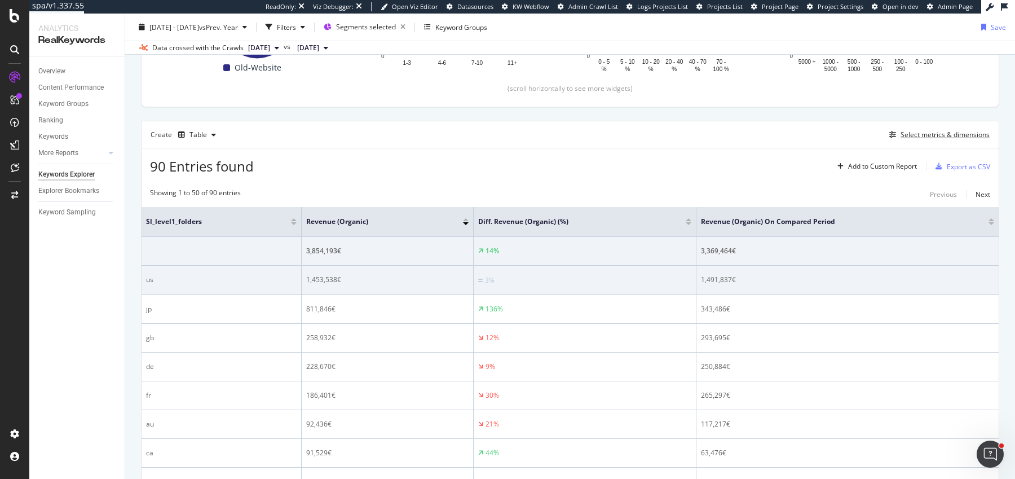
scroll to position [271, 0]
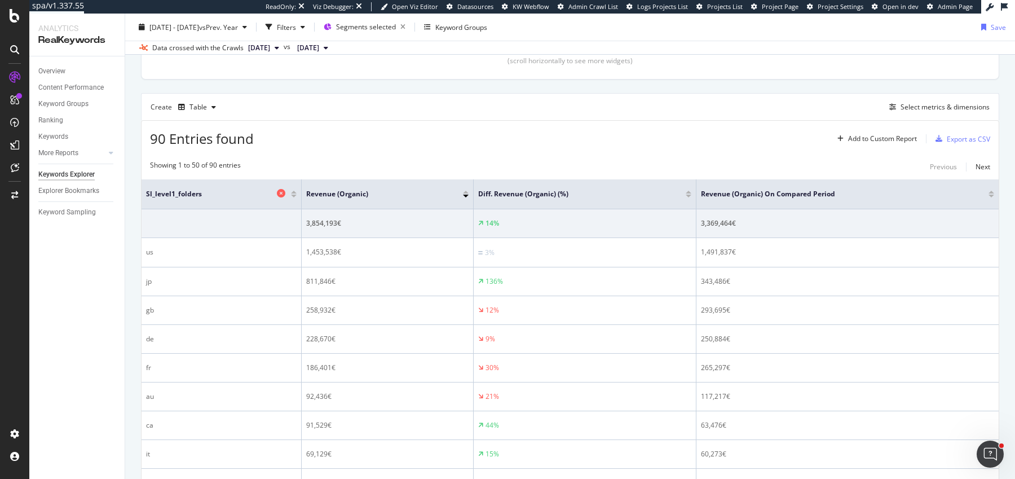
drag, startPoint x: 298, startPoint y: 193, endPoint x: 267, endPoint y: 193, distance: 31.0
click at [267, 193] on th "sl_level1_folders" at bounding box center [222, 194] width 160 height 30
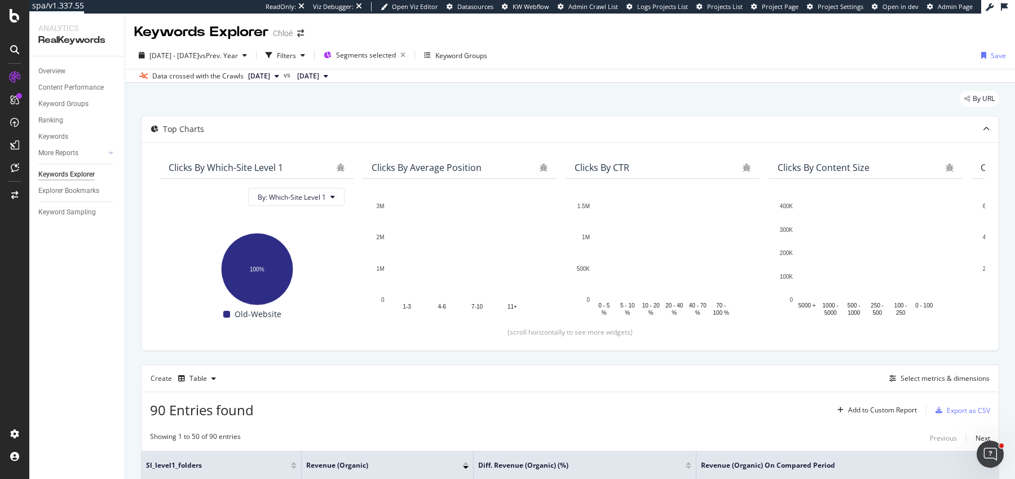
scroll to position [218, 0]
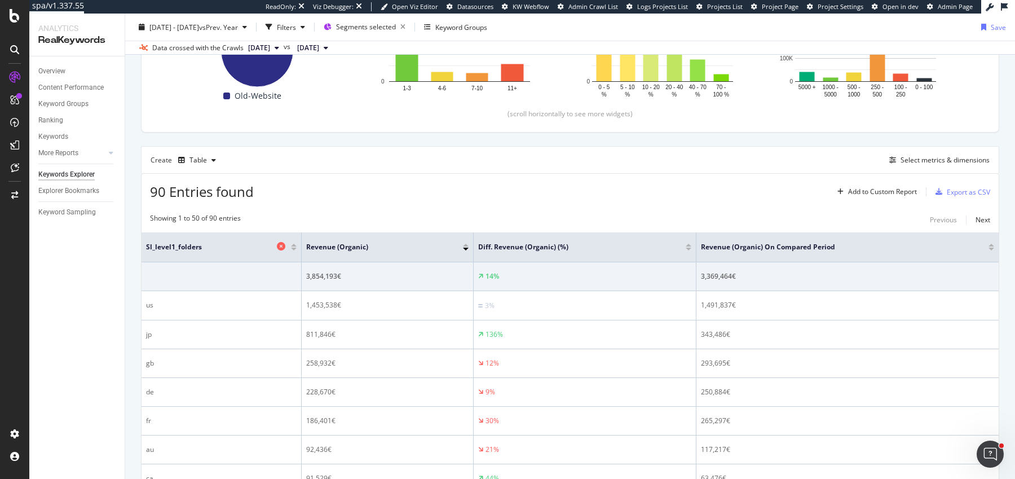
drag, startPoint x: 299, startPoint y: 243, endPoint x: 268, endPoint y: 243, distance: 31.0
click at [268, 243] on tr "sl_level1_folders Revenue (Organic) Diff. Revenue (Organic) (%) Revenue (Organi…" at bounding box center [570, 247] width 857 height 30
drag, startPoint x: 299, startPoint y: 249, endPoint x: 254, endPoint y: 249, distance: 45.1
click at [254, 249] on th "sl_level1_folders" at bounding box center [222, 247] width 160 height 30
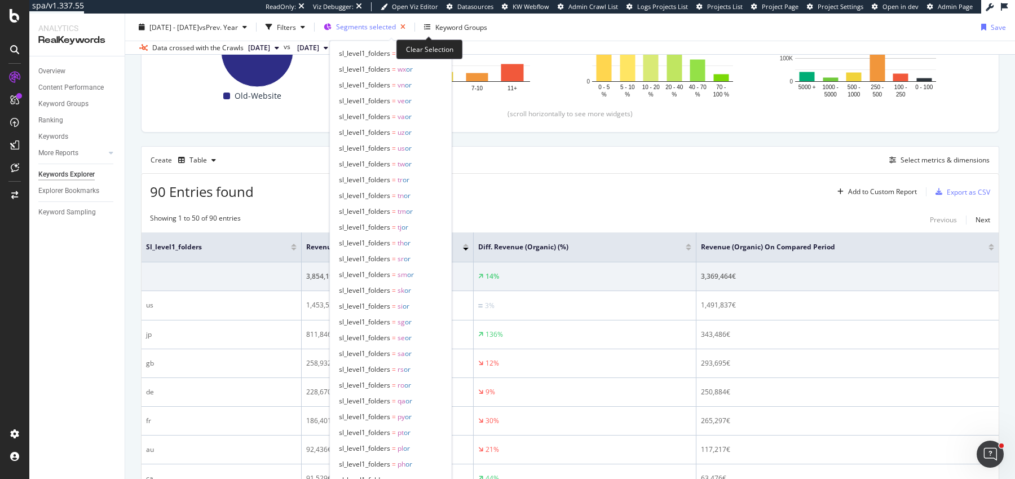
click at [410, 28] on icon "button" at bounding box center [403, 27] width 14 height 16
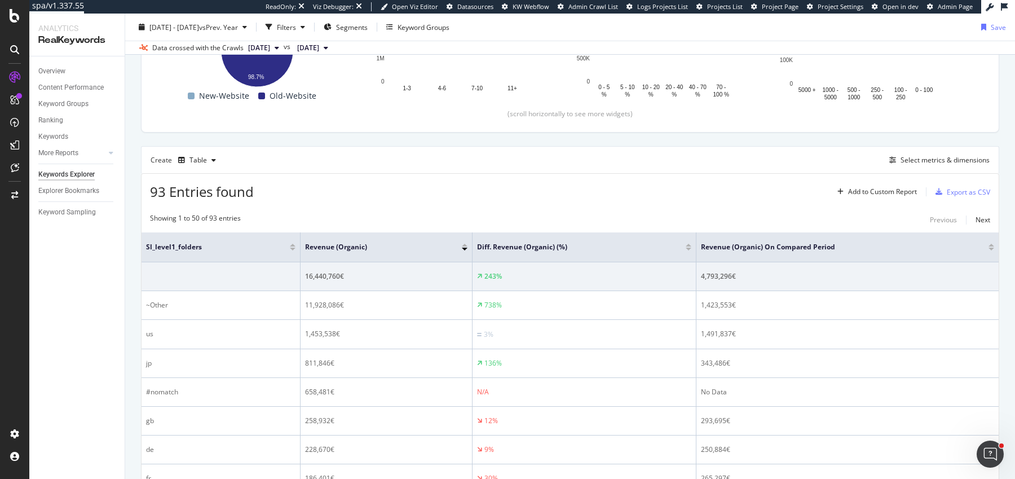
scroll to position [258, 0]
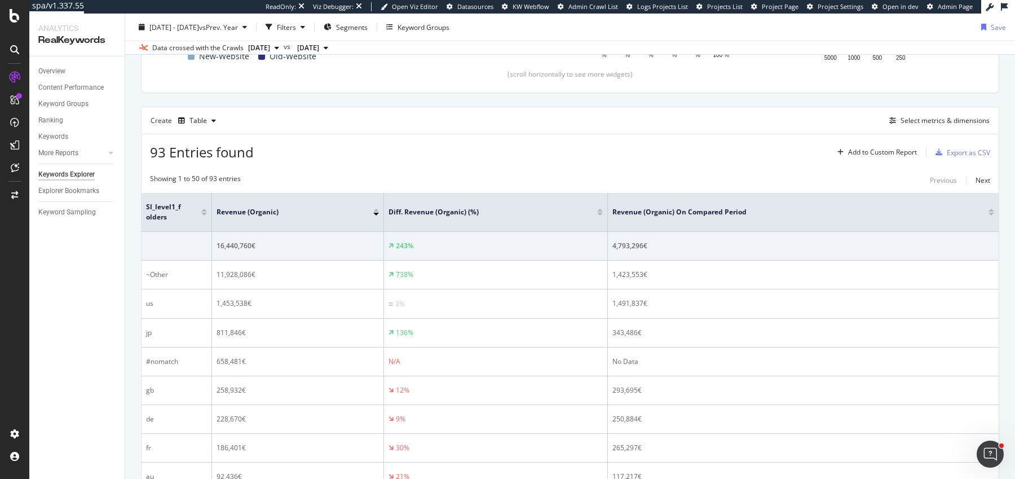
drag, startPoint x: 298, startPoint y: 210, endPoint x: 209, endPoint y: 210, distance: 88.6
click at [209, 210] on span at bounding box center [211, 212] width 7 height 38
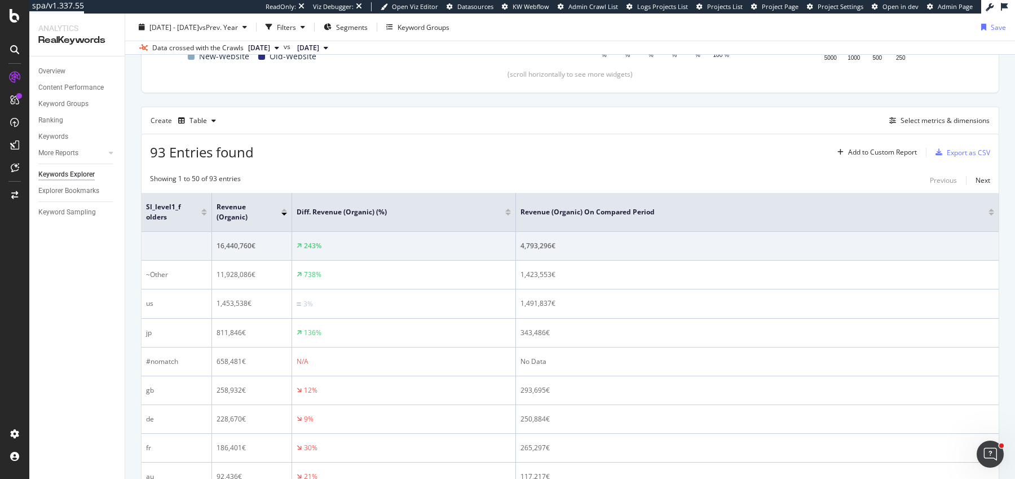
drag, startPoint x: 383, startPoint y: 217, endPoint x: 290, endPoint y: 218, distance: 92.5
click at [290, 218] on span at bounding box center [291, 212] width 7 height 38
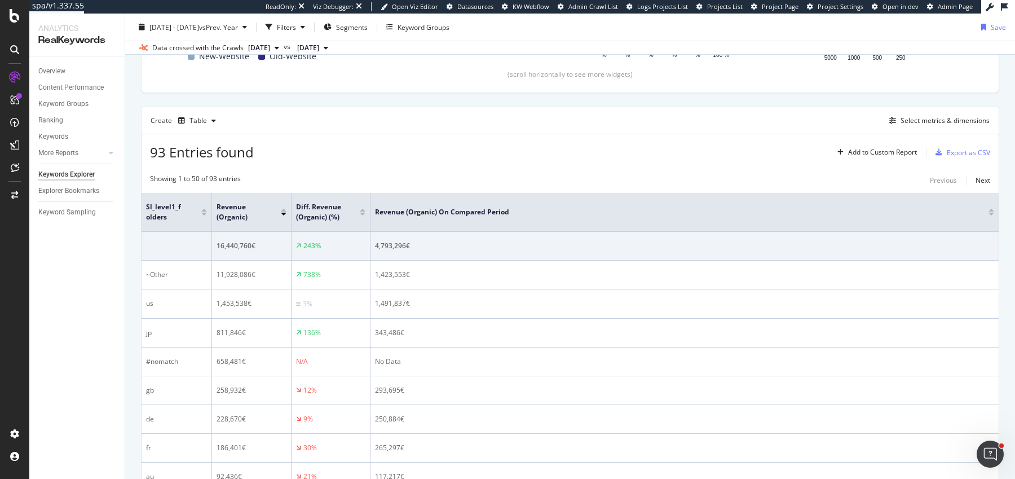
drag, startPoint x: 512, startPoint y: 224, endPoint x: 368, endPoint y: 227, distance: 144.4
click at [367, 227] on span at bounding box center [369, 212] width 7 height 38
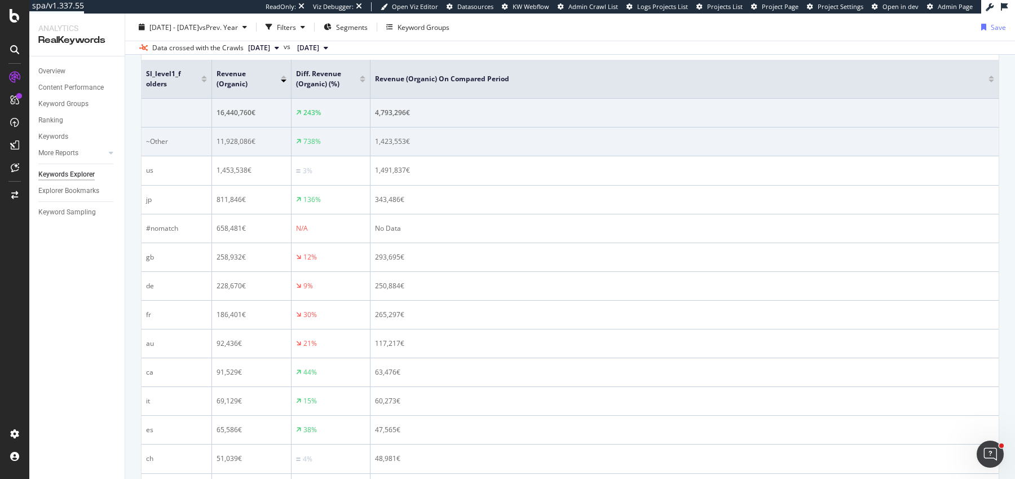
scroll to position [394, 0]
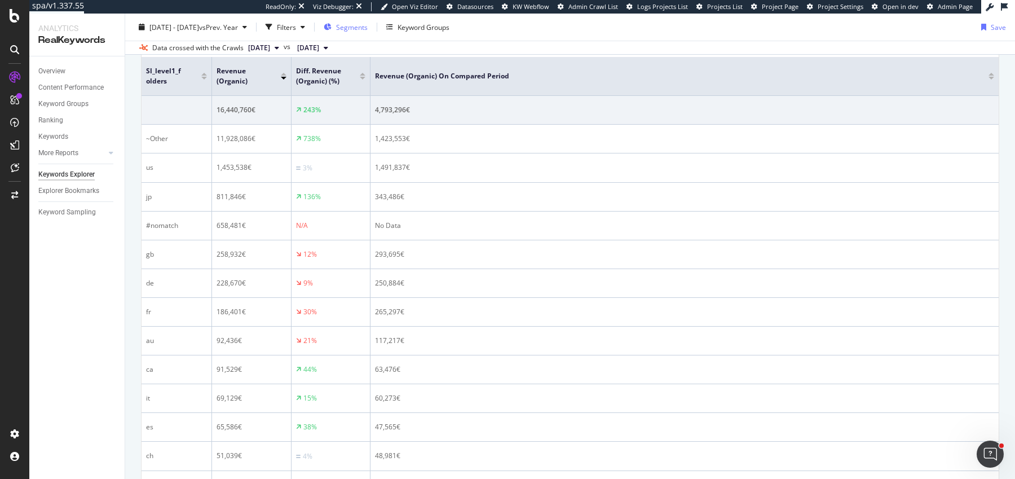
click at [365, 28] on span "Segments" at bounding box center [352, 27] width 32 height 10
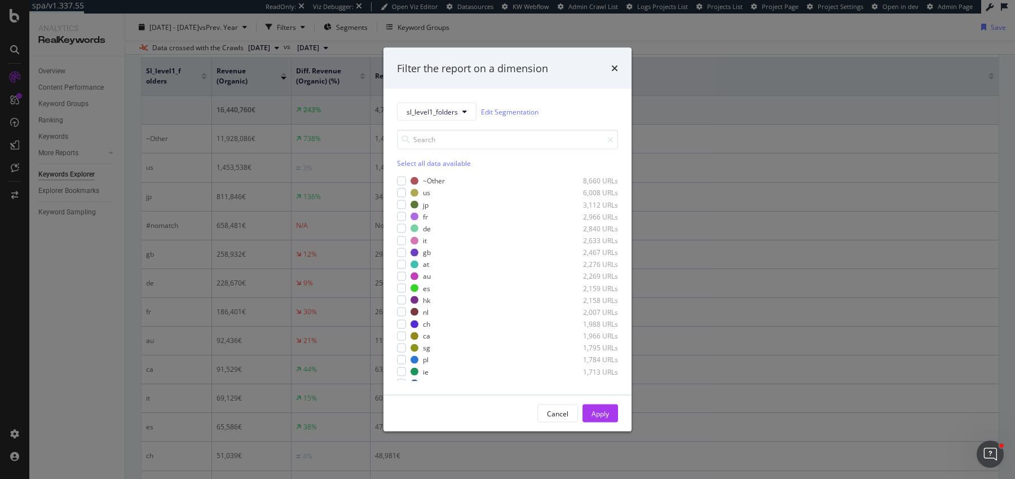
click at [413, 171] on div "Select all data available ~Other 8,660 URLs us 6,008 URLs jp 3,112 URLs fr 2,96…" at bounding box center [507, 256] width 221 height 252
click at [413, 166] on div "Select all data available" at bounding box center [507, 163] width 221 height 10
click at [404, 176] on div "modal" at bounding box center [401, 180] width 9 height 9
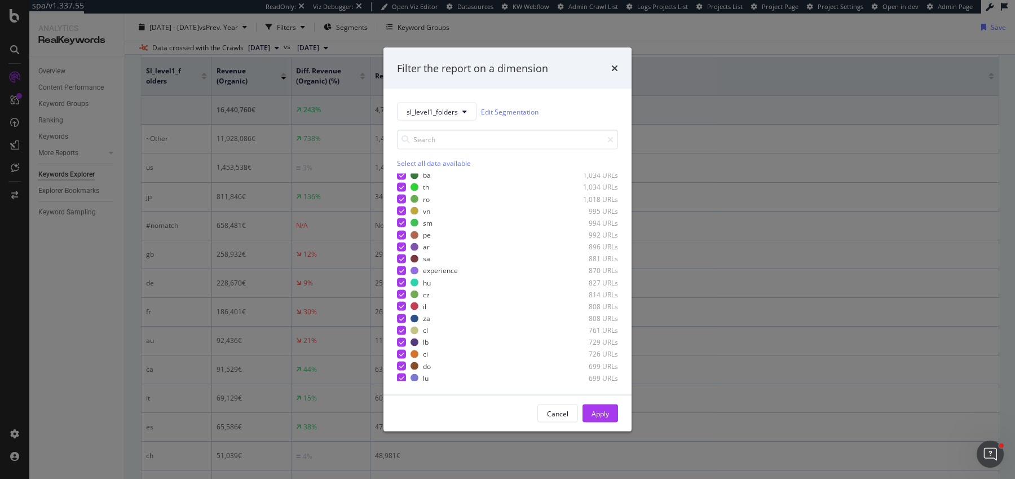
scroll to position [972, 0]
click at [402, 375] on icon "modal" at bounding box center [401, 377] width 5 height 6
click at [598, 415] on div "Apply" at bounding box center [600, 413] width 17 height 10
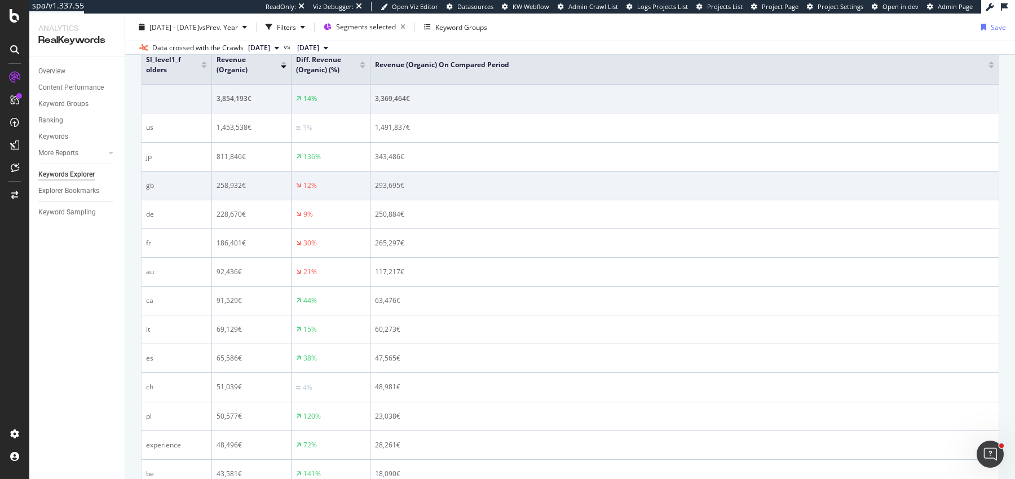
scroll to position [404, 0]
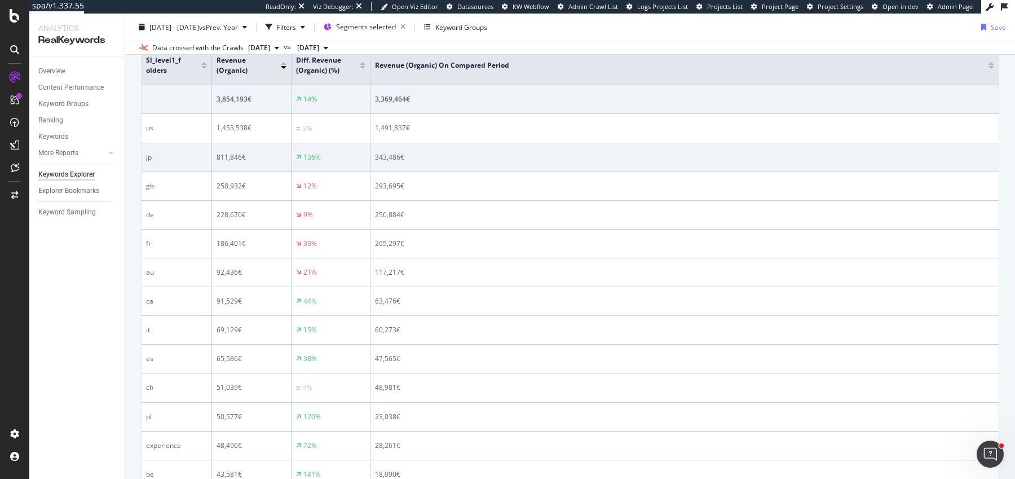
click at [474, 168] on td "343,486€" at bounding box center [685, 157] width 628 height 29
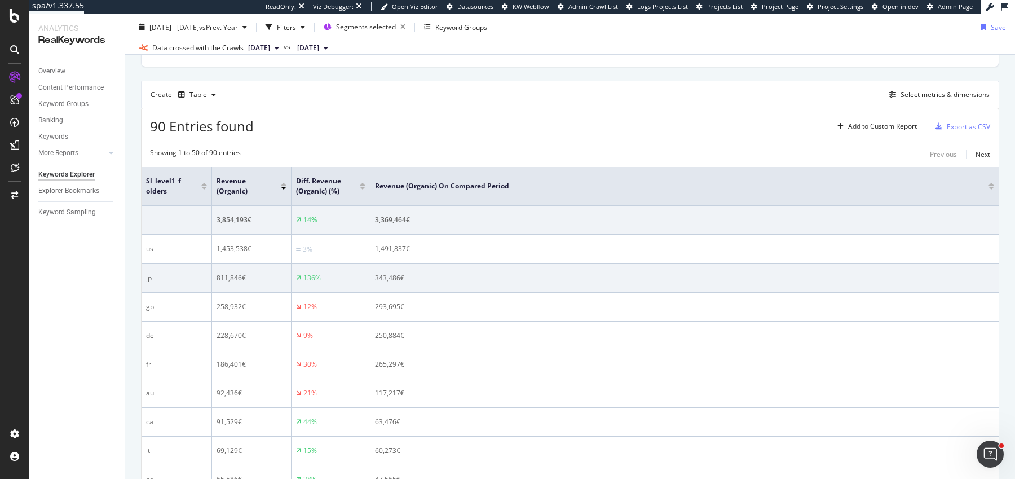
scroll to position [279, 0]
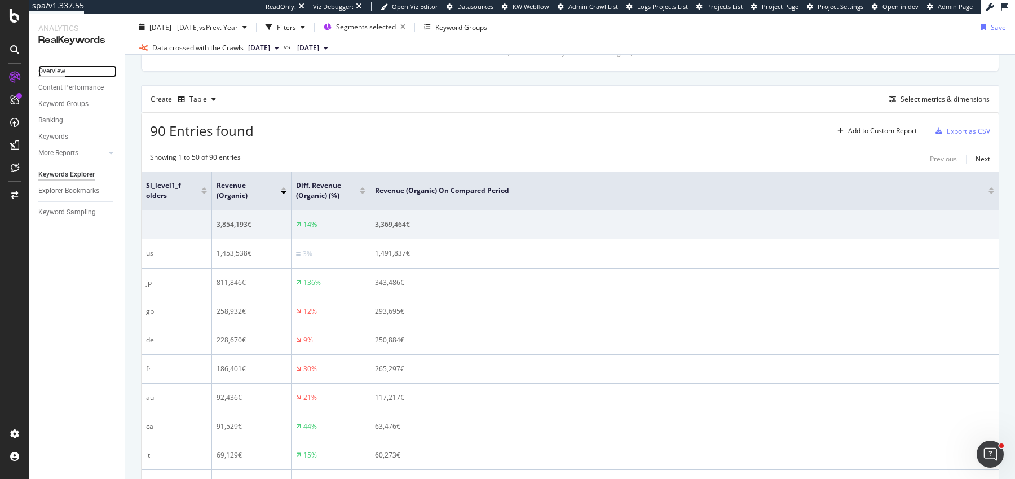
click at [52, 75] on div "Overview" at bounding box center [51, 71] width 27 height 12
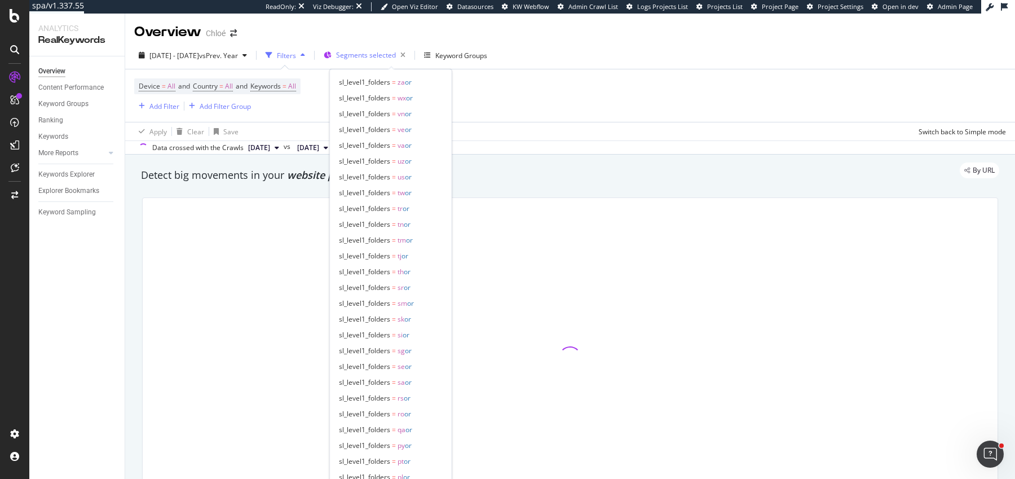
click at [382, 59] on span "Segments selected" at bounding box center [366, 55] width 60 height 10
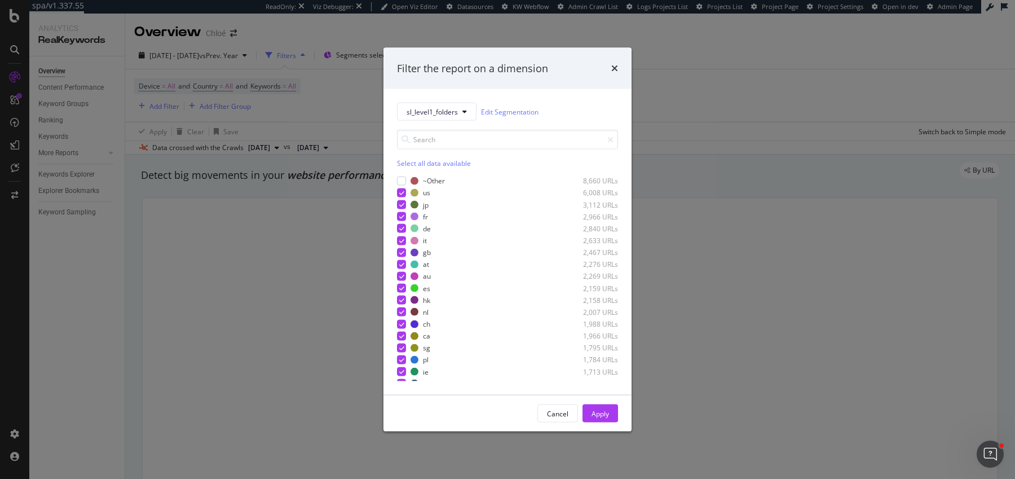
click at [433, 166] on div "Select all data available" at bounding box center [507, 163] width 221 height 10
click at [399, 334] on div "modal" at bounding box center [401, 335] width 9 height 9
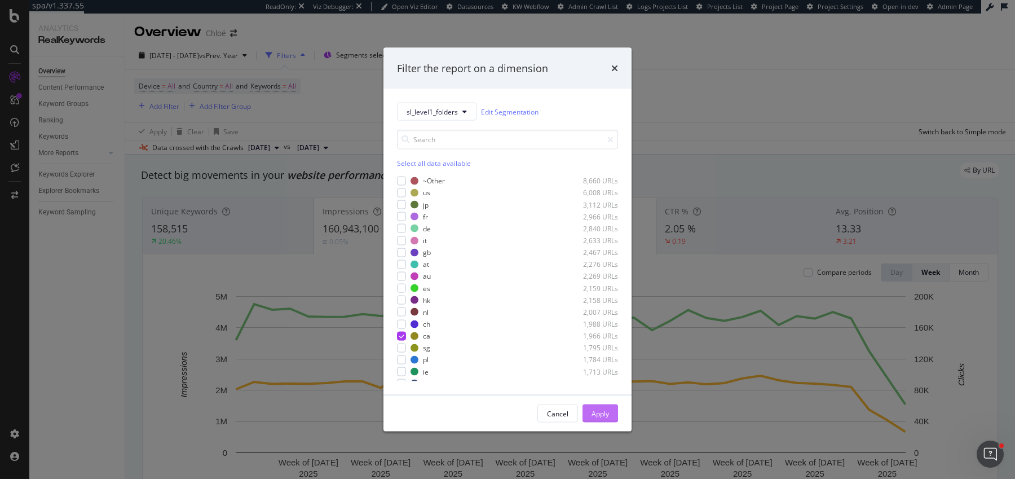
click at [593, 416] on div "Apply" at bounding box center [600, 413] width 17 height 10
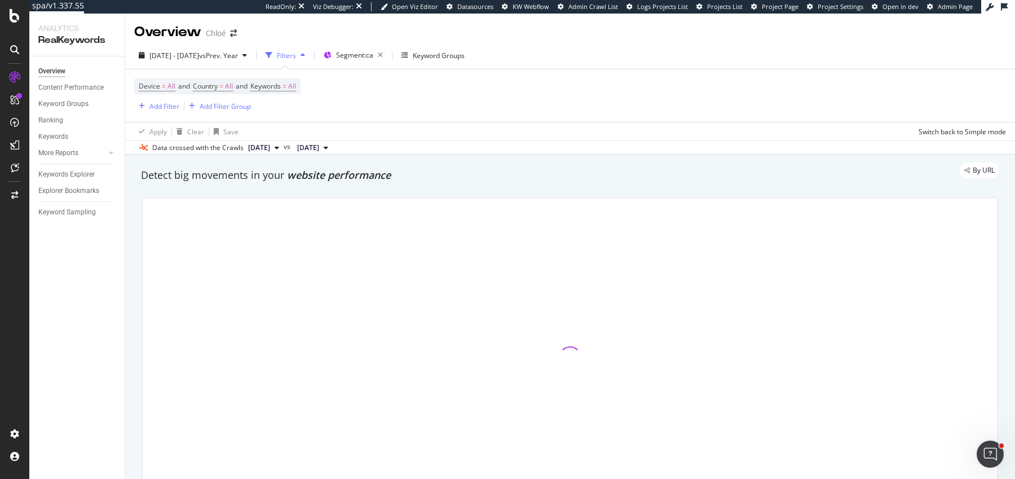
click at [294, 175] on div "By URL" at bounding box center [565, 170] width 870 height 16
click at [314, 177] on div "By URL" at bounding box center [565, 170] width 870 height 16
click at [314, 180] on span "website performance" at bounding box center [339, 175] width 104 height 14
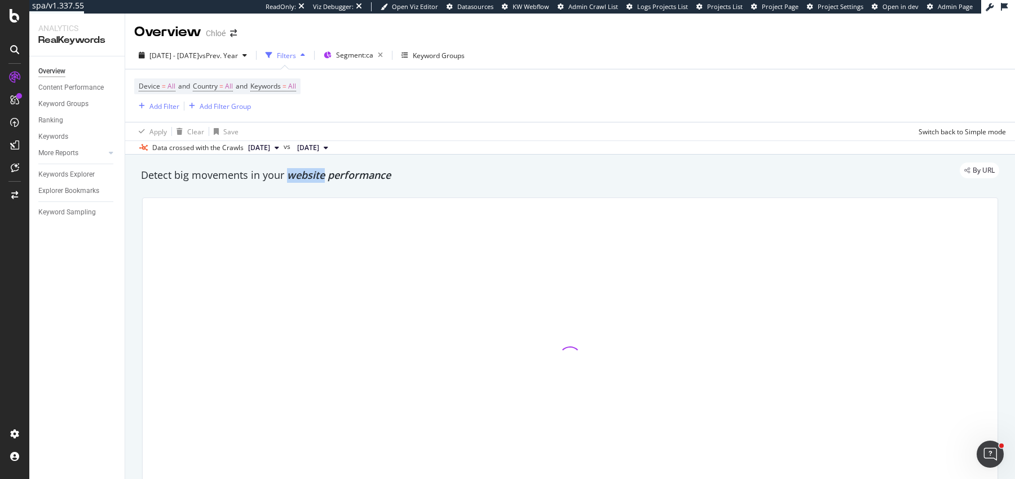
click at [314, 180] on span "website performance" at bounding box center [339, 175] width 104 height 14
click at [327, 180] on span "website performance" at bounding box center [339, 175] width 104 height 14
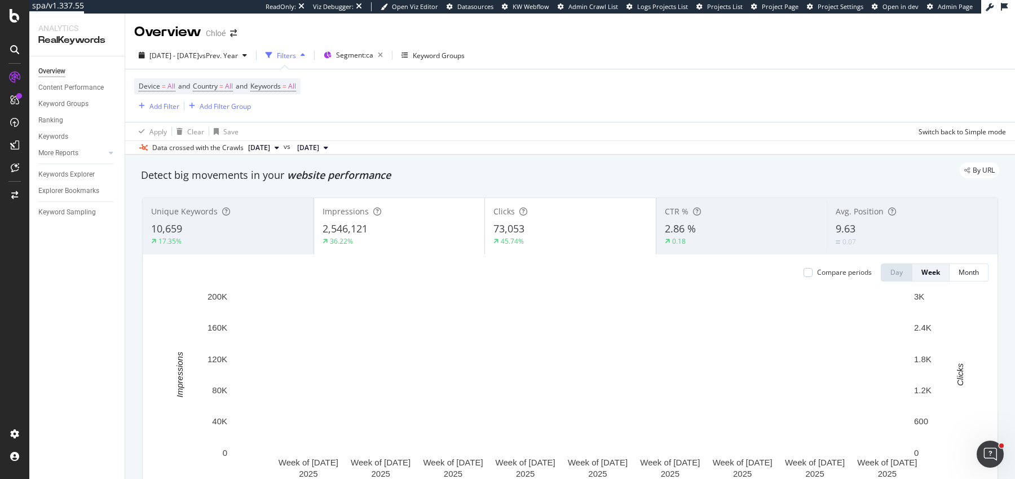
click at [810, 278] on div "Compare periods" at bounding box center [838, 272] width 68 height 18
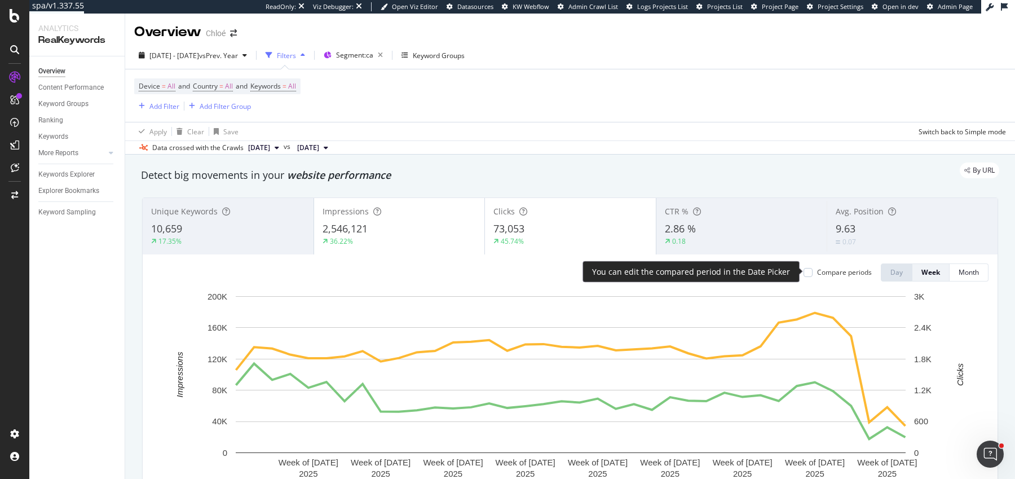
click at [810, 276] on div "Compare periods" at bounding box center [838, 272] width 68 height 10
click at [808, 270] on div at bounding box center [808, 272] width 9 height 9
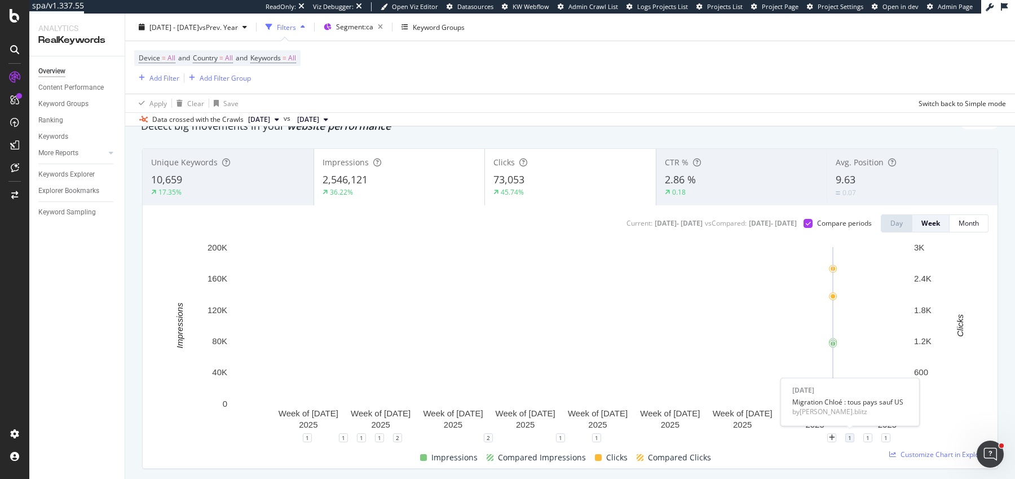
scroll to position [51, 0]
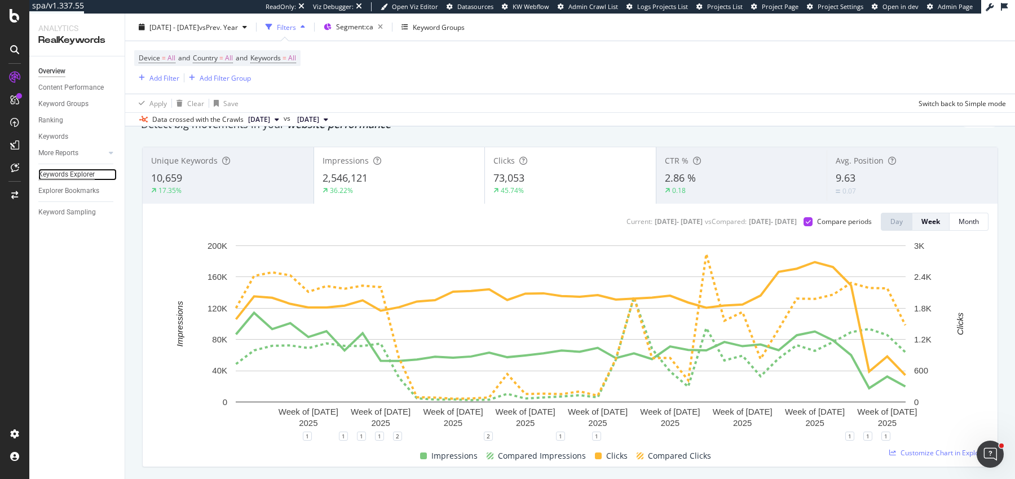
click at [87, 175] on div "Keywords Explorer" at bounding box center [66, 175] width 56 height 12
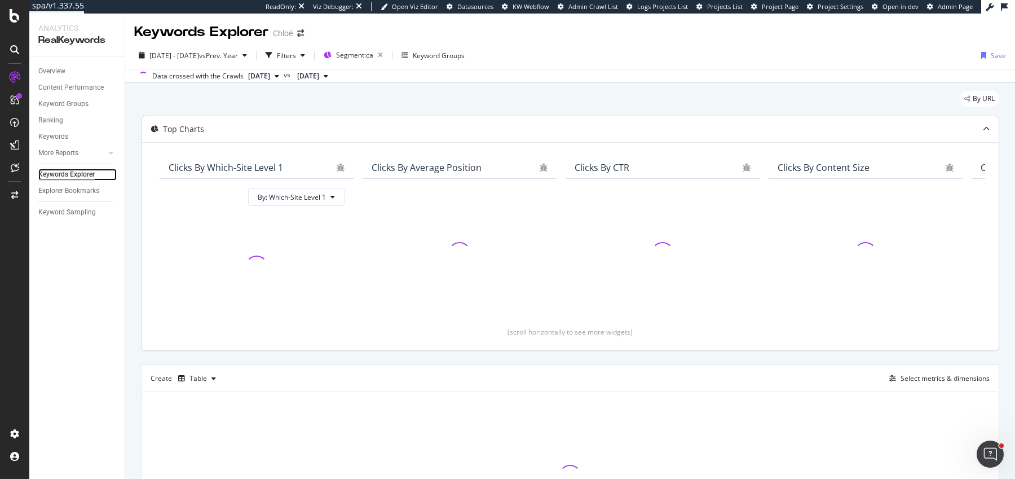
scroll to position [120, 0]
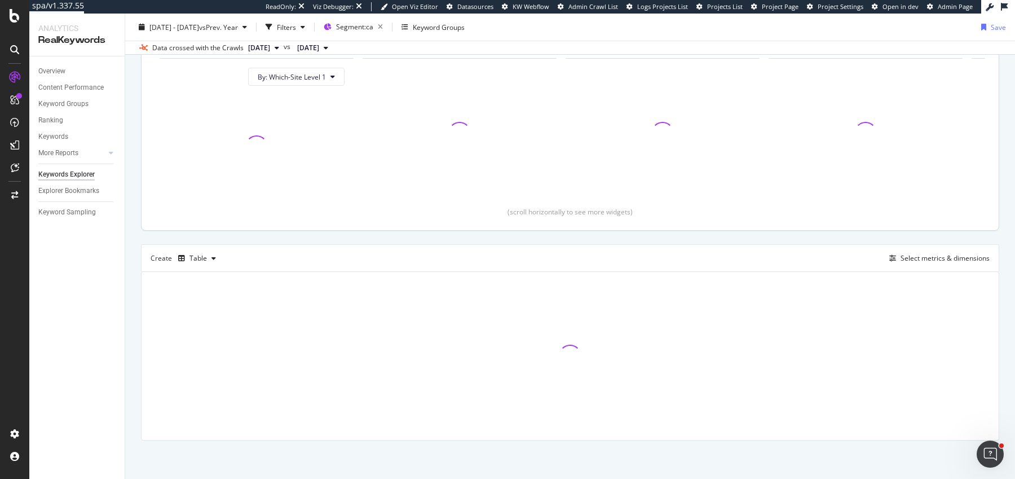
click at [932, 267] on div "Create Table Select metrics & dimensions" at bounding box center [570, 257] width 858 height 27
click at [932, 261] on div "Select metrics & dimensions" at bounding box center [945, 258] width 89 height 10
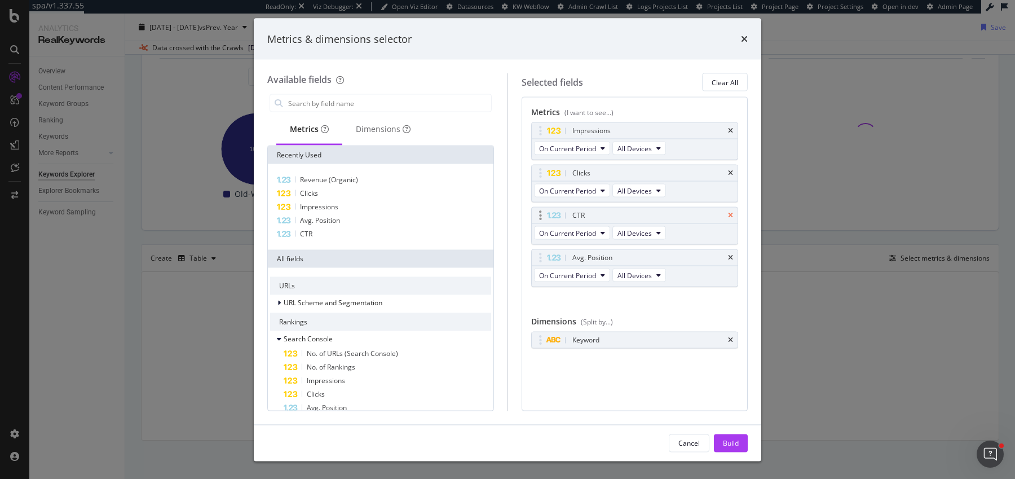
click at [730, 214] on icon "times" at bounding box center [730, 215] width 5 height 7
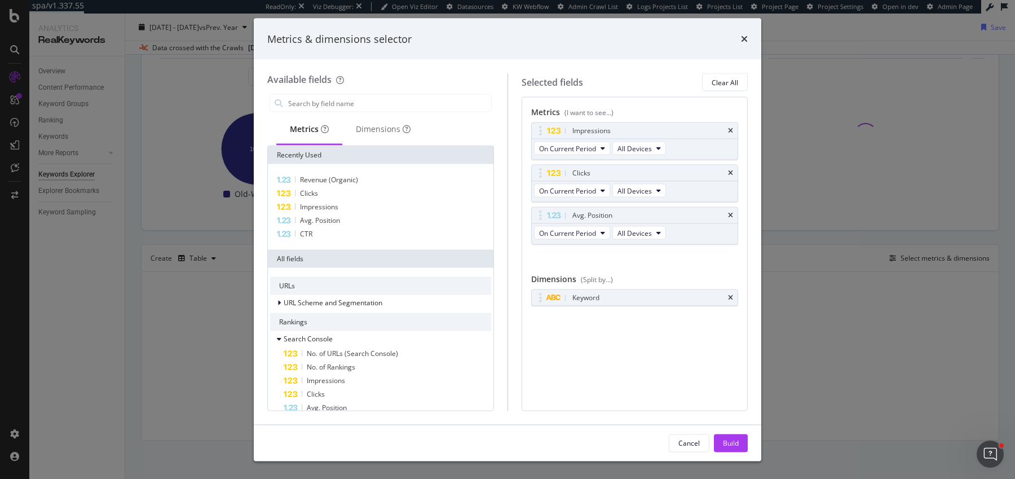
click at [730, 214] on icon "times" at bounding box center [730, 215] width 5 height 7
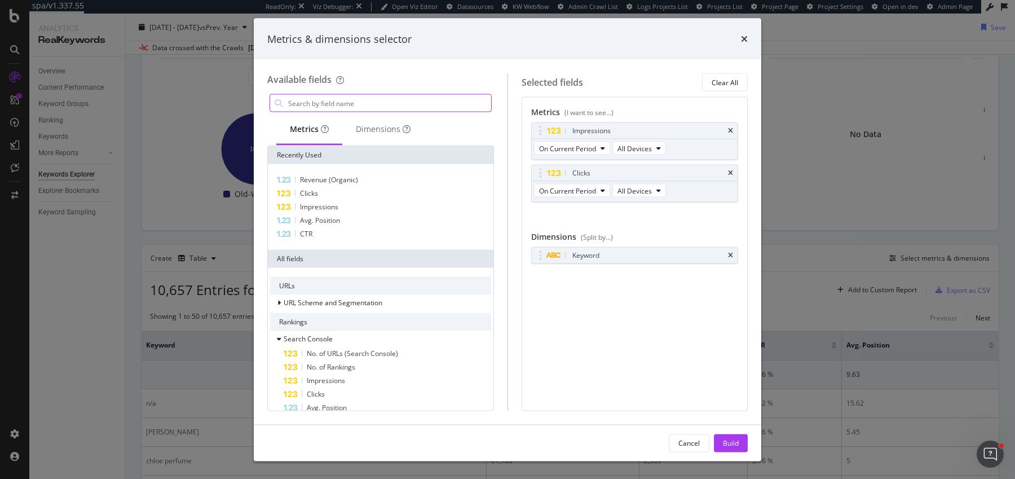
click at [331, 103] on input "modal" at bounding box center [389, 103] width 204 height 17
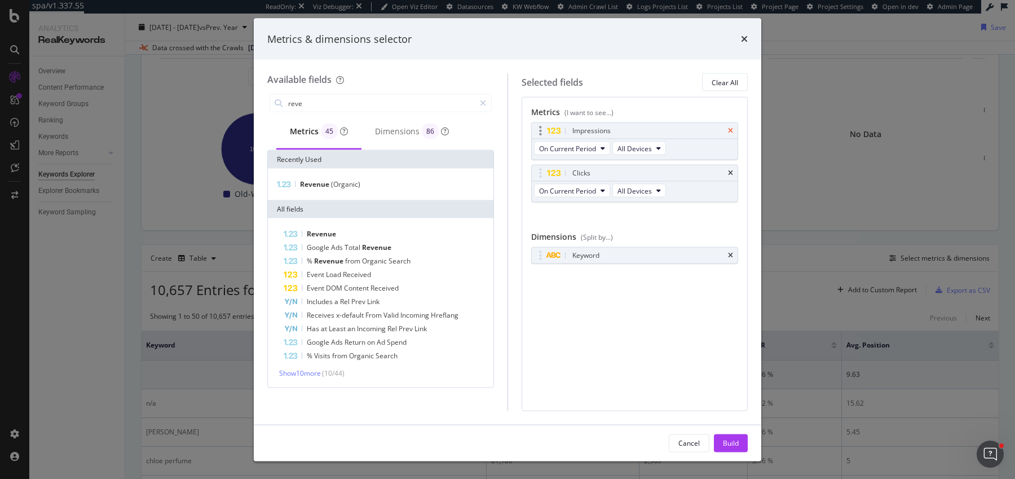
click at [732, 131] on icon "times" at bounding box center [730, 130] width 5 height 7
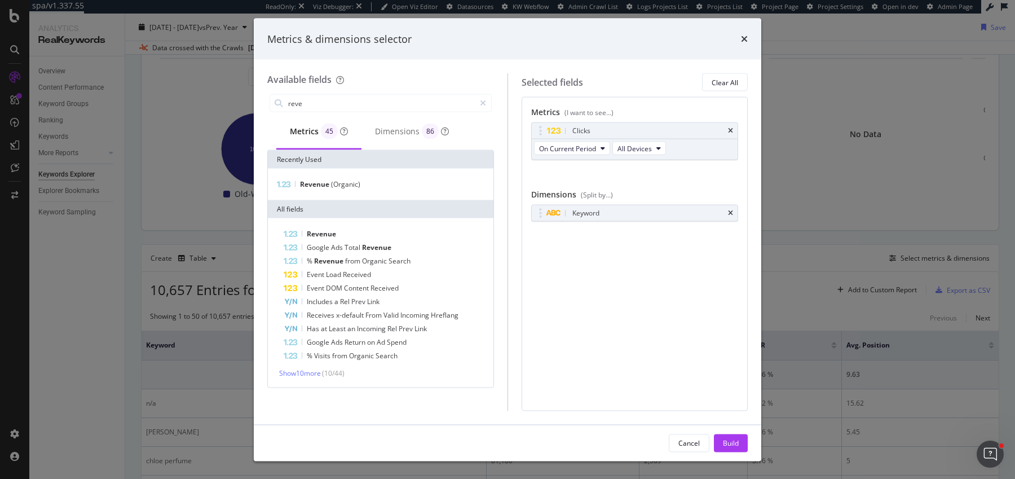
click at [732, 131] on icon "times" at bounding box center [730, 130] width 5 height 7
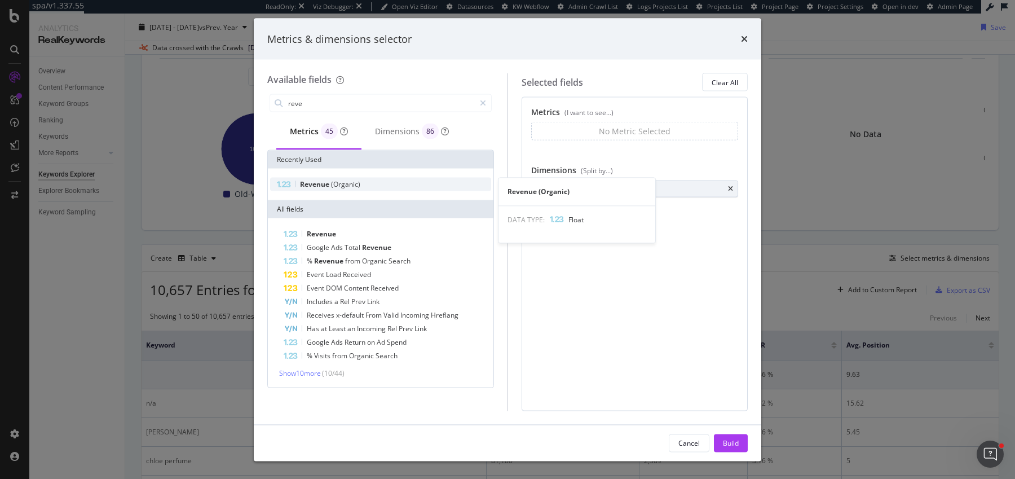
click at [343, 179] on span "(Organic)" at bounding box center [345, 184] width 29 height 10
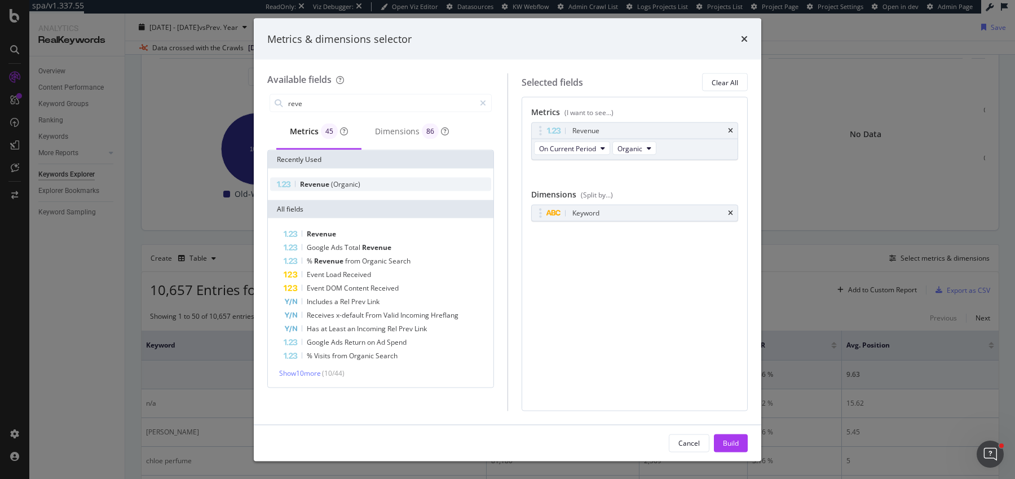
click at [343, 179] on span "(Organic)" at bounding box center [345, 184] width 29 height 10
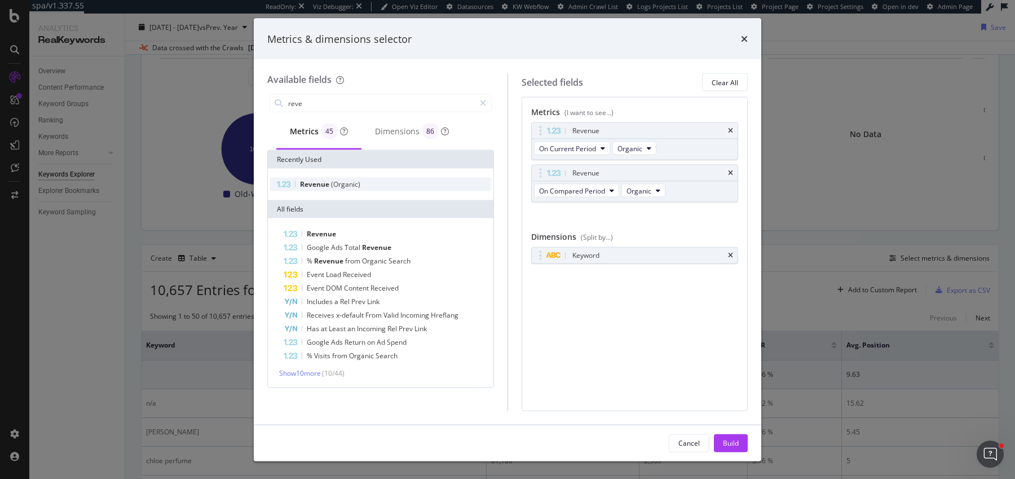
click at [343, 179] on span "(Organic)" at bounding box center [345, 184] width 29 height 10
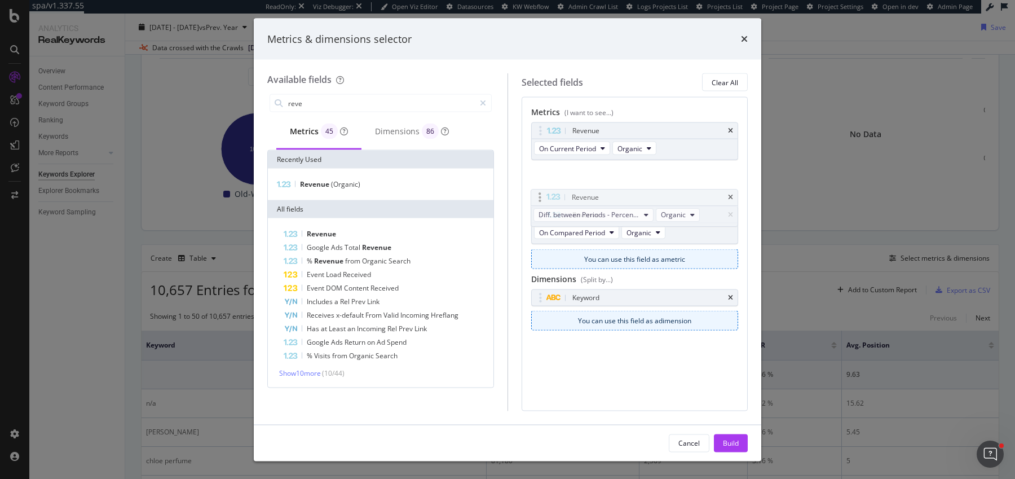
drag, startPoint x: 541, startPoint y: 218, endPoint x: 541, endPoint y: 175, distance: 42.9
click at [541, 175] on body "spa/v1.337.55 ReadOnly: Viz Debugger: Open Viz Editor Datasources KW Webflow Ad…" at bounding box center [507, 239] width 1015 height 479
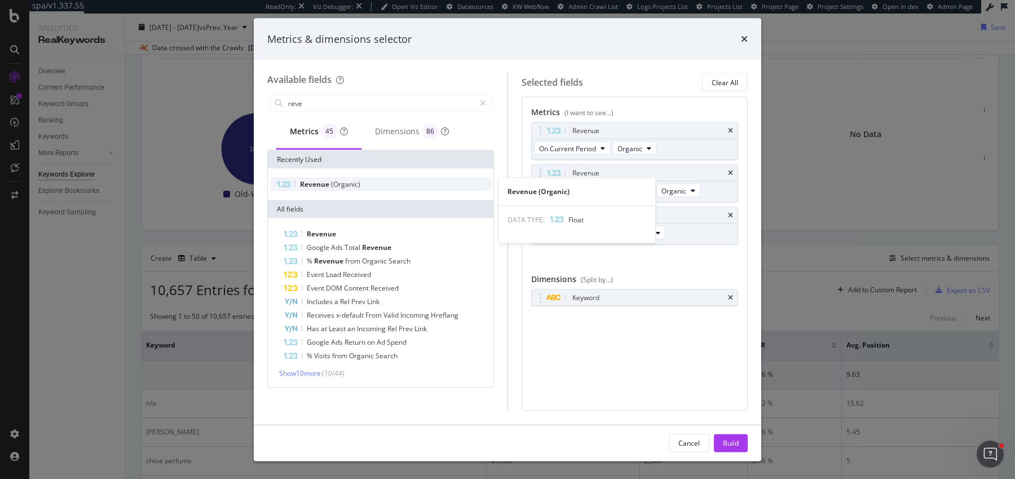
click at [332, 187] on span "(Organic)" at bounding box center [345, 184] width 29 height 10
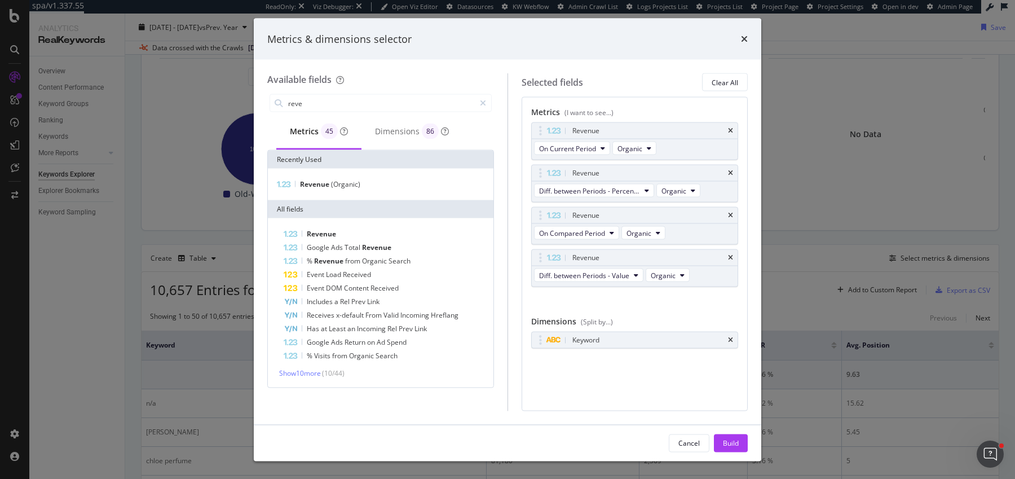
click at [537, 219] on body "spa/v1.337.55 ReadOnly: Viz Debugger: Open Viz Editor Datasources KW Webflow Ad…" at bounding box center [507, 239] width 1015 height 479
drag, startPoint x: 730, startPoint y: 442, endPoint x: 717, endPoint y: 328, distance: 114.7
click at [717, 328] on div "Metrics & dimensions selector Available fields reve Metrics 45 Dimensions 86 Re…" at bounding box center [508, 239] width 508 height 443
click at [733, 337] on icon "times" at bounding box center [730, 340] width 5 height 7
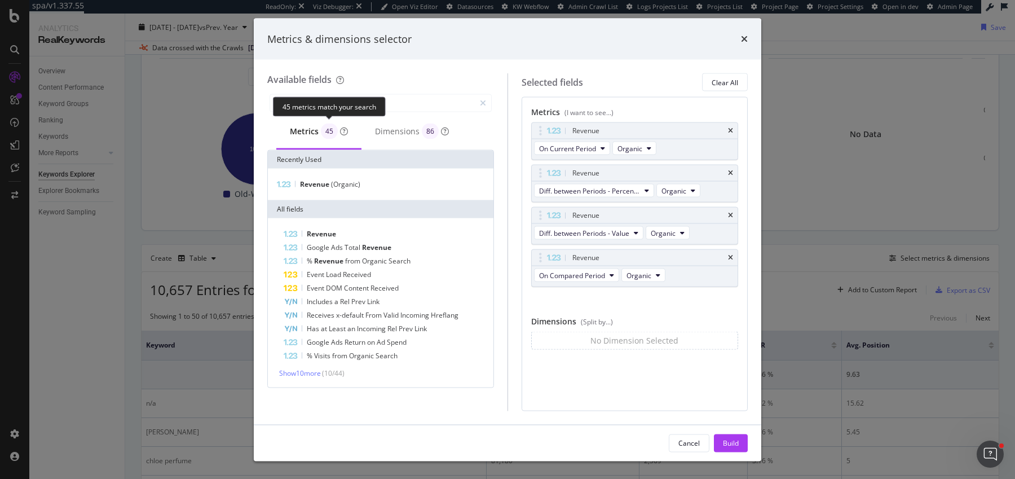
click at [346, 105] on div "45 metrics match your search" at bounding box center [329, 106] width 113 height 20
click at [407, 105] on input "reve" at bounding box center [381, 103] width 188 height 17
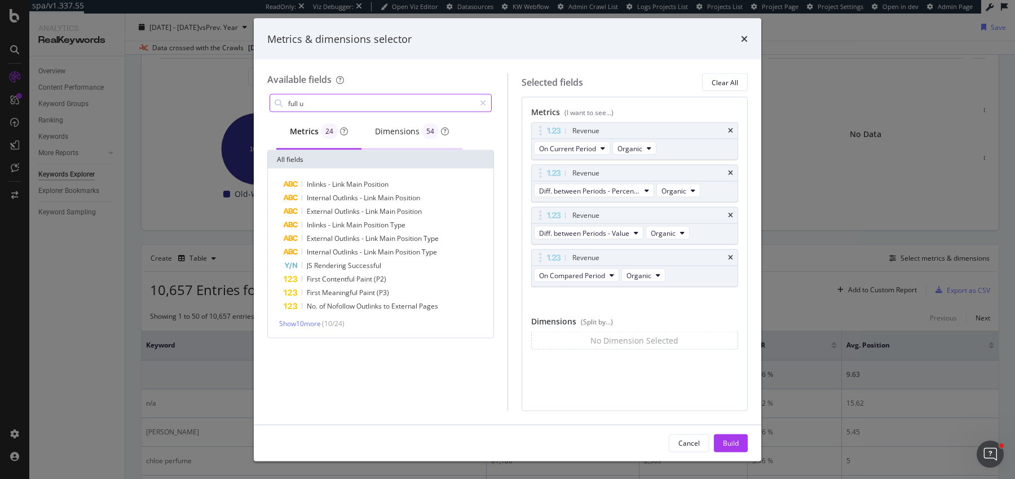
type input "full u"
click at [407, 143] on div "Dimensions 54" at bounding box center [412, 132] width 101 height 36
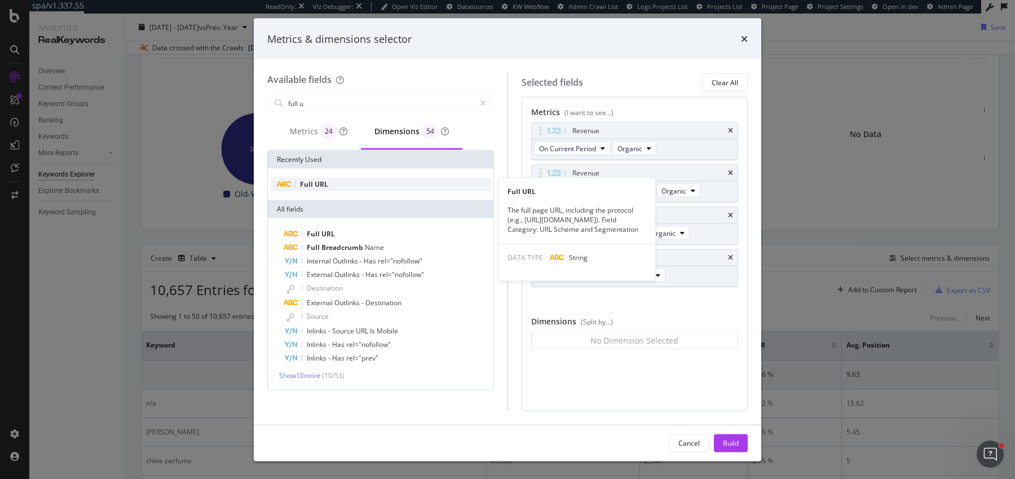
click at [374, 187] on div "Full URL" at bounding box center [380, 185] width 221 height 14
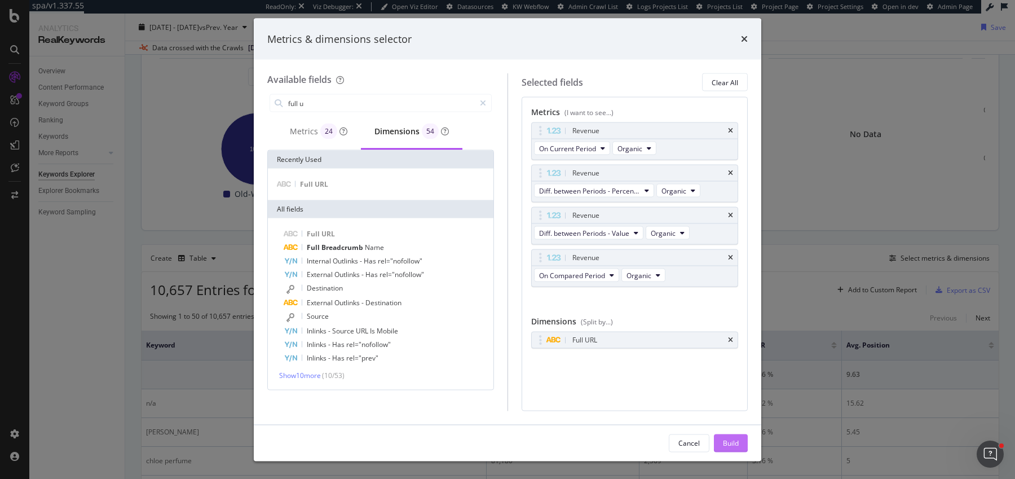
click at [737, 441] on div "Build" at bounding box center [731, 443] width 16 height 10
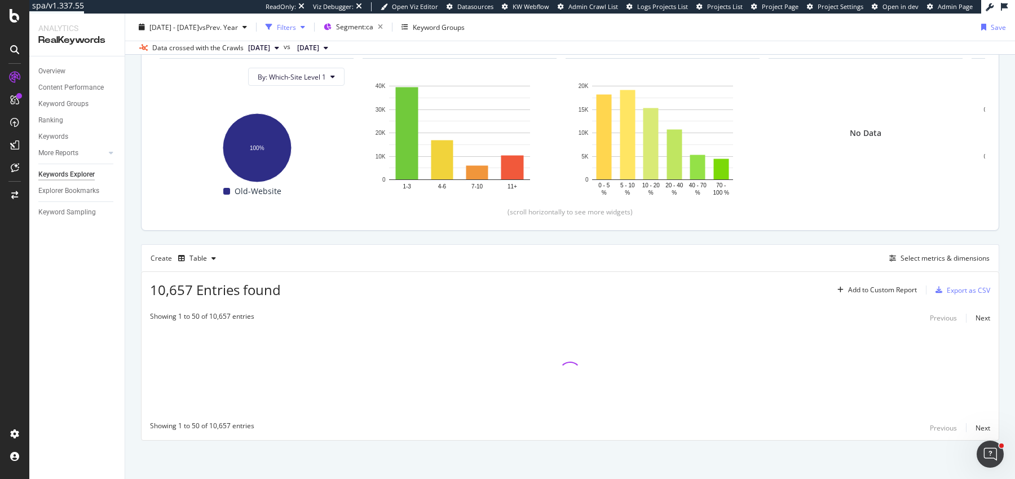
click at [296, 27] on div "Filters" at bounding box center [286, 27] width 19 height 10
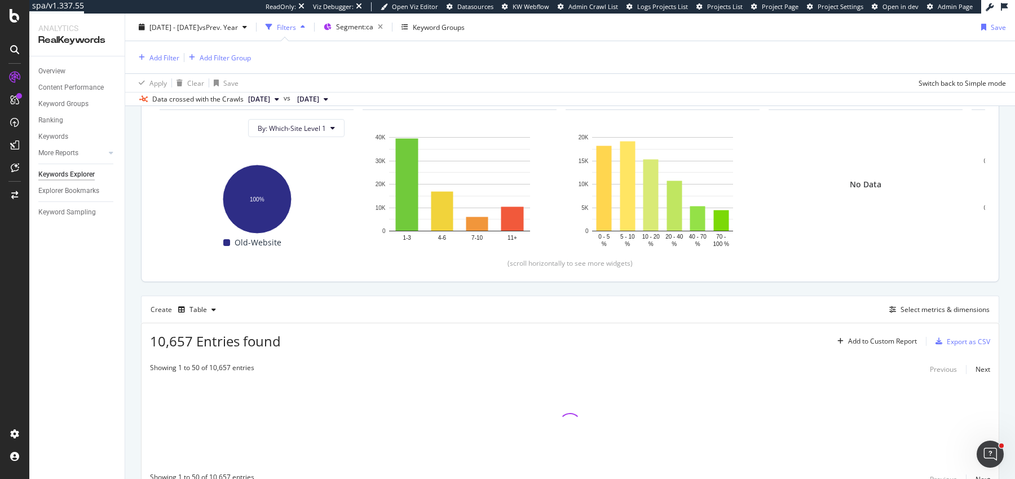
scroll to position [171, 0]
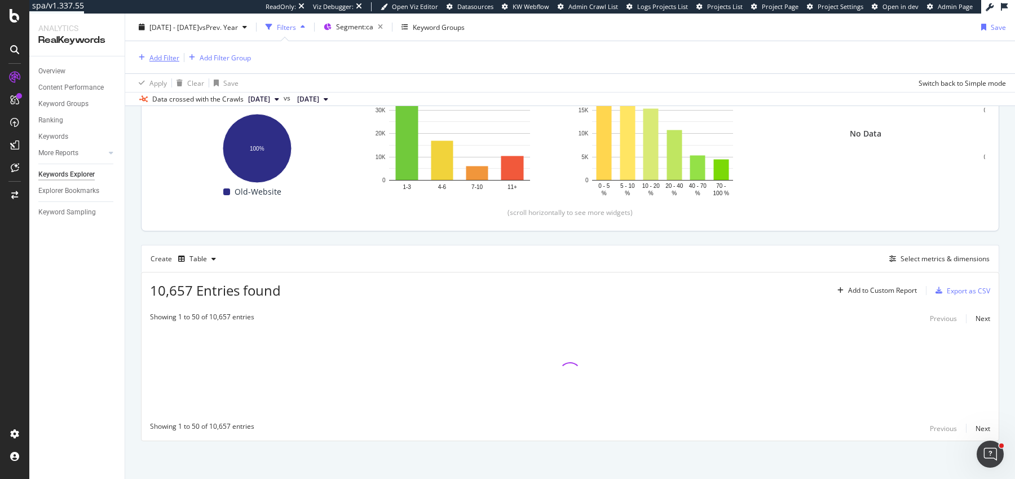
click at [151, 55] on div "Add Filter" at bounding box center [164, 57] width 30 height 10
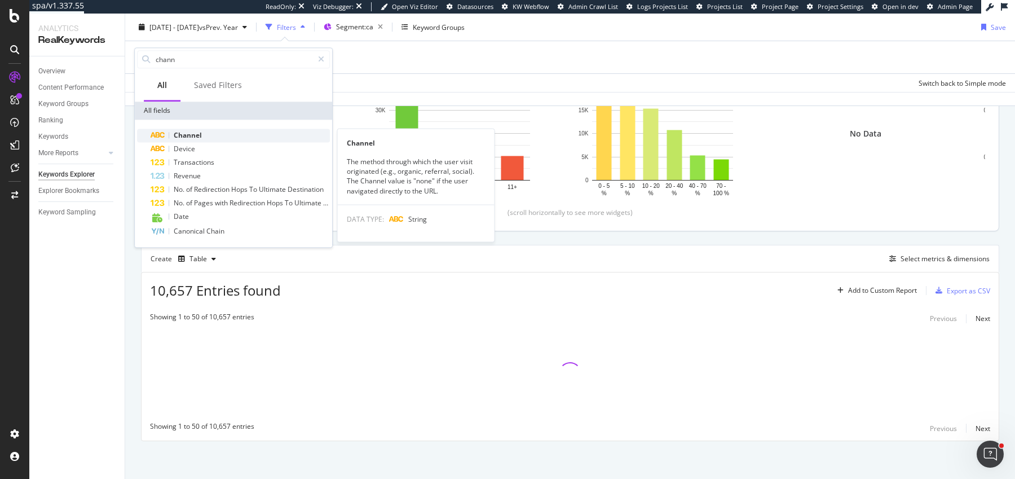
type input "chann"
click at [192, 139] on div "Channel" at bounding box center [240, 136] width 179 height 14
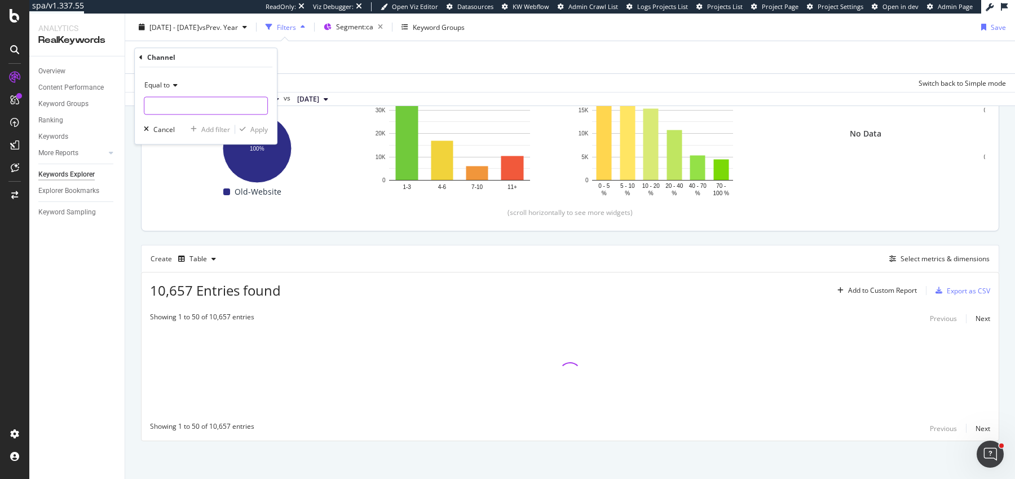
click at [184, 101] on input "text" at bounding box center [205, 106] width 123 height 18
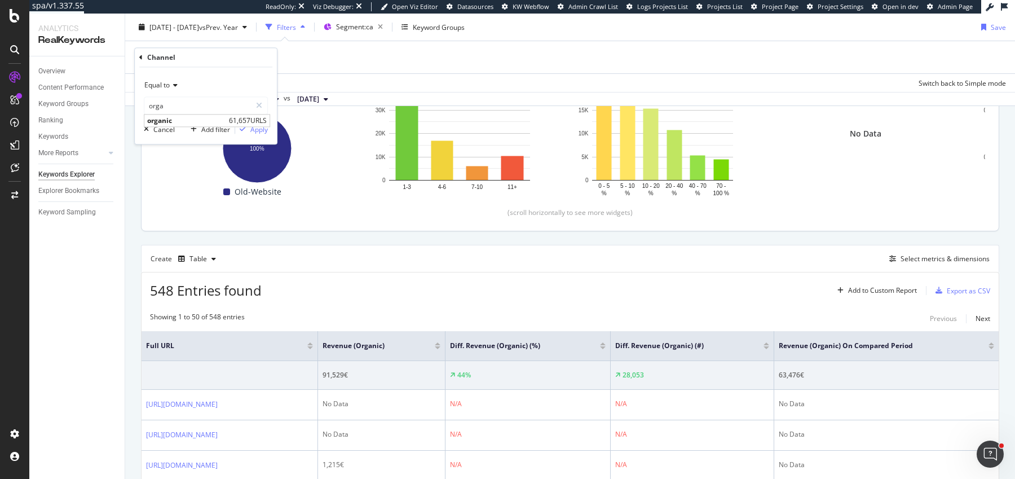
click at [176, 122] on span "organic" at bounding box center [186, 121] width 79 height 10
type input "organic"
click at [252, 125] on div "Apply" at bounding box center [258, 130] width 17 height 10
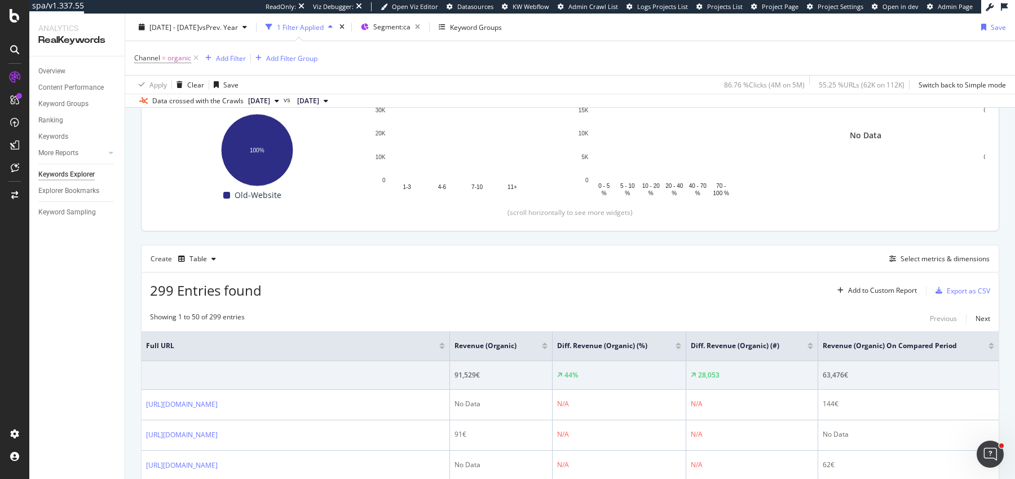
scroll to position [292, 0]
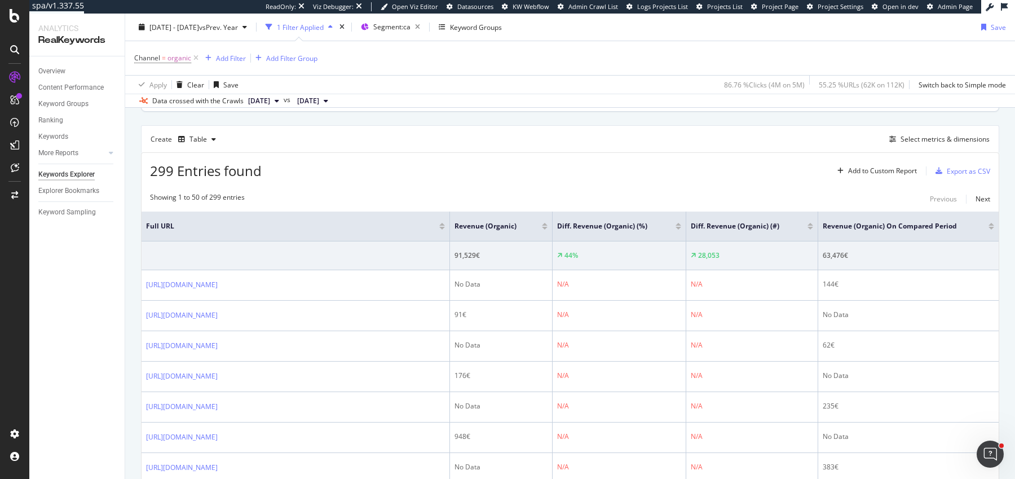
click at [545, 228] on div "Revenue (Organic)" at bounding box center [501, 226] width 93 height 11
click at [544, 227] on div at bounding box center [545, 228] width 6 height 3
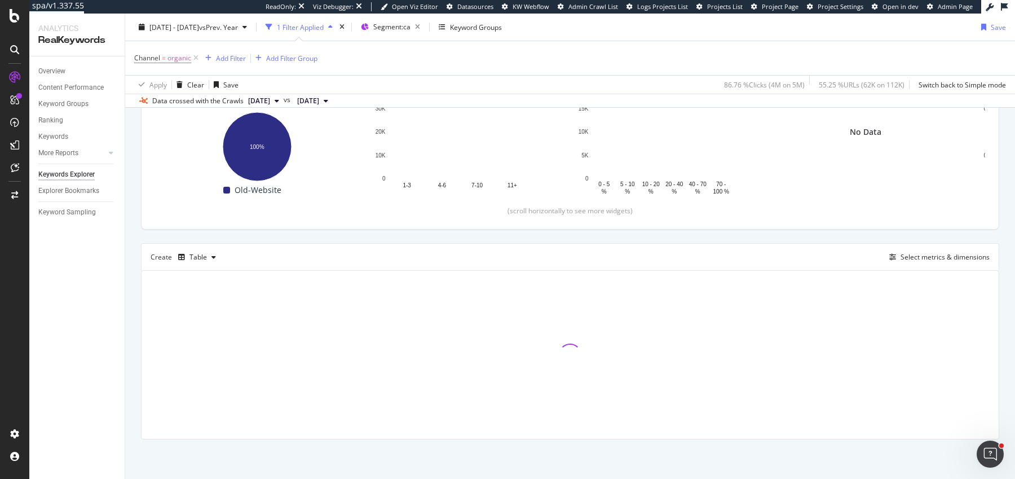
scroll to position [173, 0]
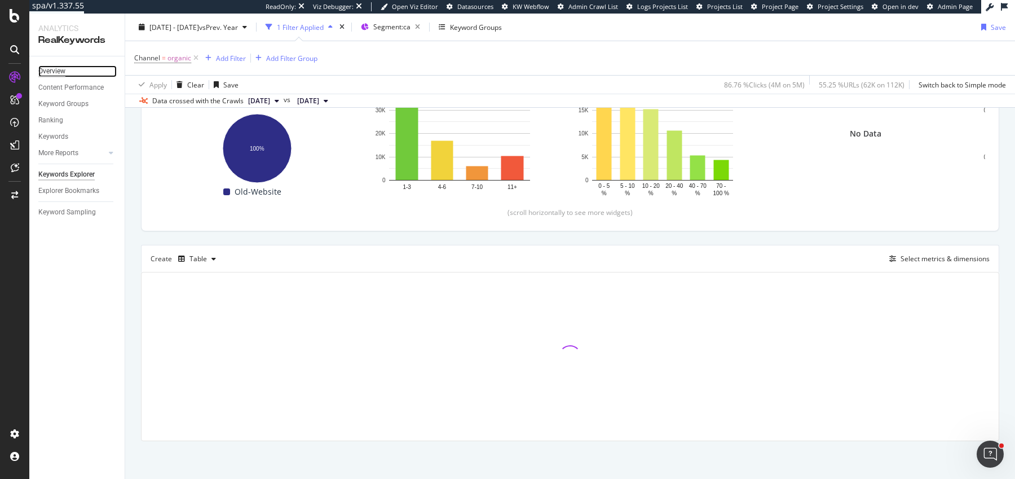
click at [60, 72] on div "Overview" at bounding box center [51, 71] width 27 height 12
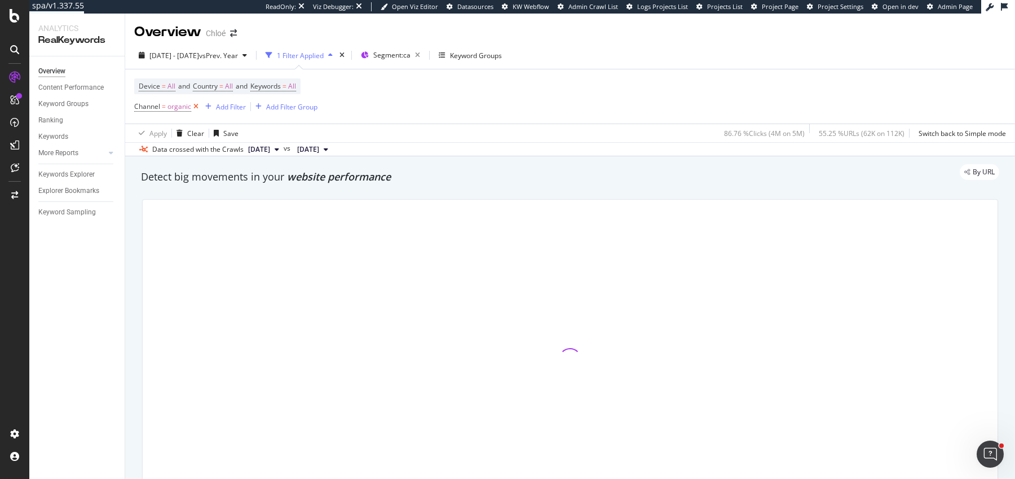
click at [196, 107] on icon at bounding box center [196, 106] width 10 height 11
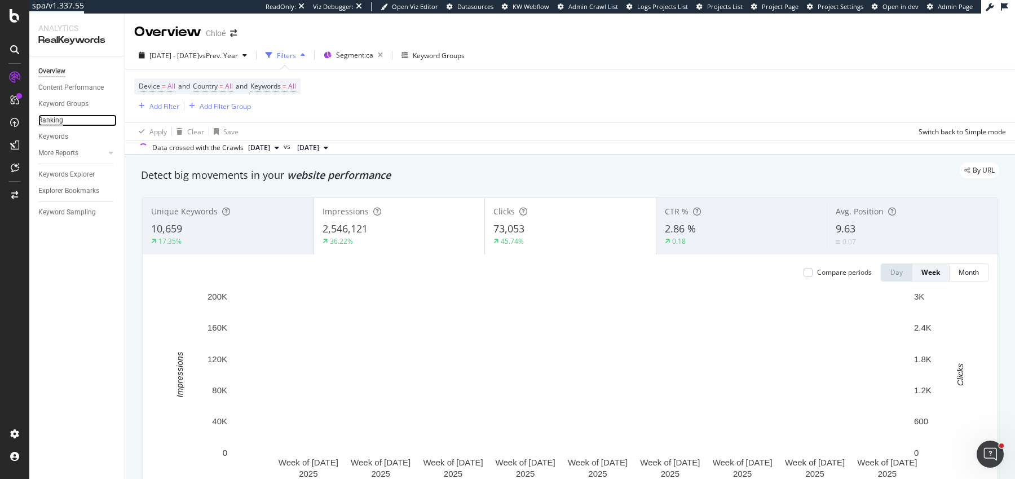
click at [59, 119] on div "Ranking" at bounding box center [50, 120] width 25 height 12
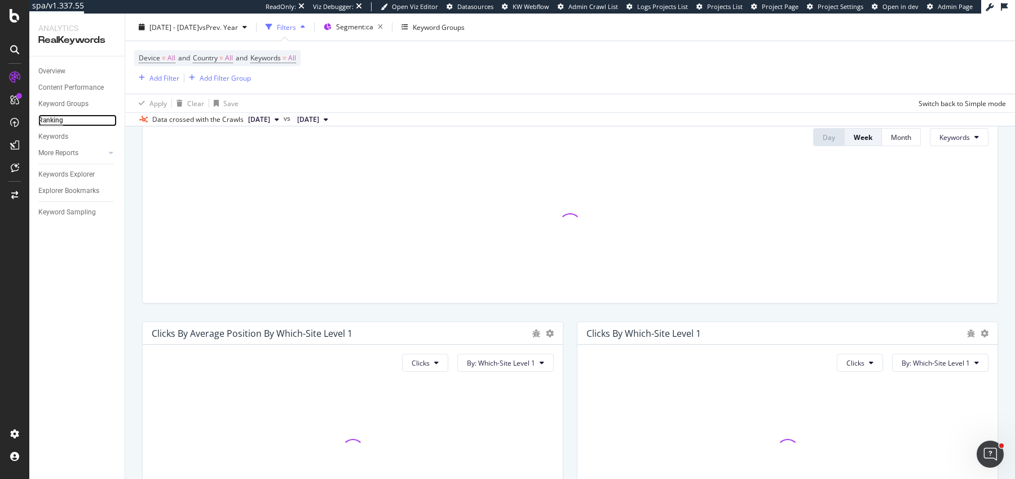
scroll to position [260, 0]
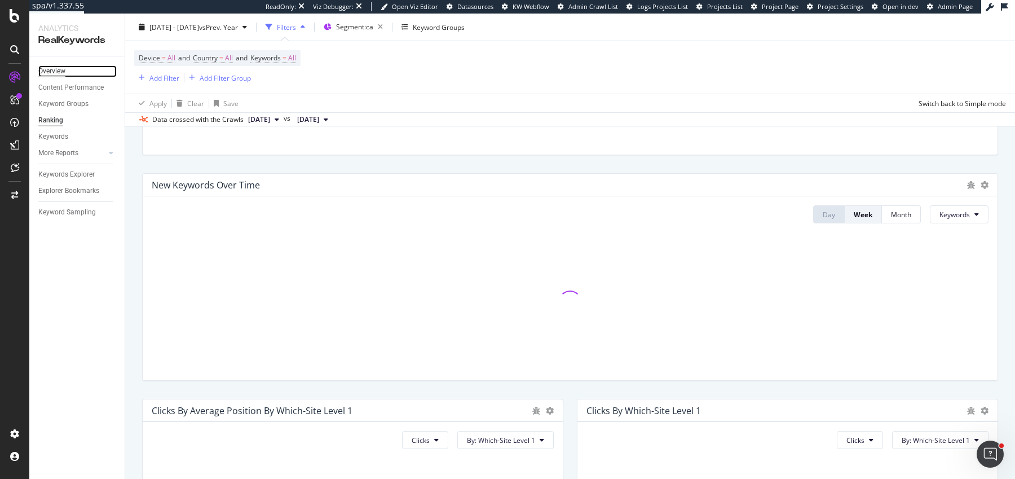
click at [64, 71] on div "Overview" at bounding box center [51, 71] width 27 height 12
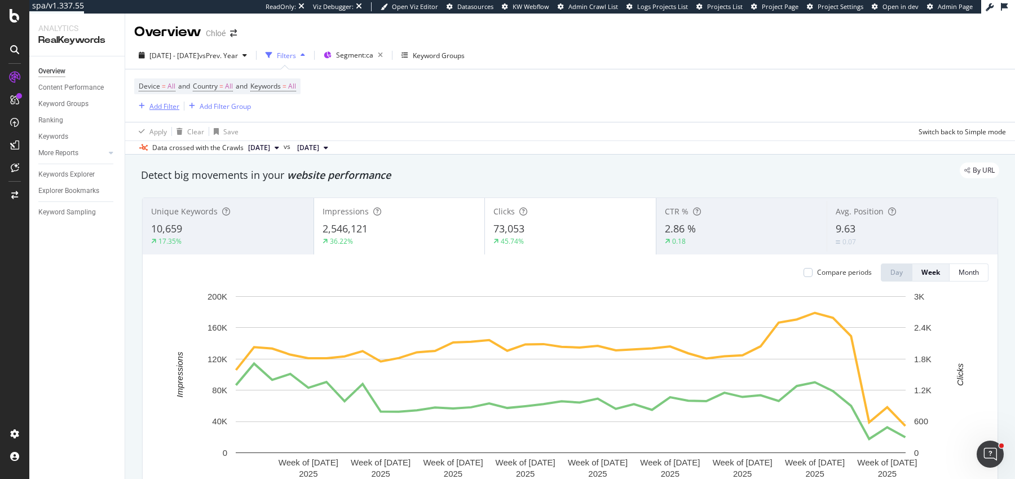
click at [147, 109] on div "Add Filter" at bounding box center [156, 106] width 45 height 12
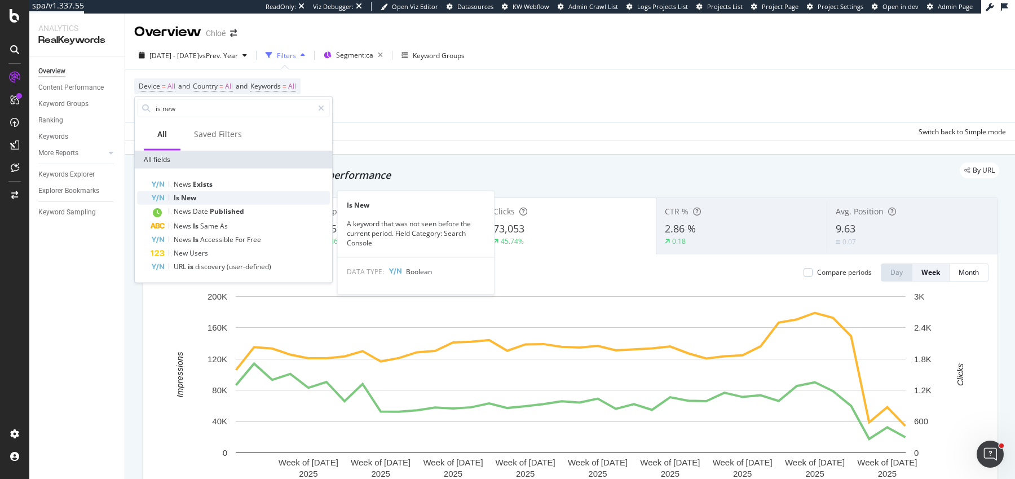
type input "is new"
click at [214, 192] on div "Is New" at bounding box center [240, 198] width 179 height 14
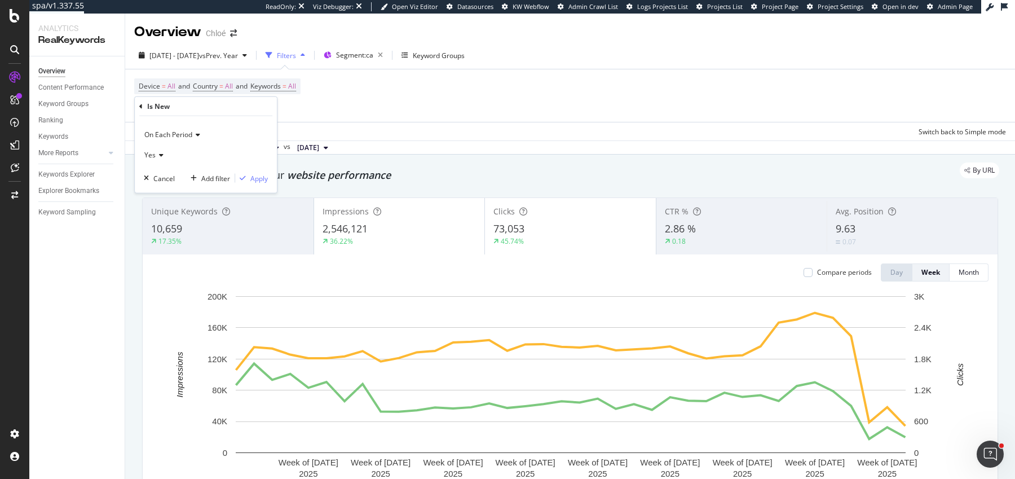
click at [192, 135] on span "On Each Period" at bounding box center [168, 134] width 48 height 10
click at [183, 165] on div "On Current Period" at bounding box center [207, 172] width 121 height 15
click at [256, 175] on div "Apply" at bounding box center [258, 178] width 17 height 10
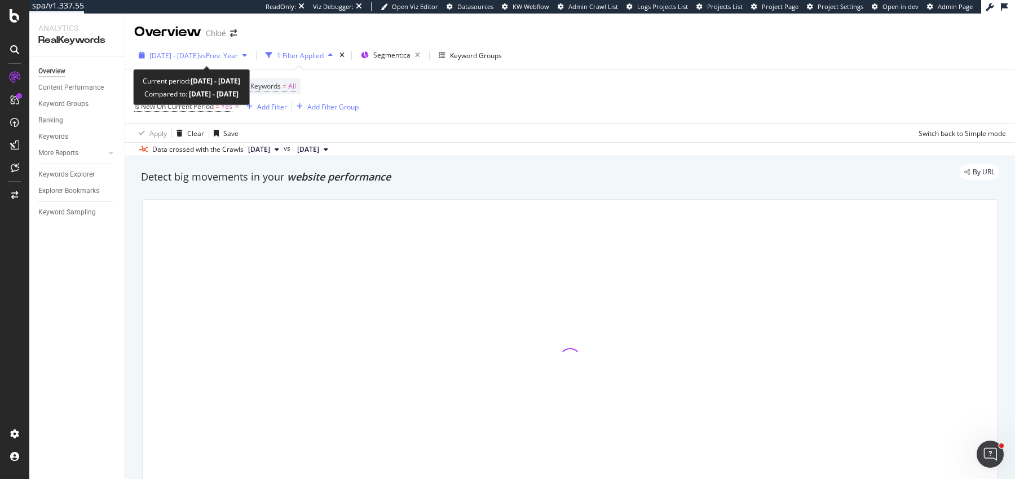
click at [185, 55] on span "2025 Jan. 1st - Sep. 19th" at bounding box center [174, 56] width 50 height 10
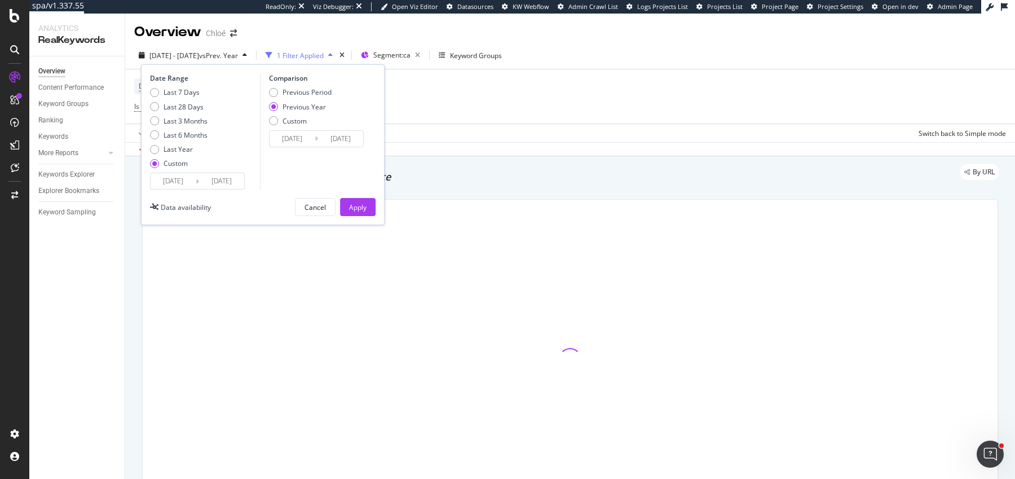
click at [464, 140] on div "Apply Clear Save Switch back to Simple mode" at bounding box center [570, 133] width 890 height 19
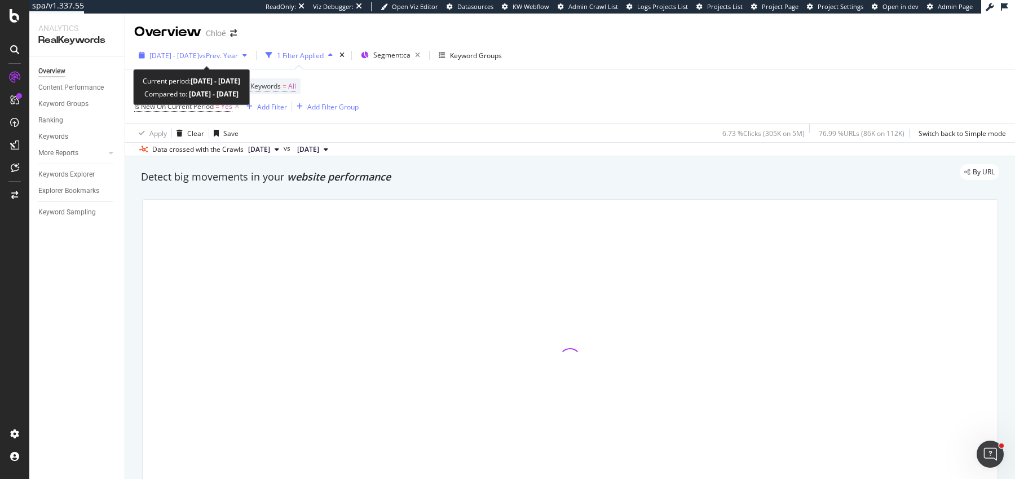
click at [177, 59] on span "2025 Jan. 1st - Sep. 19th" at bounding box center [174, 56] width 50 height 10
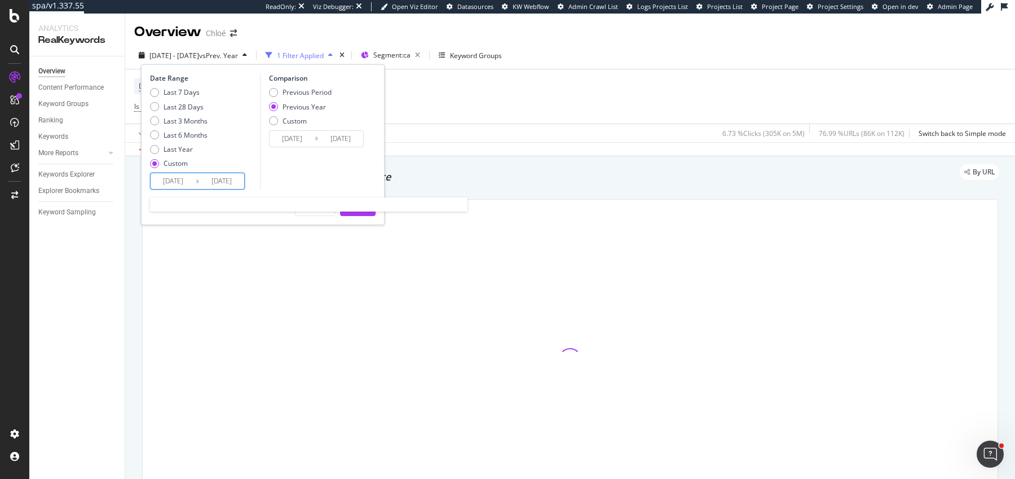
click at [180, 179] on input "2025/01/01" at bounding box center [173, 181] width 45 height 16
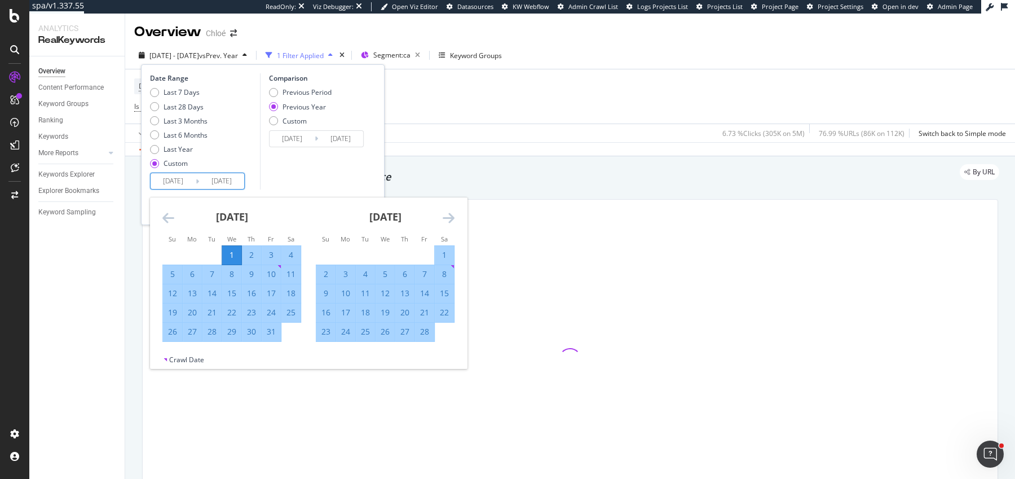
click at [446, 216] on icon "Move forward to switch to the next month." at bounding box center [449, 218] width 12 height 14
click at [447, 214] on icon "Move forward to switch to the next month." at bounding box center [449, 218] width 12 height 14
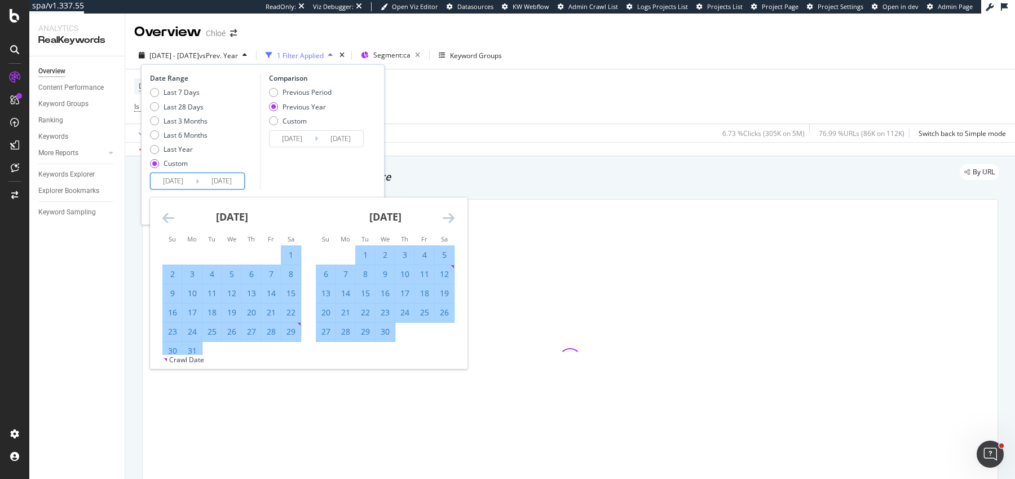
click at [358, 255] on div "1" at bounding box center [365, 254] width 19 height 11
type input "2025/04/01"
type input "2024/04/02"
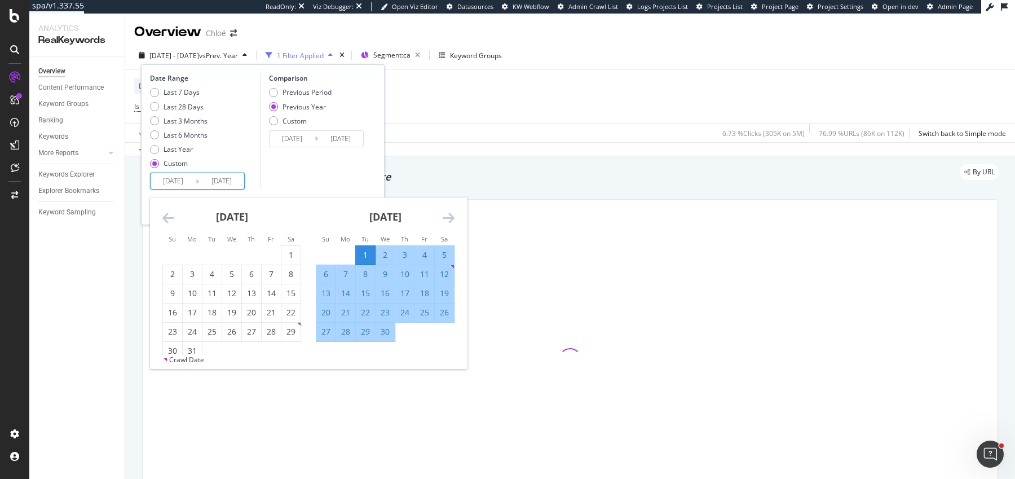
click at [351, 183] on div "Comparison Previous Period Previous Year Custom 2024/04/02 Navigate forward to …" at bounding box center [313, 131] width 107 height 116
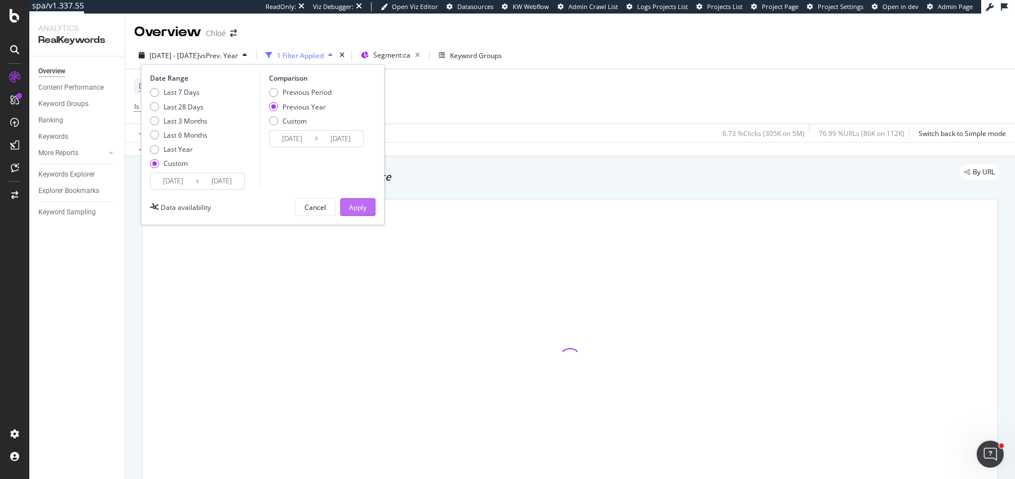
click at [356, 208] on div "Apply" at bounding box center [357, 207] width 17 height 10
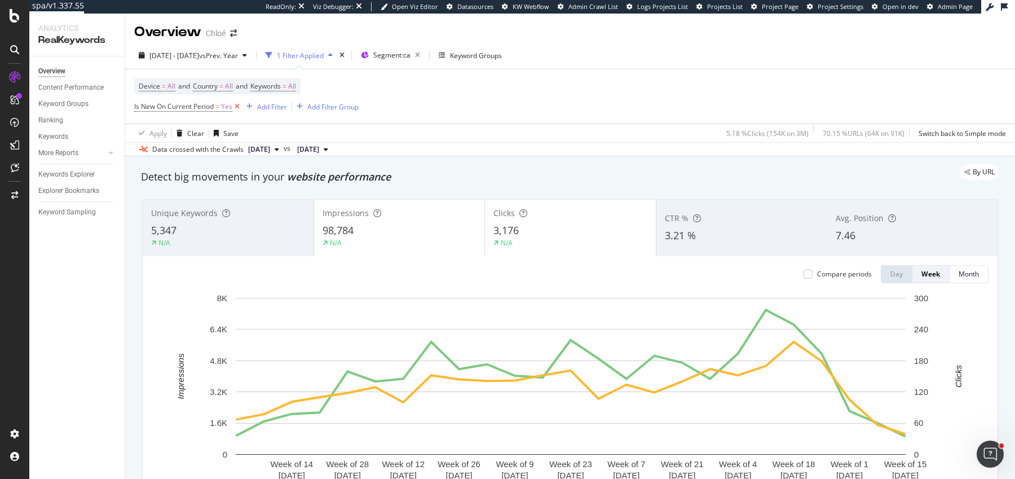
click at [235, 108] on icon at bounding box center [237, 106] width 10 height 11
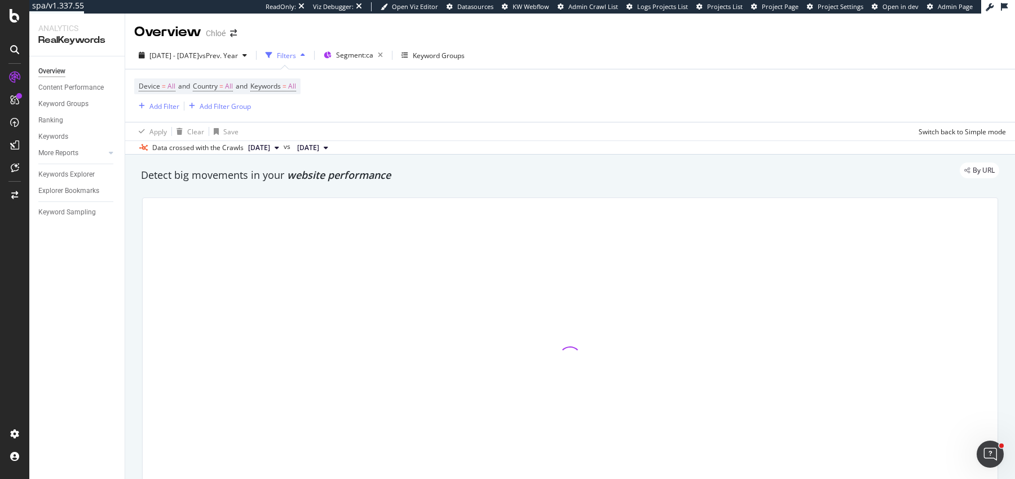
scroll to position [48, 0]
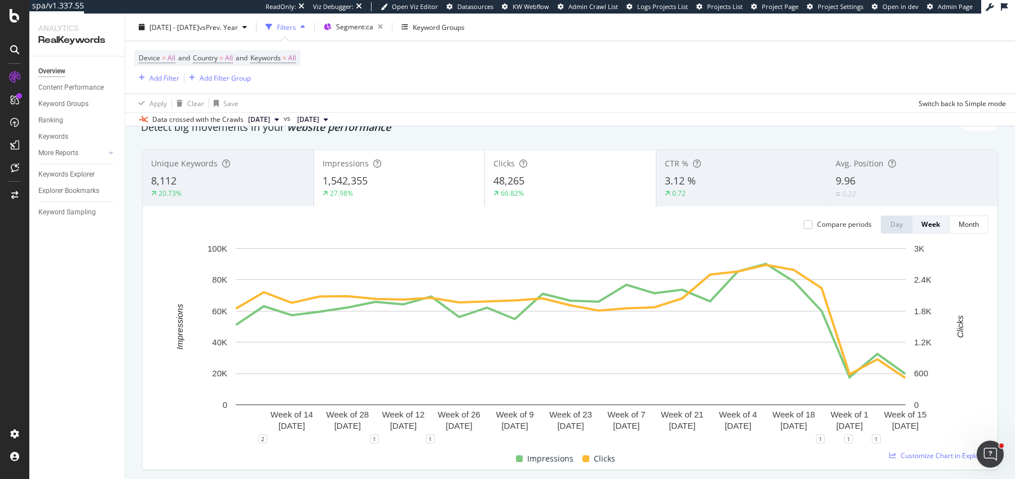
click at [812, 196] on div "0.22" at bounding box center [912, 193] width 153 height 11
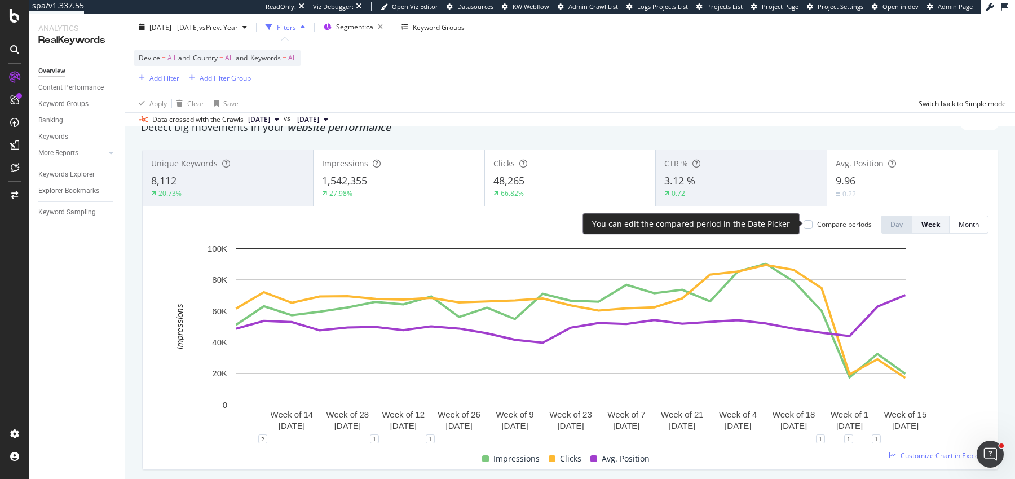
click at [803, 226] on div "Compare periods Day Week Month" at bounding box center [892, 224] width 194 height 18
click at [812, 222] on div at bounding box center [808, 224] width 9 height 9
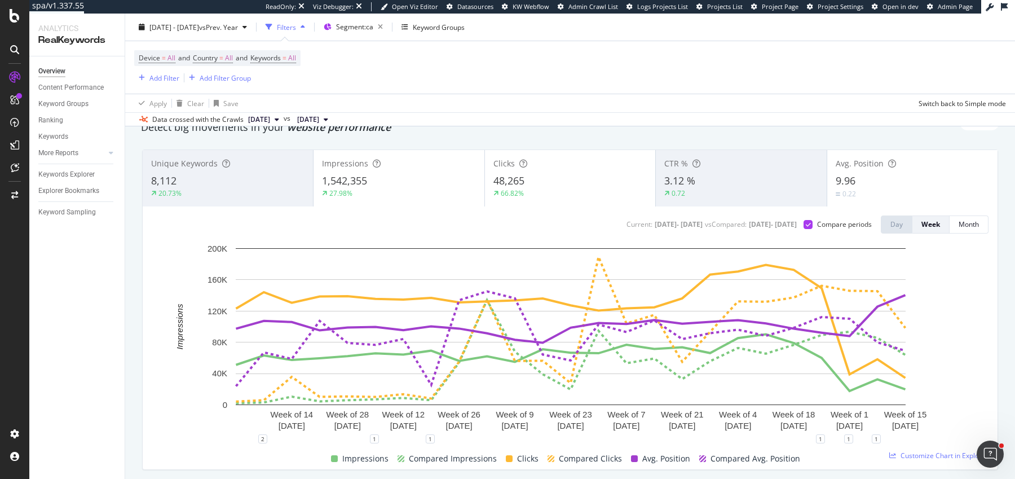
click at [812, 180] on div "9.96" at bounding box center [912, 181] width 153 height 15
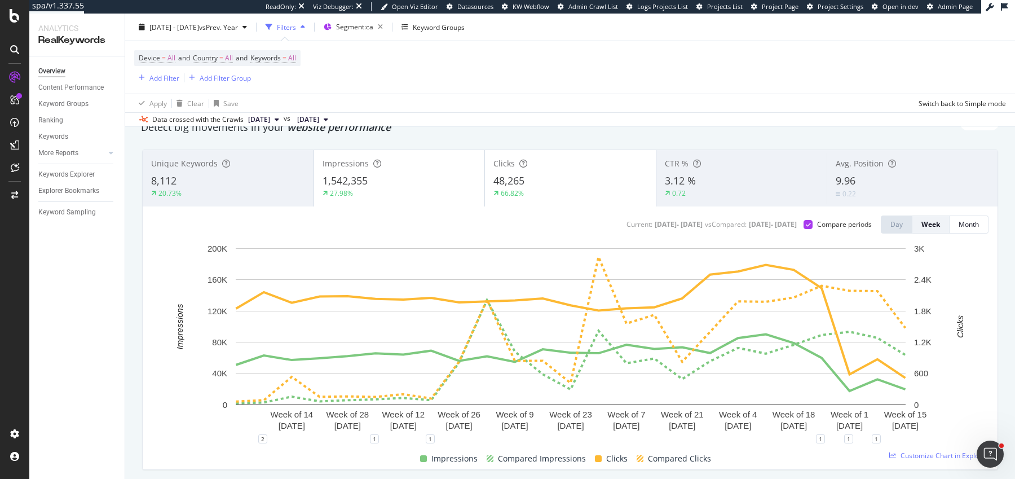
click at [635, 116] on div "Data crossed with the Crawls [DATE] vs [DATE]" at bounding box center [570, 119] width 890 height 14
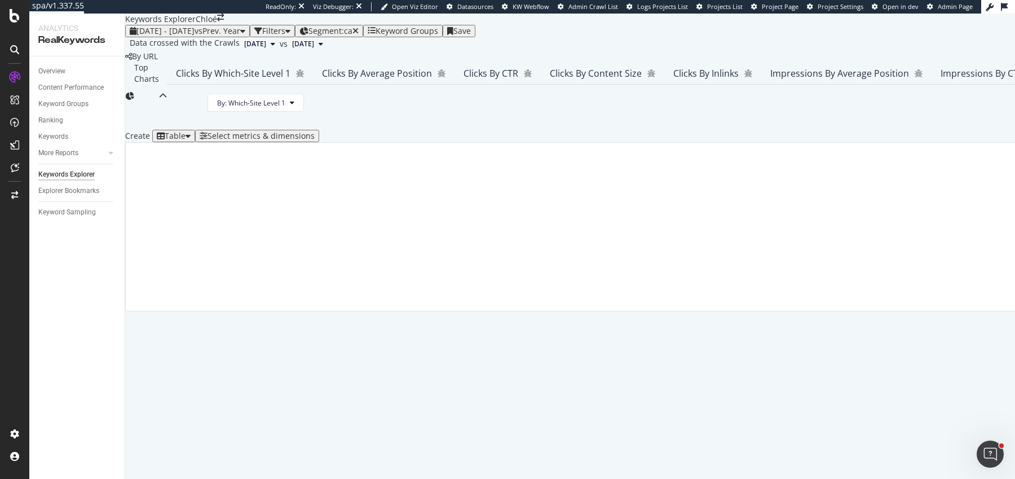
scroll to position [120, 0]
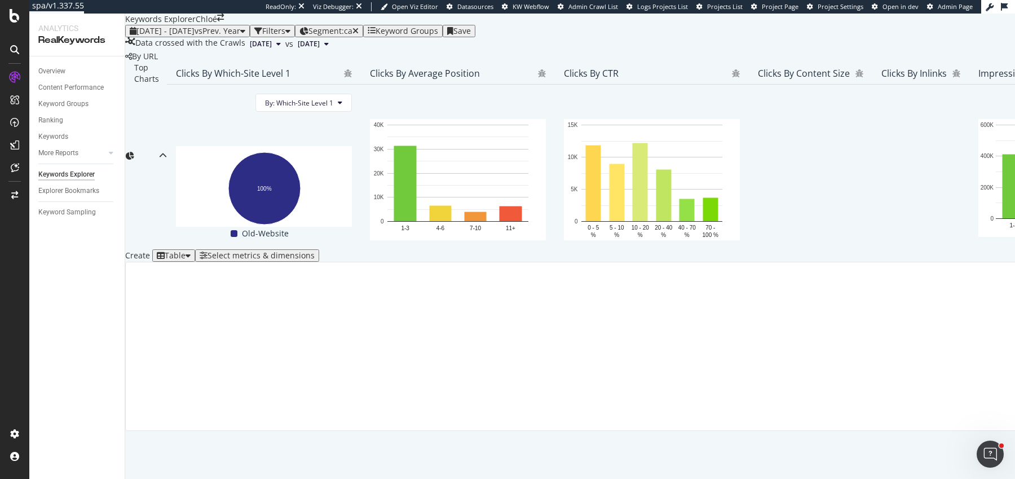
click at [315, 255] on div "Select metrics & dimensions" at bounding box center [261, 255] width 107 height 9
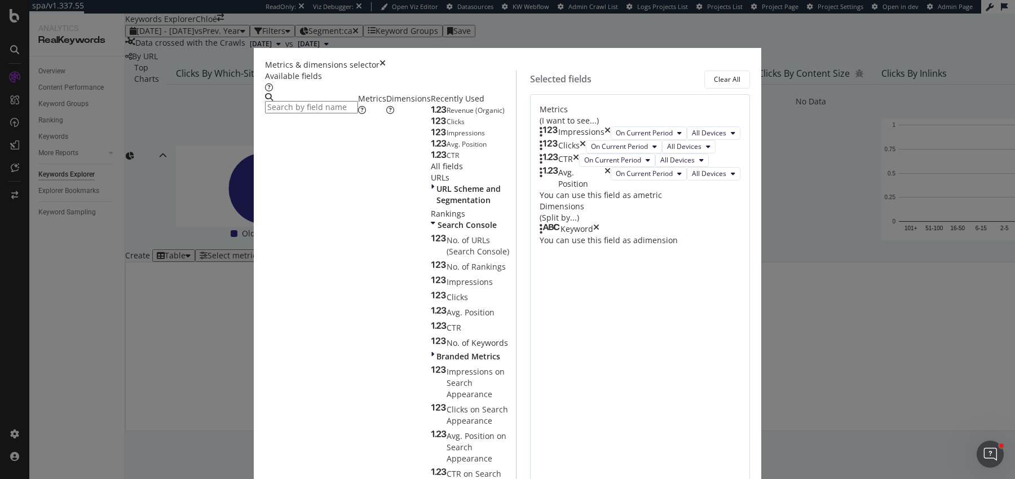
click at [611, 131] on icon "times" at bounding box center [608, 133] width 6 height 14
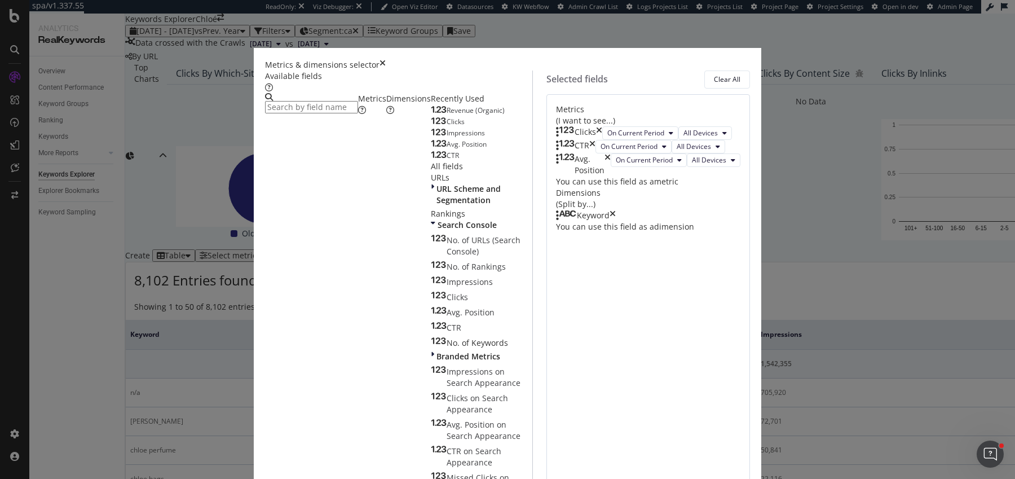
click at [602, 131] on icon "times" at bounding box center [599, 133] width 6 height 14
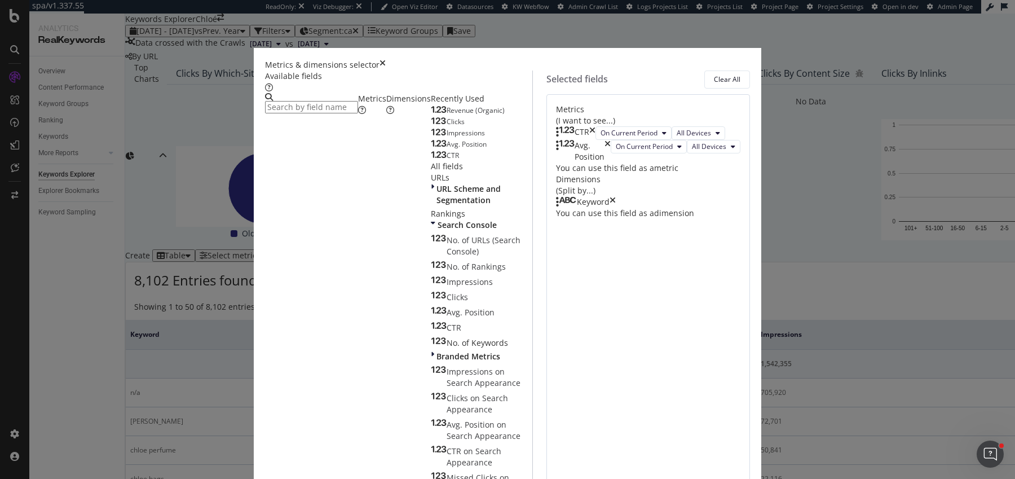
click at [596, 131] on icon "times" at bounding box center [592, 133] width 6 height 14
click at [611, 140] on icon "times" at bounding box center [608, 151] width 6 height 23
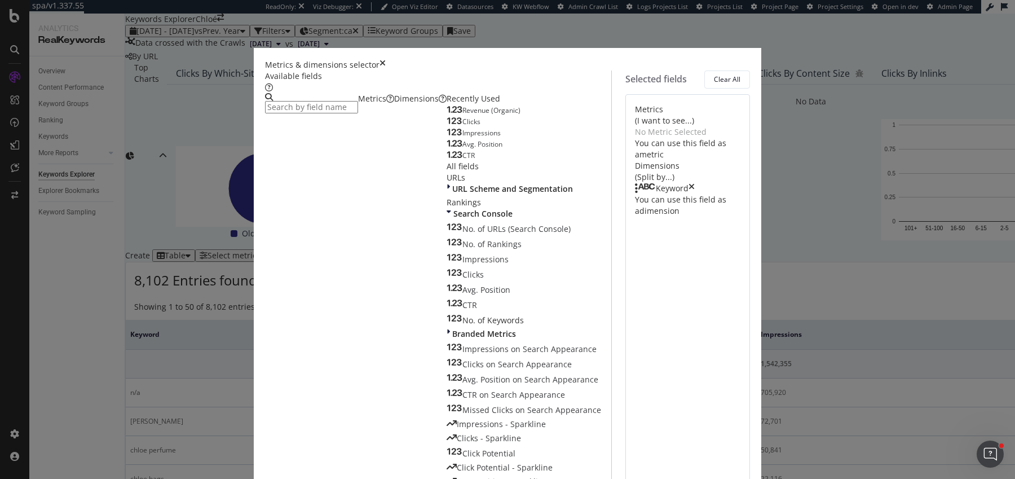
click at [340, 101] on input "modal" at bounding box center [311, 107] width 93 height 12
click at [695, 187] on icon "times" at bounding box center [692, 188] width 6 height 11
click at [462, 115] on span "Revenue (Organic)" at bounding box center [491, 110] width 58 height 10
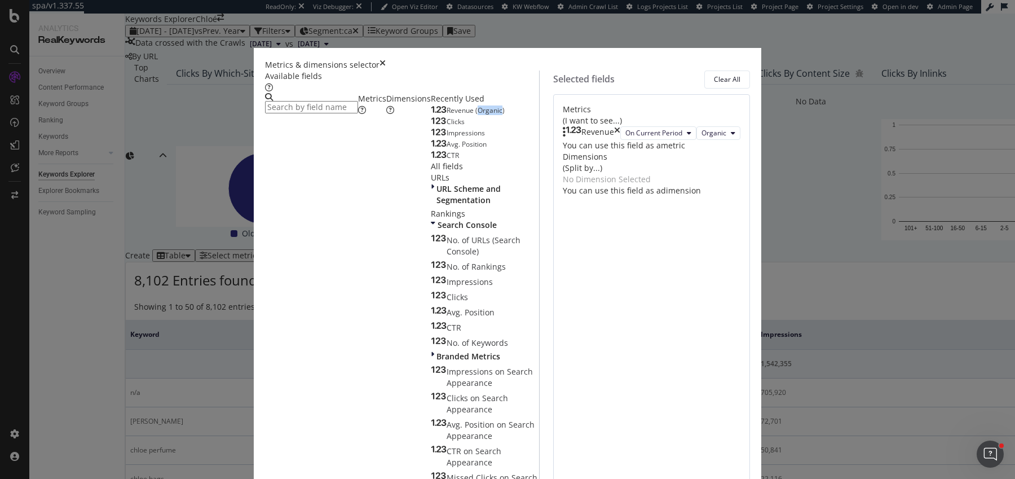
click at [447, 115] on span "Revenue (Organic)" at bounding box center [476, 110] width 58 height 10
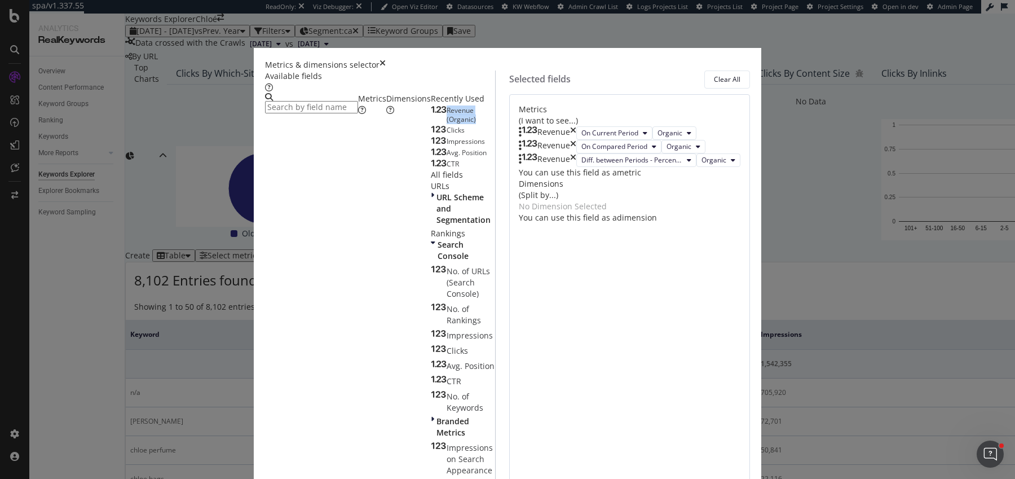
click at [447, 124] on span "Revenue (Organic)" at bounding box center [461, 114] width 29 height 19
click at [386, 116] on div "Dimensions" at bounding box center [408, 104] width 45 height 23
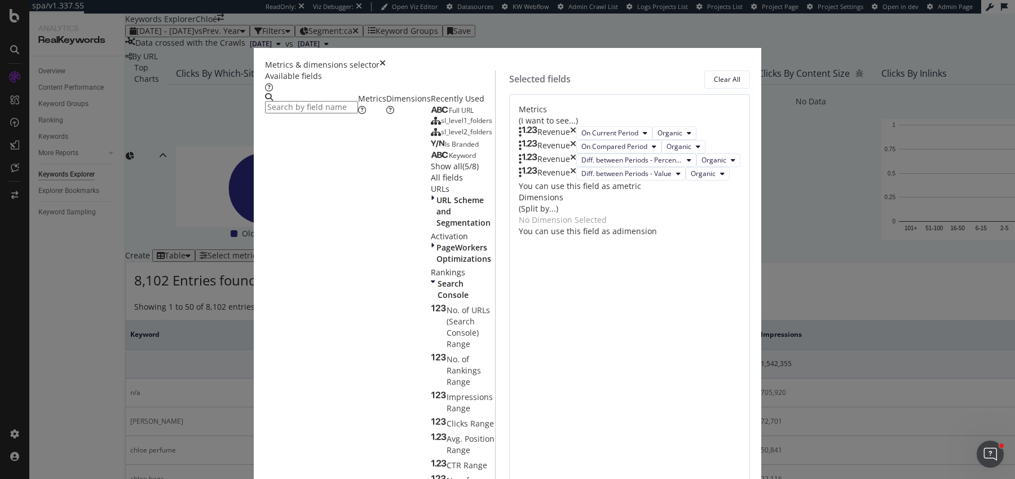
click at [431, 115] on div "Full URL" at bounding box center [452, 110] width 43 height 9
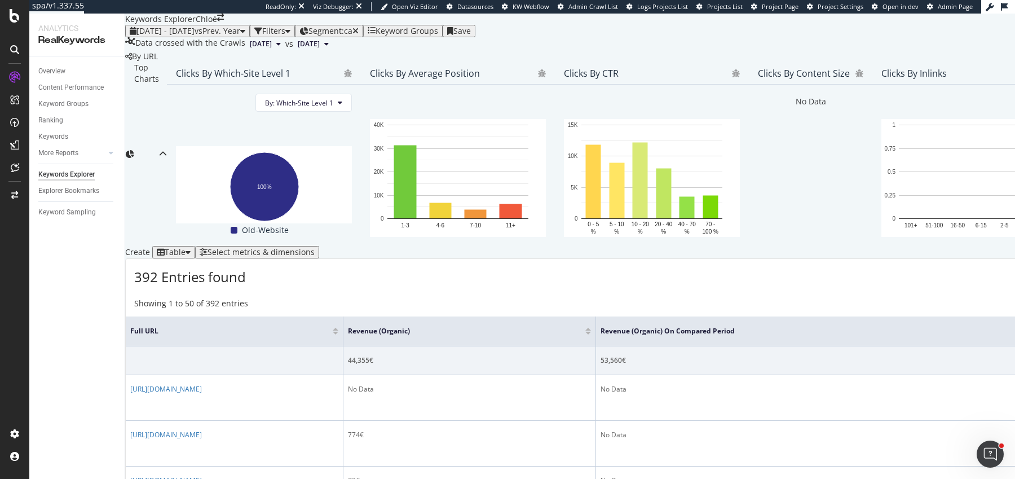
click at [585, 334] on div at bounding box center [588, 333] width 6 height 3
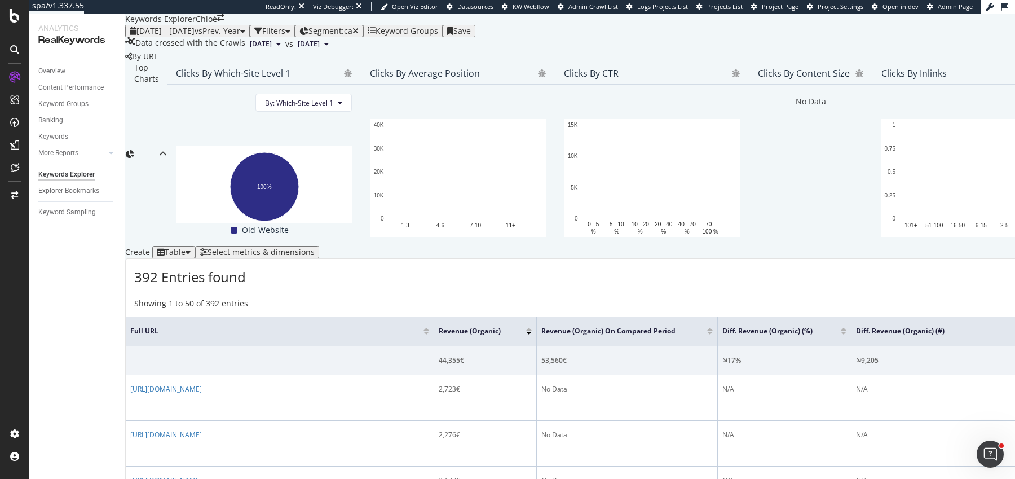
scroll to position [224, 0]
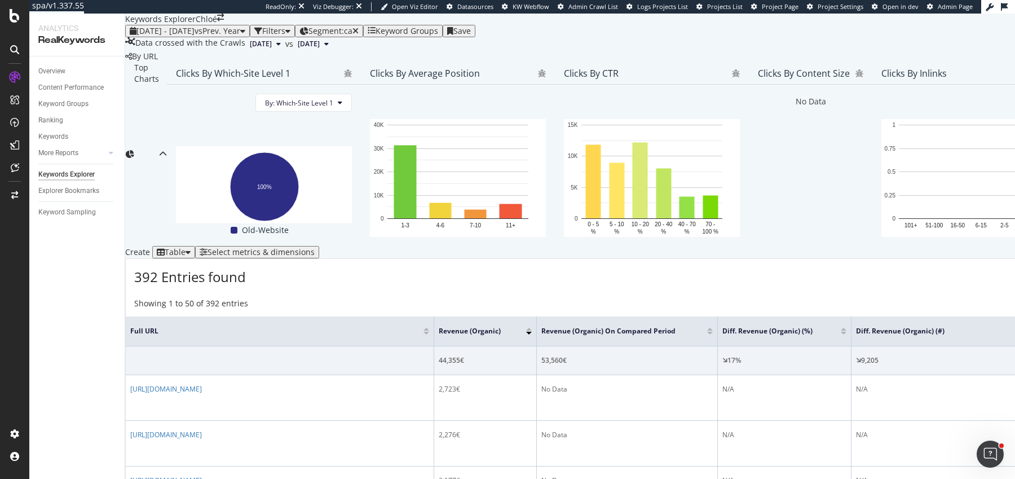
click at [285, 29] on div "Filters" at bounding box center [273, 31] width 23 height 9
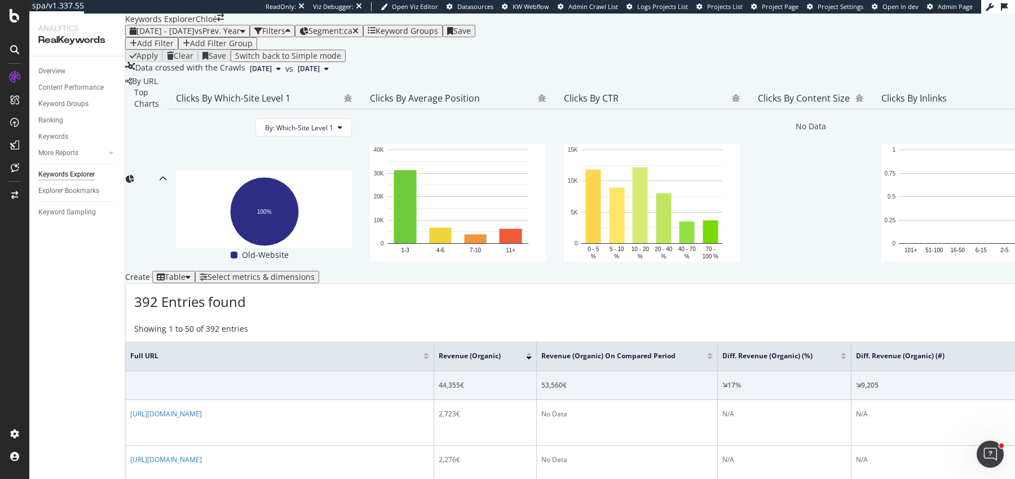
click at [164, 50] on button "Add Filter" at bounding box center [151, 43] width 53 height 12
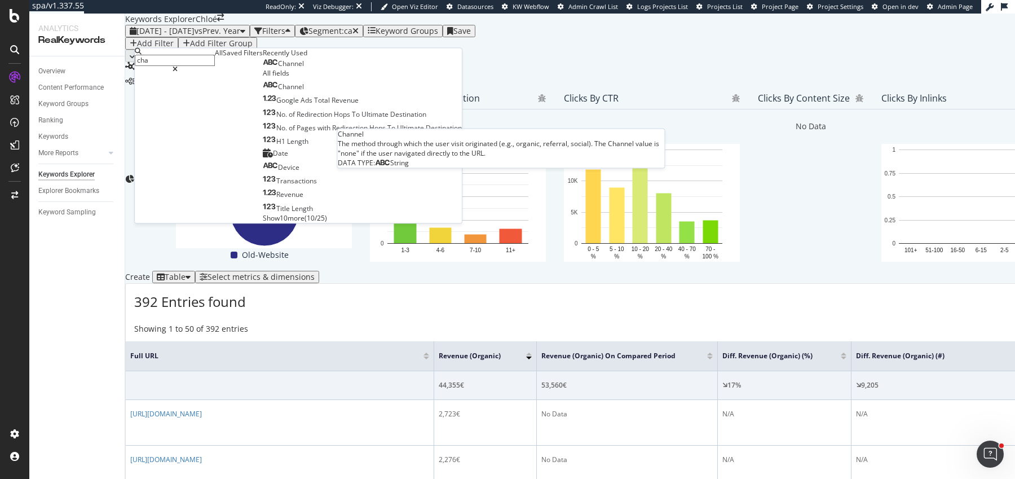
type input "cha"
click at [278, 69] on span "Channel" at bounding box center [291, 64] width 26 height 10
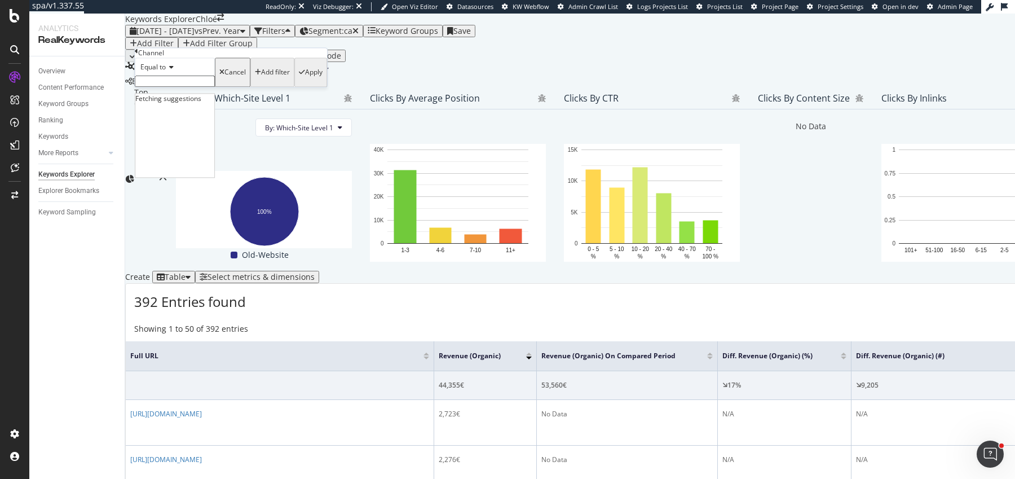
click at [173, 87] on input "text" at bounding box center [175, 81] width 80 height 11
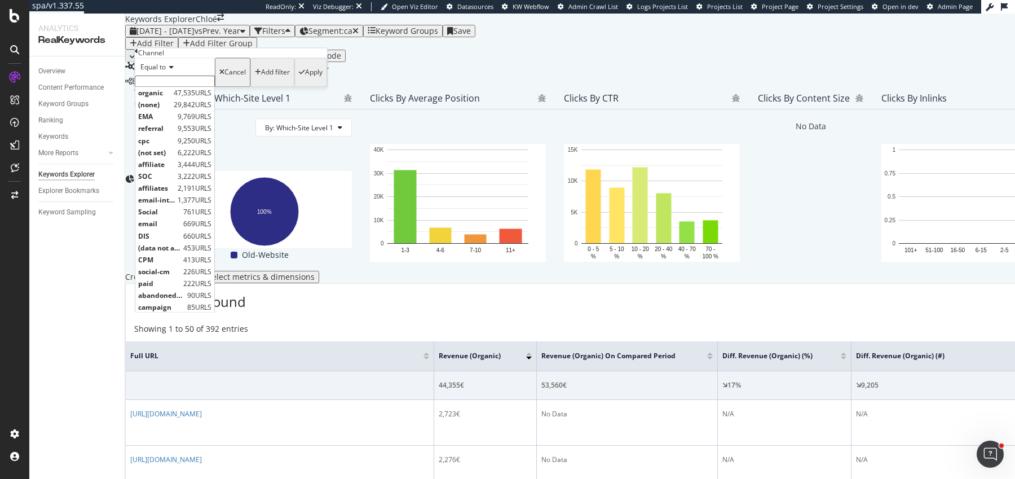
click at [171, 98] on span "organic" at bounding box center [154, 93] width 33 height 10
type input "organic"
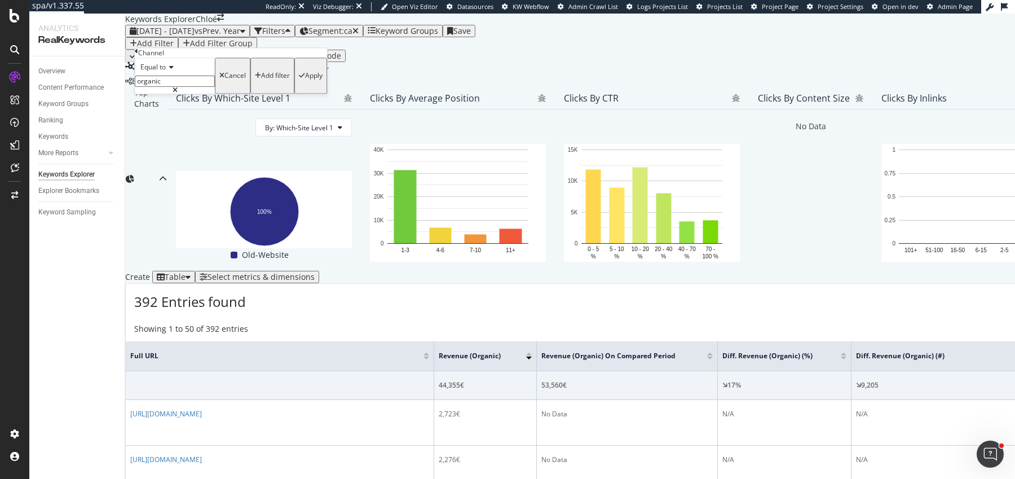
click at [305, 80] on div "Apply" at bounding box center [313, 76] width 17 height 8
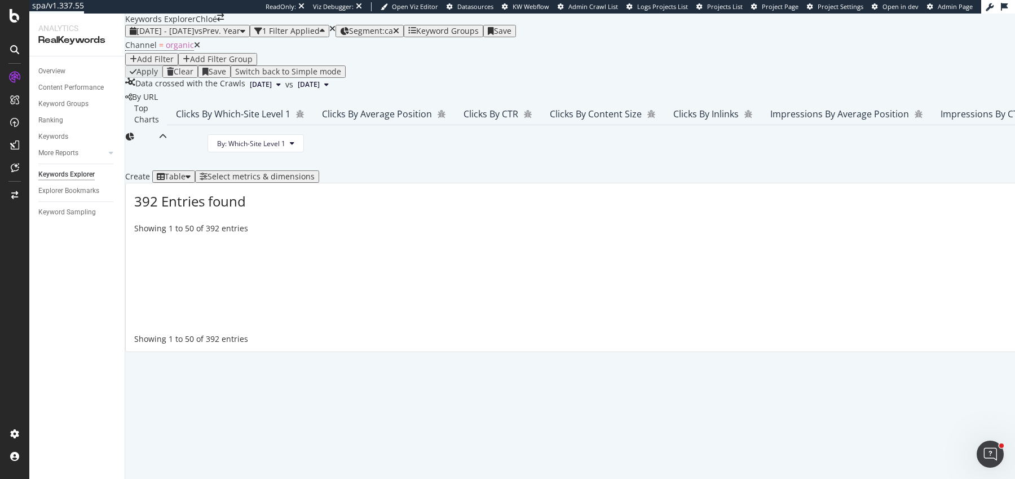
scroll to position [173, 0]
click at [315, 181] on div "Select metrics & dimensions" at bounding box center [261, 176] width 107 height 9
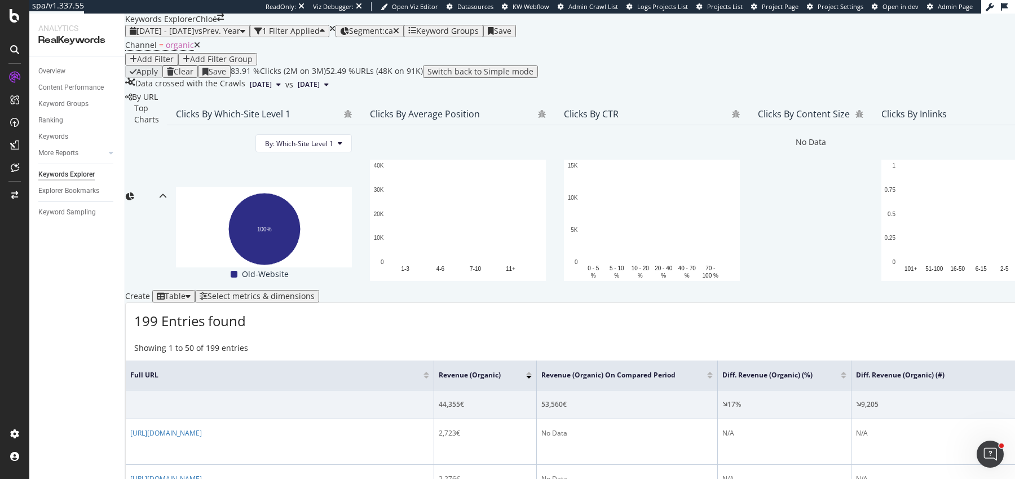
scroll to position [257, 0]
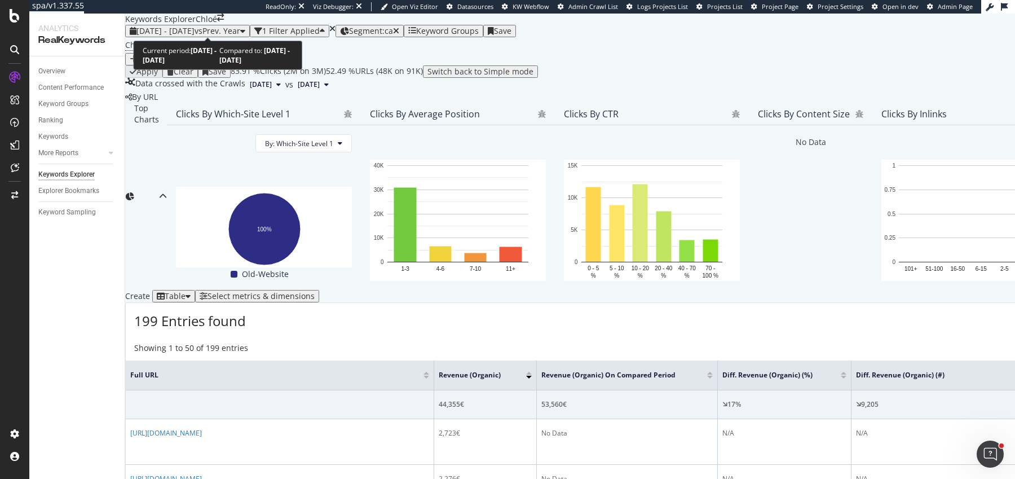
click at [230, 28] on span "vs Prev. Year" at bounding box center [218, 30] width 46 height 11
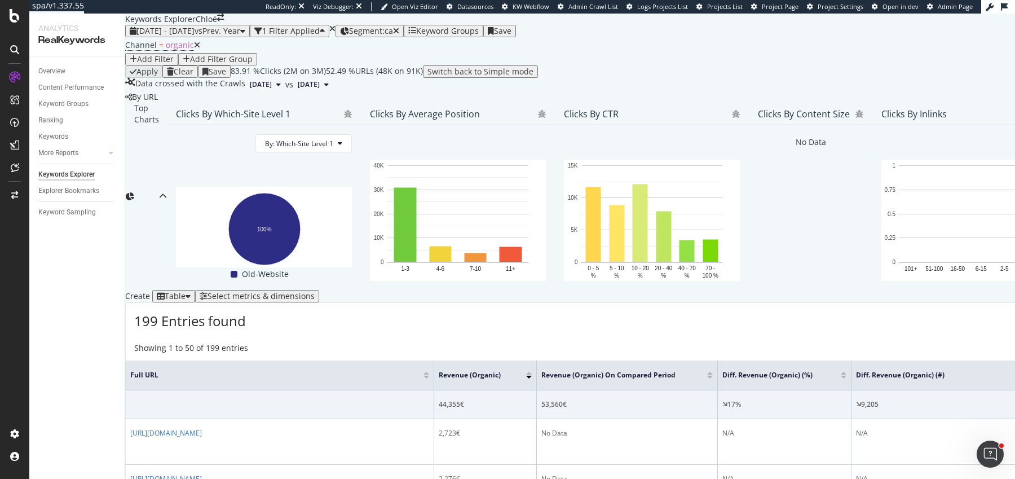
click at [496, 290] on div "Create Table Select metrics & dimensions" at bounding box center [909, 296] width 1568 height 12
click at [703, 168] on div "Clicks By Which-Site Level 1 By: Which-Site Level 1 Hold CMD (⌘) while clicking…" at bounding box center [930, 196] width 1526 height 187
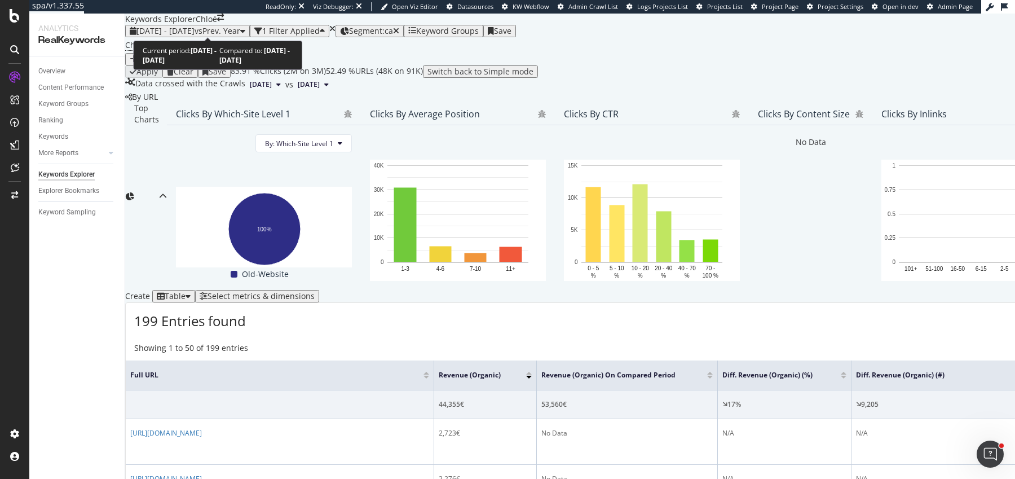
click at [229, 32] on div "[DATE] - [DATE] vs Prev. Year" at bounding box center [188, 31] width 104 height 9
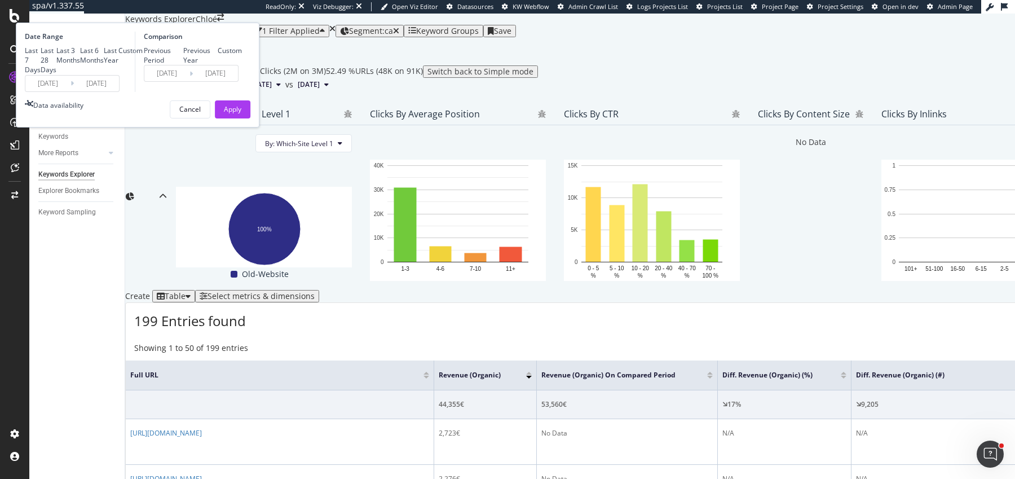
click at [71, 91] on input "[DATE]" at bounding box center [47, 84] width 45 height 16
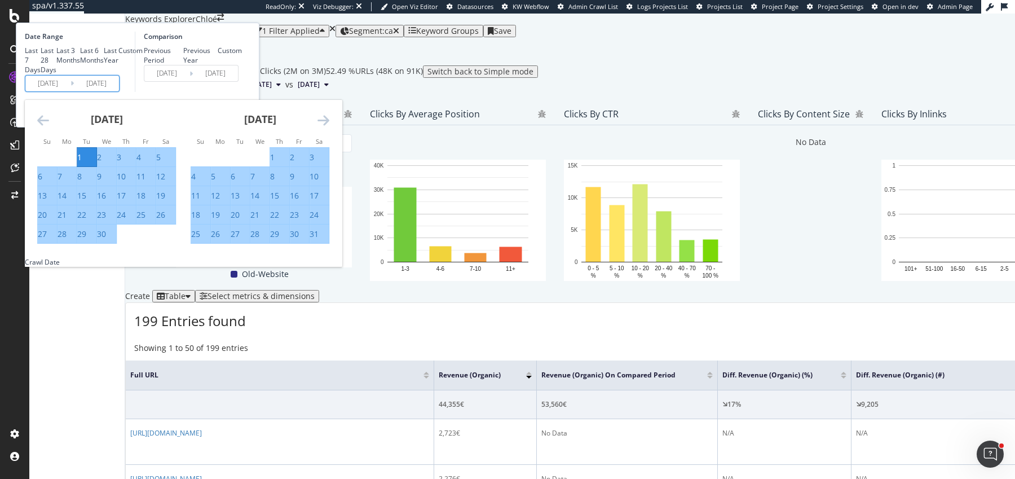
click at [49, 127] on icon "Move backward to switch to the previous month." at bounding box center [43, 120] width 12 height 14
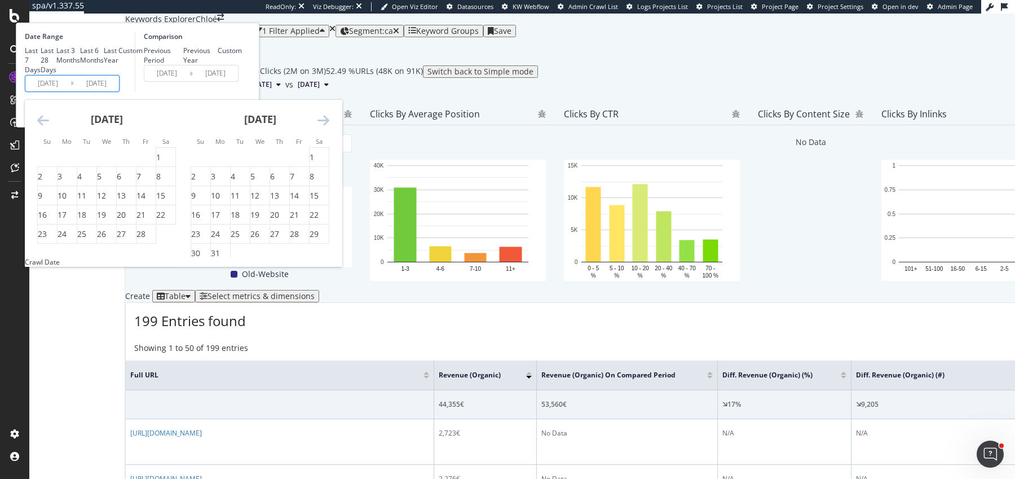
click at [49, 127] on icon "Move backward to switch to the previous month." at bounding box center [43, 120] width 12 height 14
drag, startPoint x: 228, startPoint y: 228, endPoint x: 238, endPoint y: 223, distance: 11.1
click at [102, 163] on div "1" at bounding box center [99, 157] width 5 height 11
type input "[DATE]"
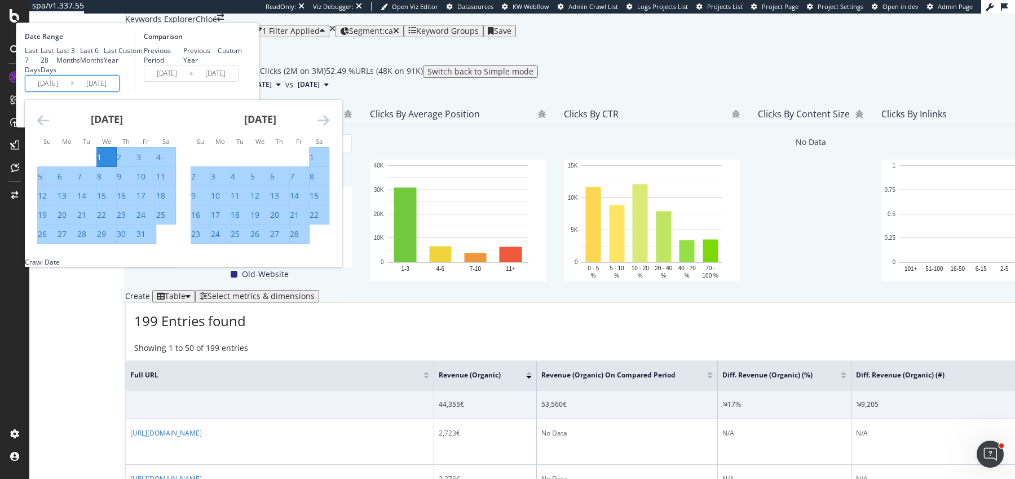
click at [250, 92] on div "Date Range Last 7 Days Last 28 Days Last 3 Months Last 6 Months Last Year Custo…" at bounding box center [138, 62] width 226 height 60
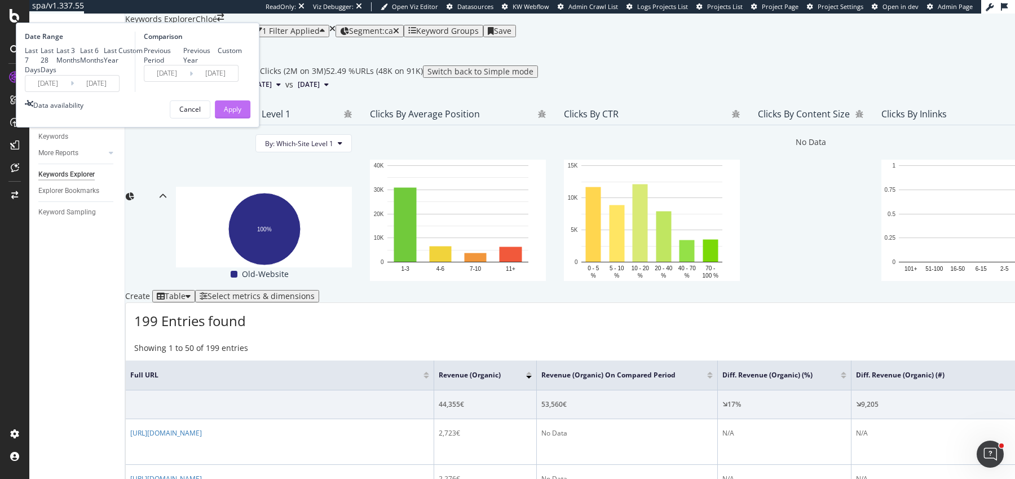
click at [241, 114] on div "Apply" at bounding box center [232, 109] width 17 height 10
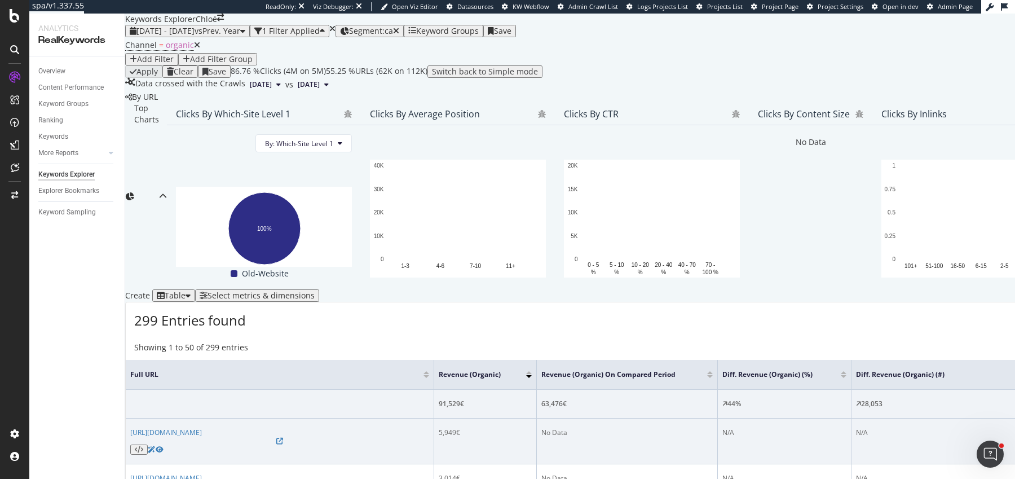
scroll to position [333, 0]
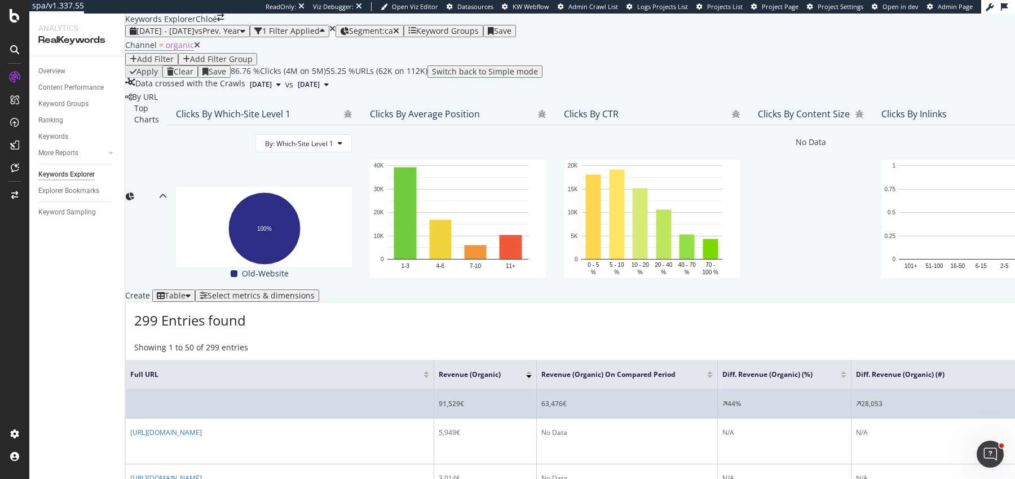
click at [578, 399] on div "63,476€" at bounding box center [626, 404] width 171 height 10
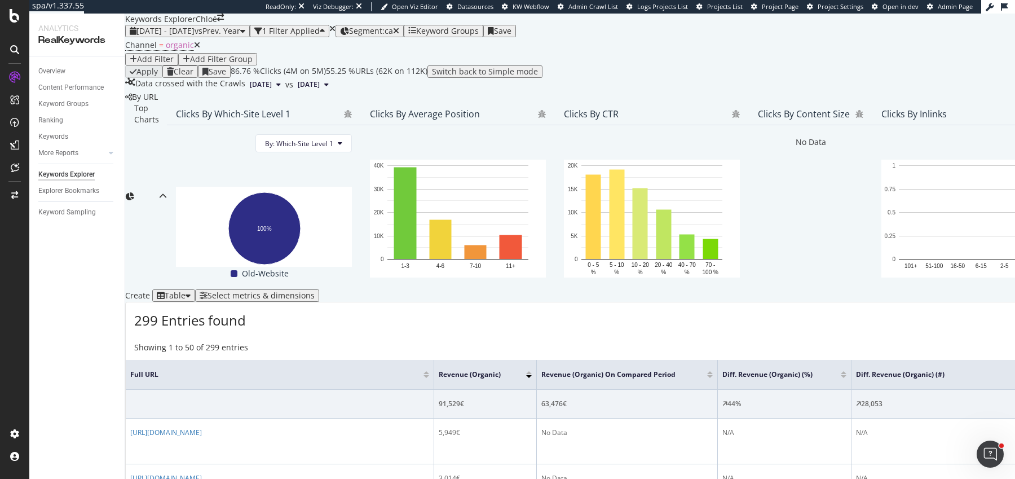
click at [593, 302] on div "299 Entries found Add to Custom Report Export as CSV" at bounding box center [909, 316] width 1567 height 28
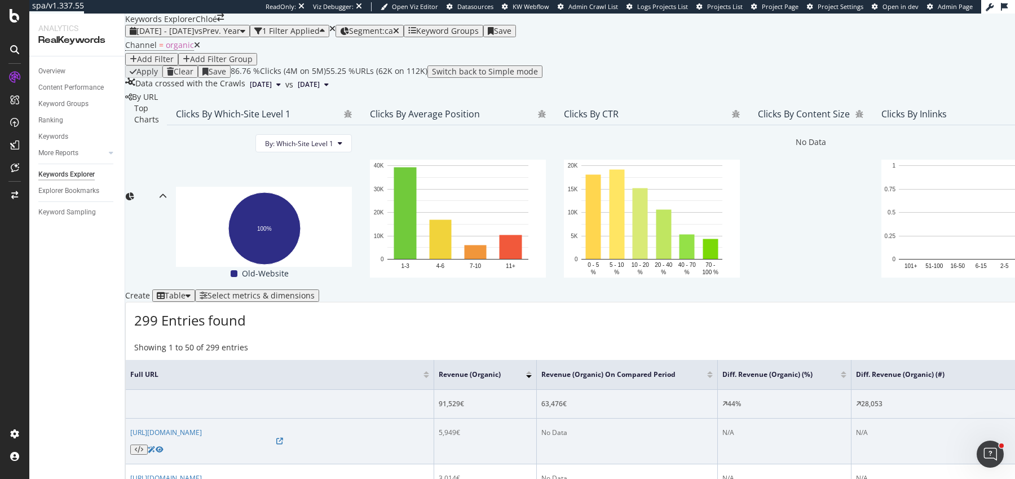
click at [475, 428] on div "5,949€" at bounding box center [485, 433] width 93 height 10
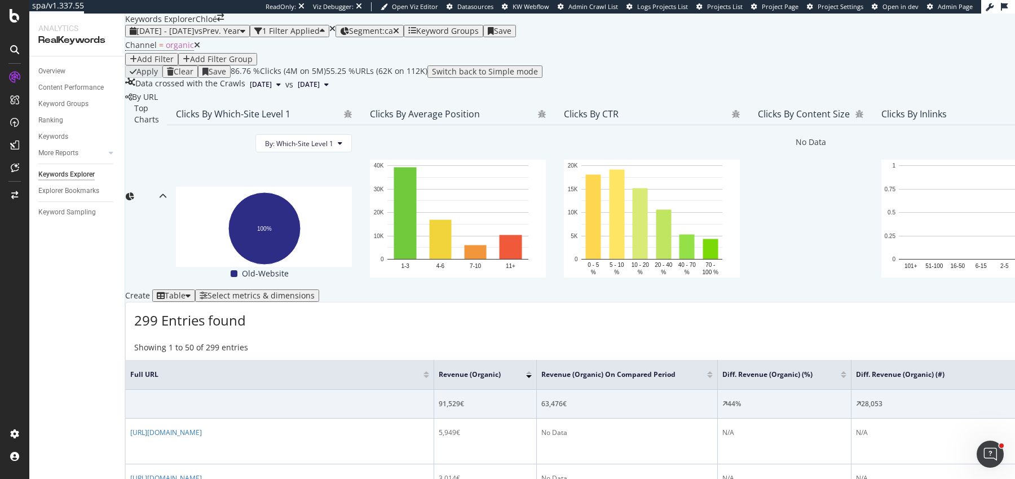
click at [531, 360] on th "Revenue (Organic)" at bounding box center [485, 375] width 103 height 30
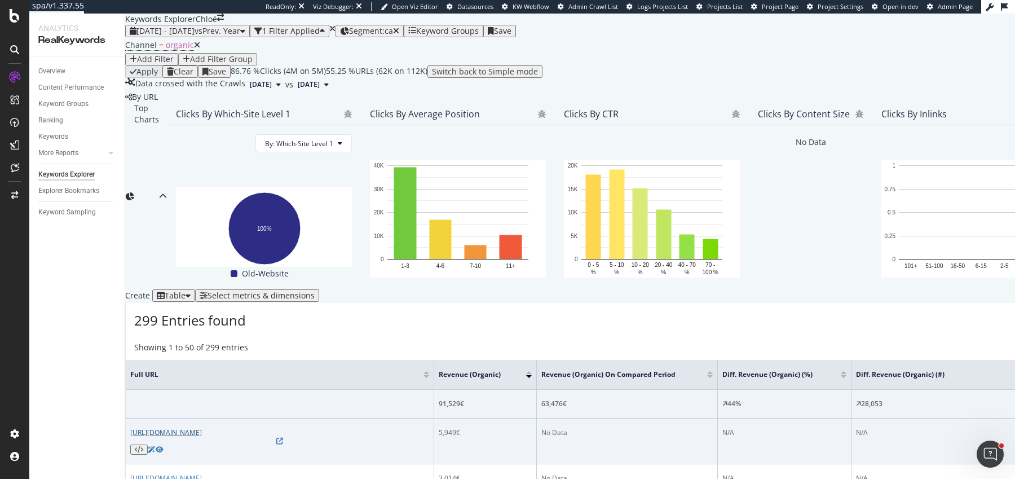
scroll to position [2194, 0]
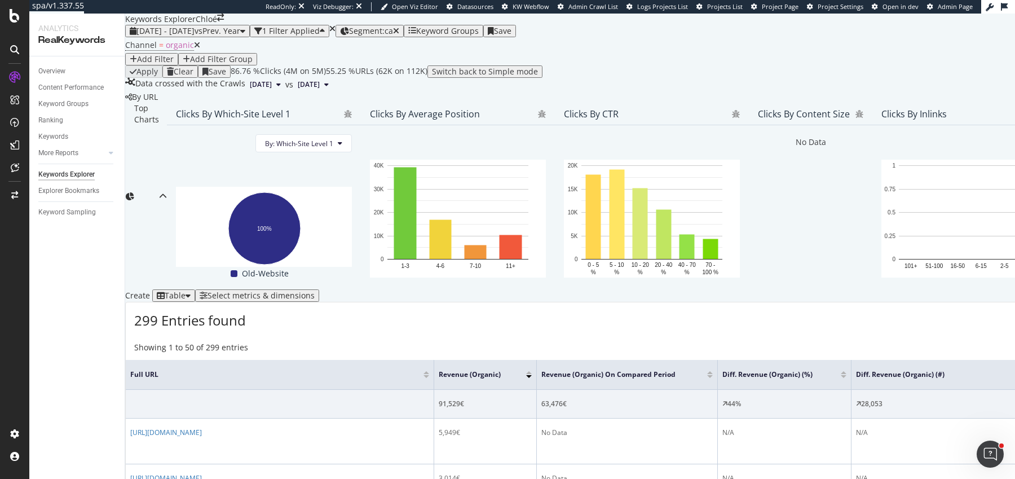
click at [713, 378] on div at bounding box center [710, 376] width 6 height 3
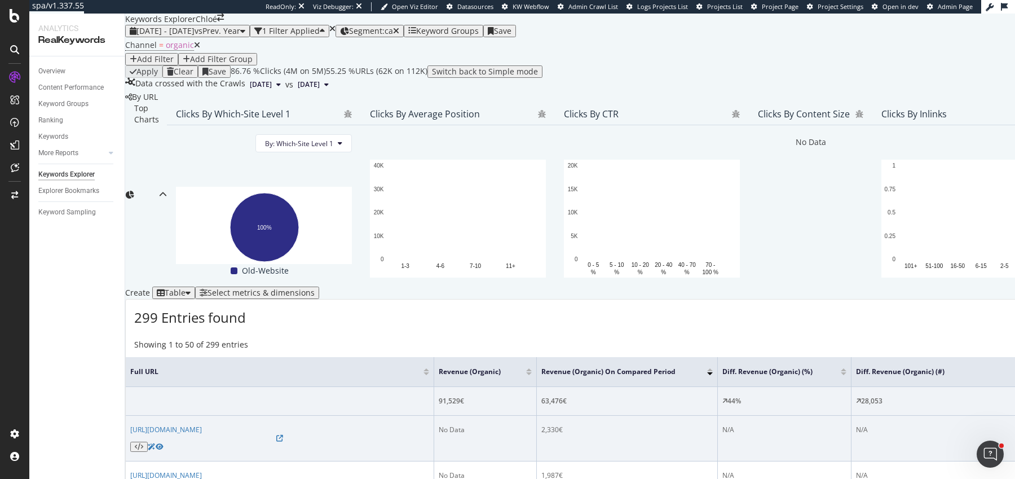
scroll to position [287, 0]
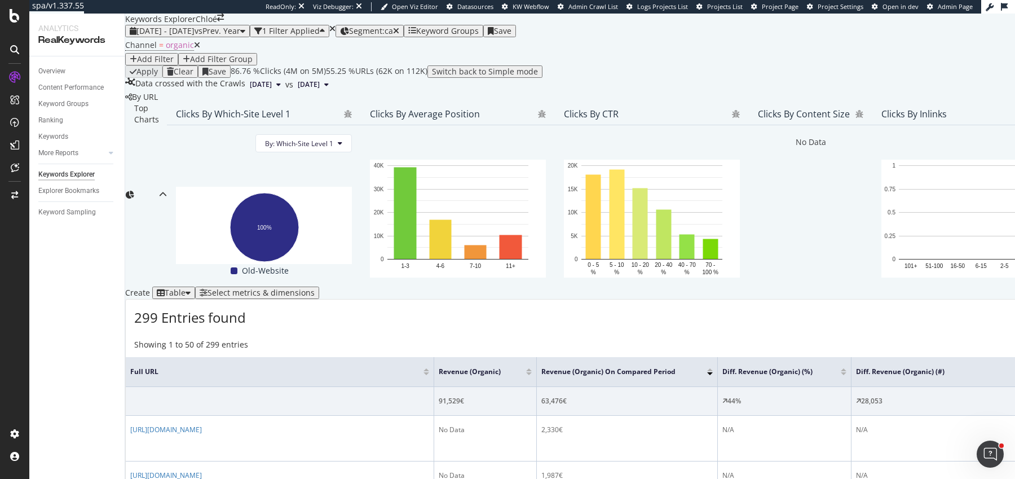
click at [532, 372] on div at bounding box center [529, 373] width 6 height 3
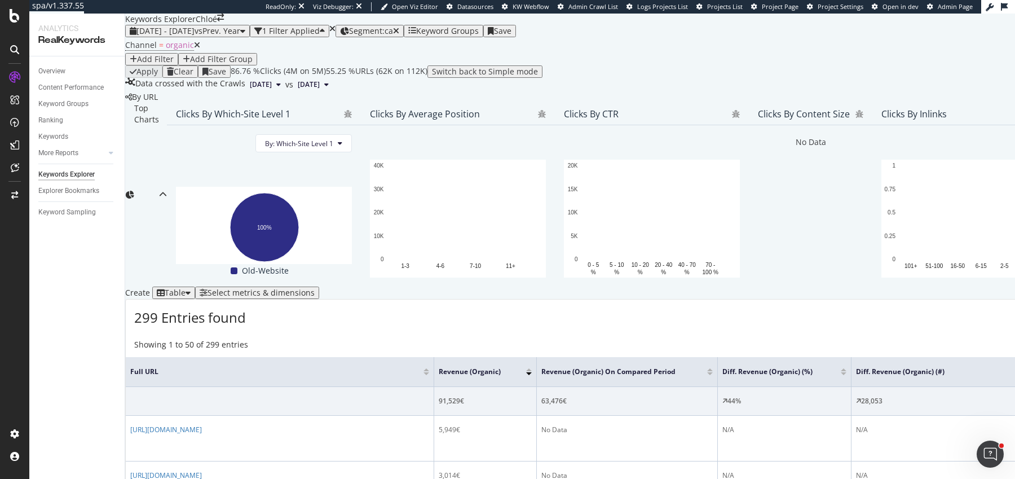
scroll to position [251, 0]
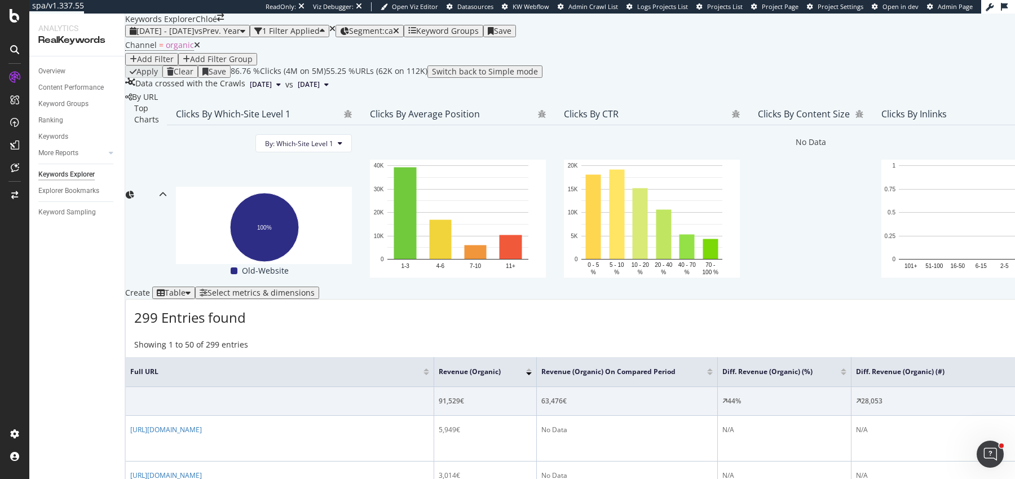
click at [399, 28] on icon "button" at bounding box center [396, 31] width 6 height 8
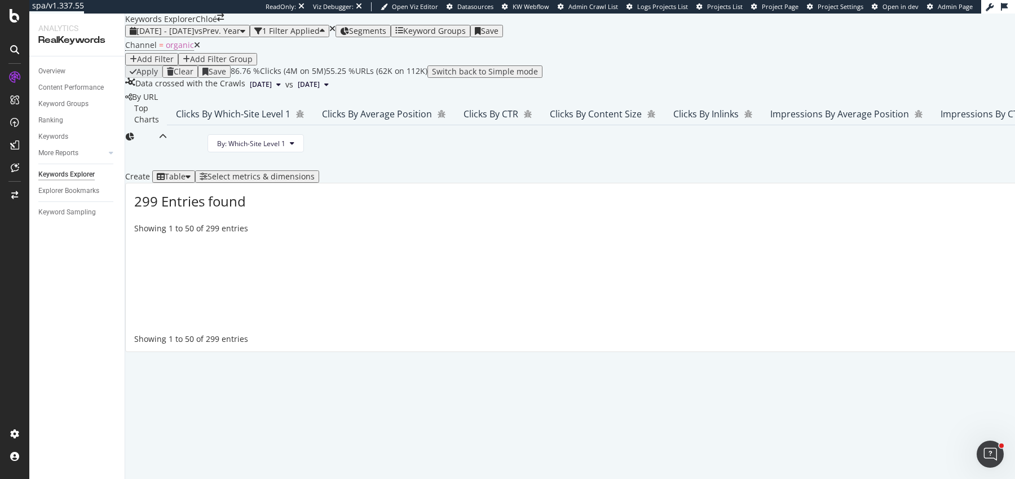
scroll to position [173, 0]
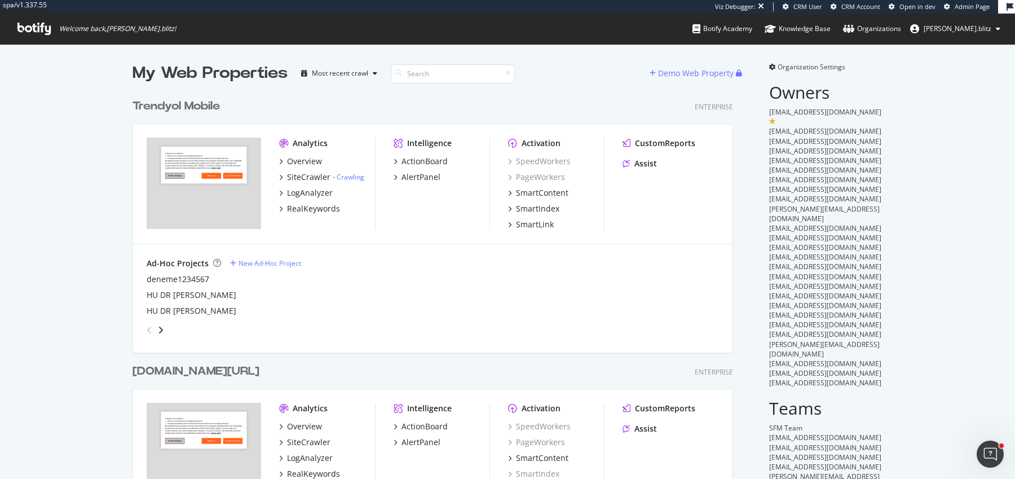
click at [959, 7] on span "Admin Page" at bounding box center [972, 6] width 35 height 8
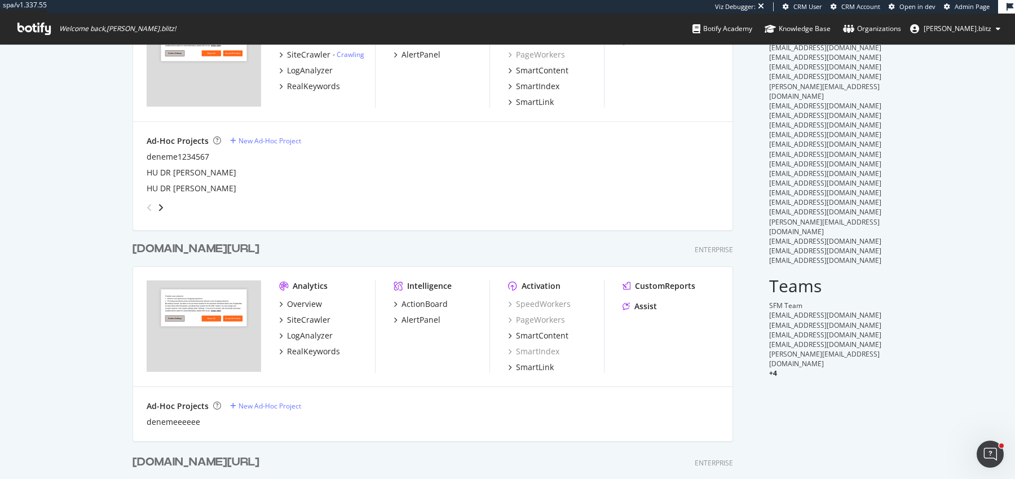
scroll to position [123, 0]
click at [179, 240] on div "[DOMAIN_NAME][URL]" at bounding box center [196, 248] width 127 height 16
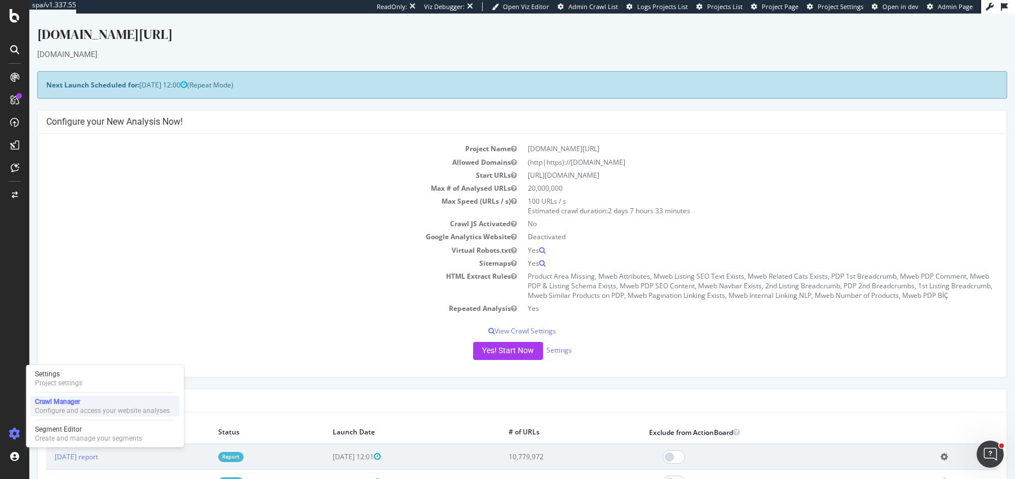
click at [61, 405] on div "Crawl Manager" at bounding box center [102, 401] width 135 height 9
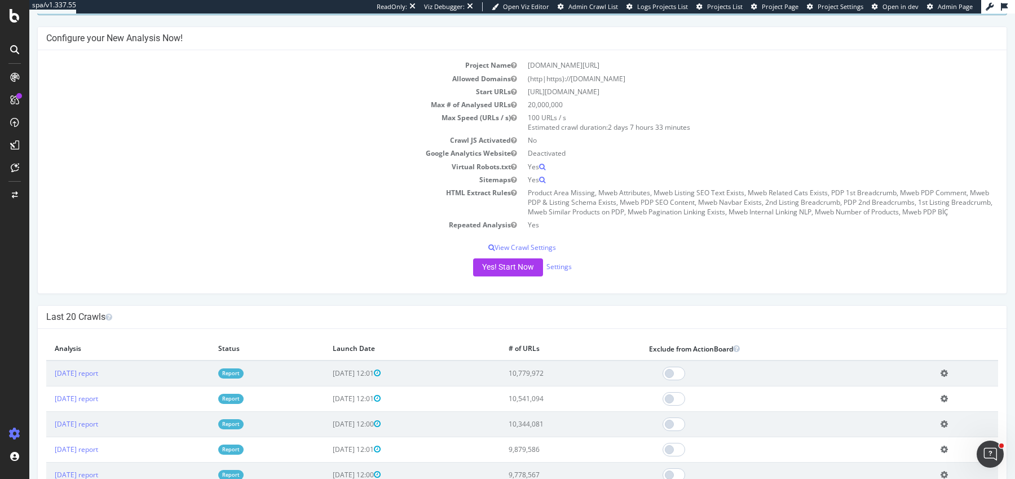
scroll to position [71, 0]
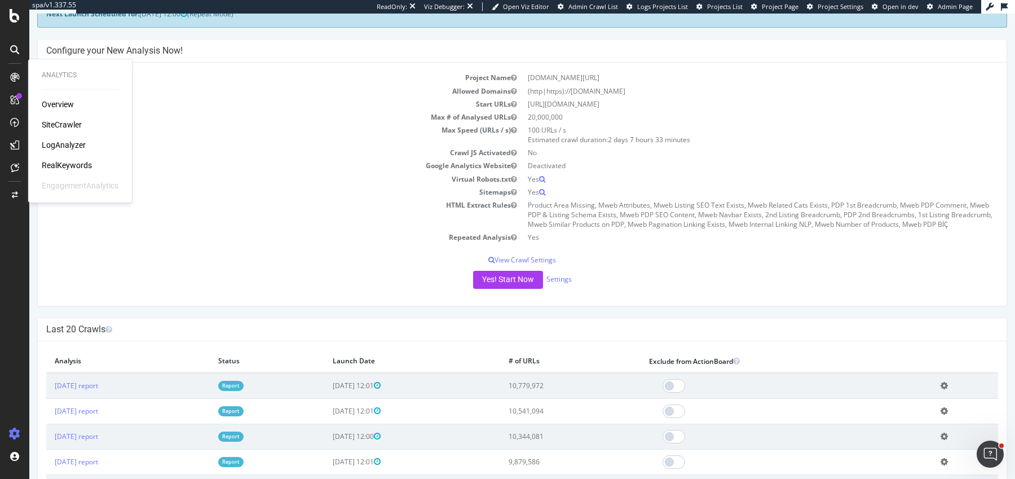
click at [74, 124] on div "SiteCrawler" at bounding box center [62, 124] width 40 height 11
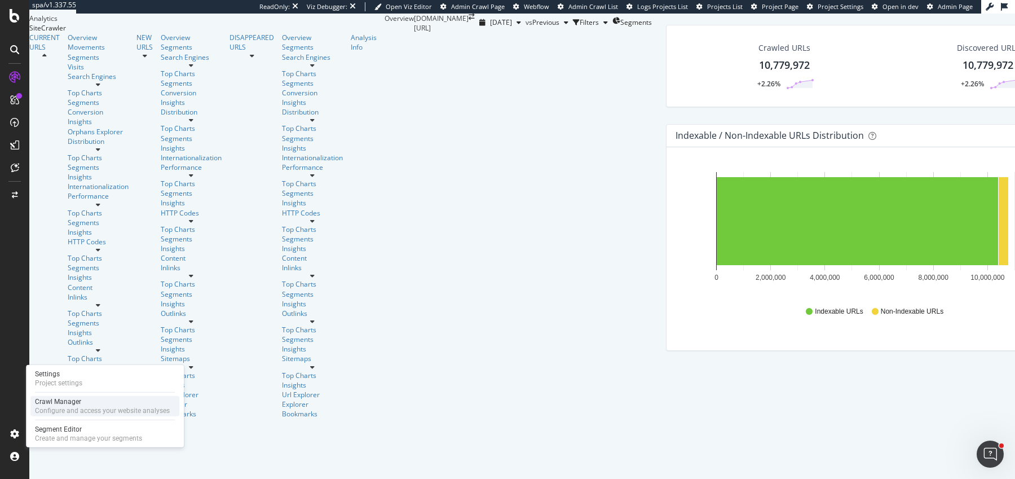
click at [59, 400] on div "Crawl Manager" at bounding box center [102, 401] width 135 height 9
